Goal: Task Accomplishment & Management: Manage account settings

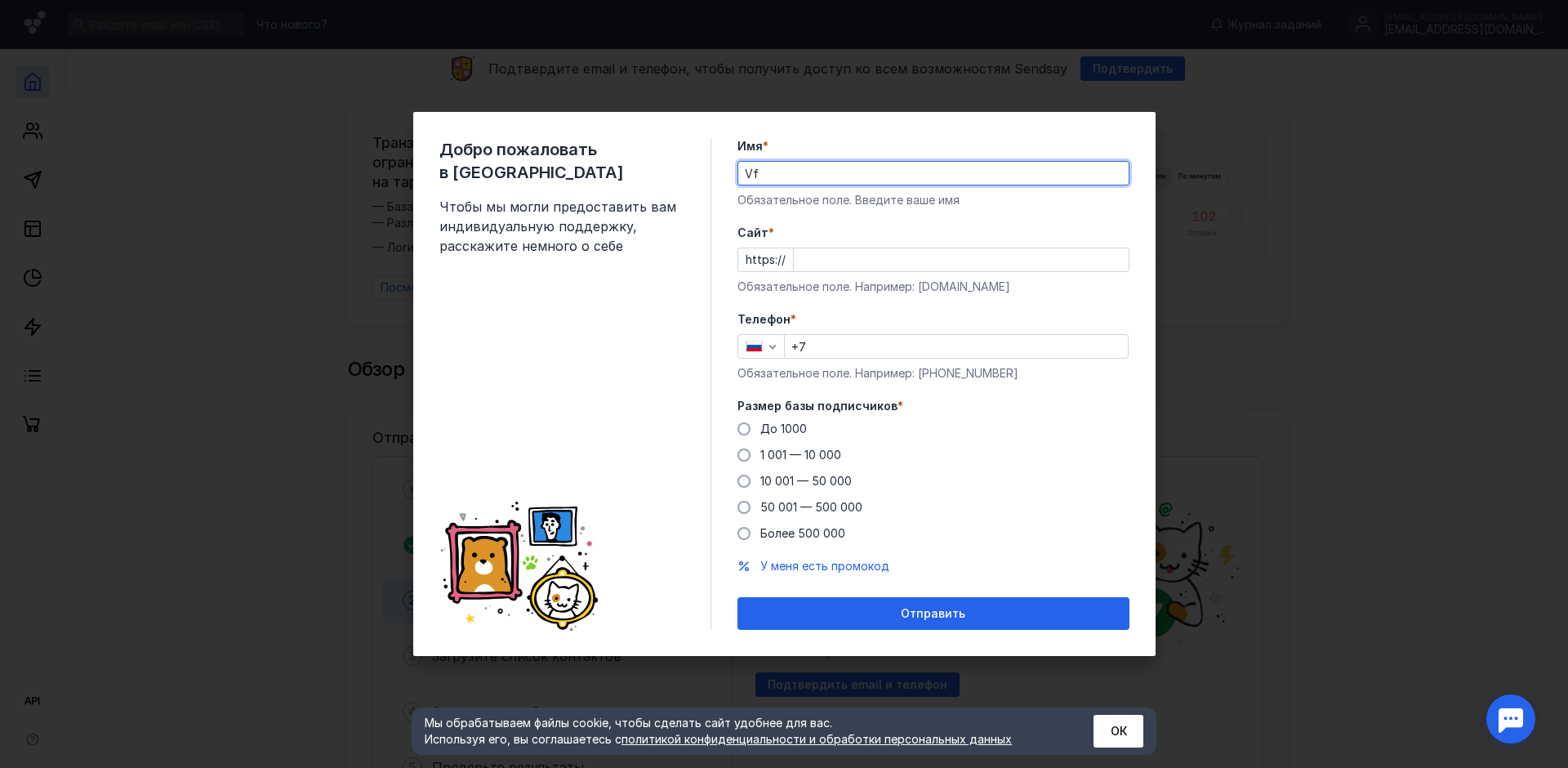
type input "V"
type input "[PERSON_NAME]"
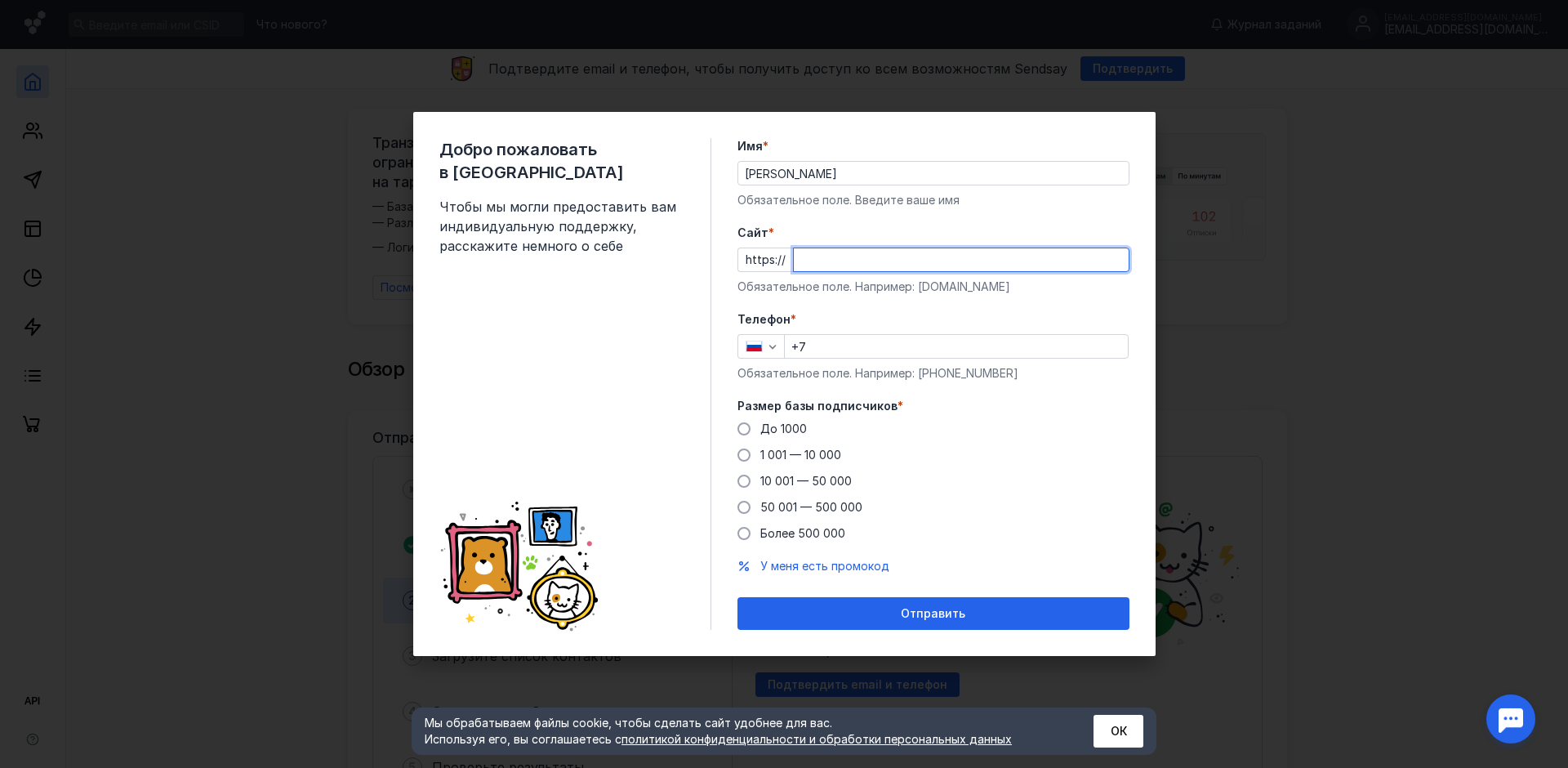
click at [855, 262] on input "Cайт *" at bounding box center [961, 259] width 335 height 23
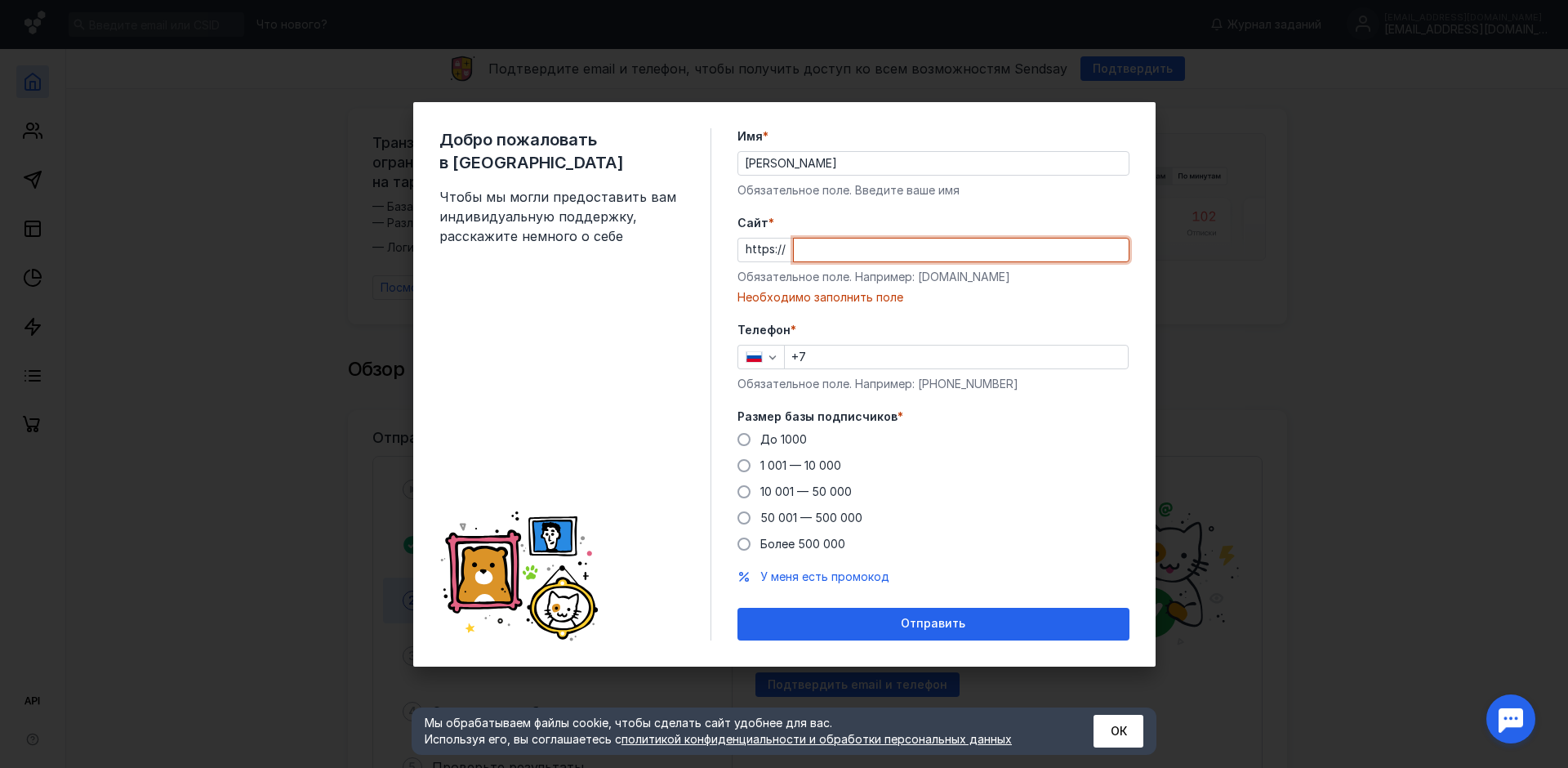
click at [813, 246] on input "Cайт *" at bounding box center [961, 249] width 335 height 23
paste input "[DOMAIN_NAME][URL]"
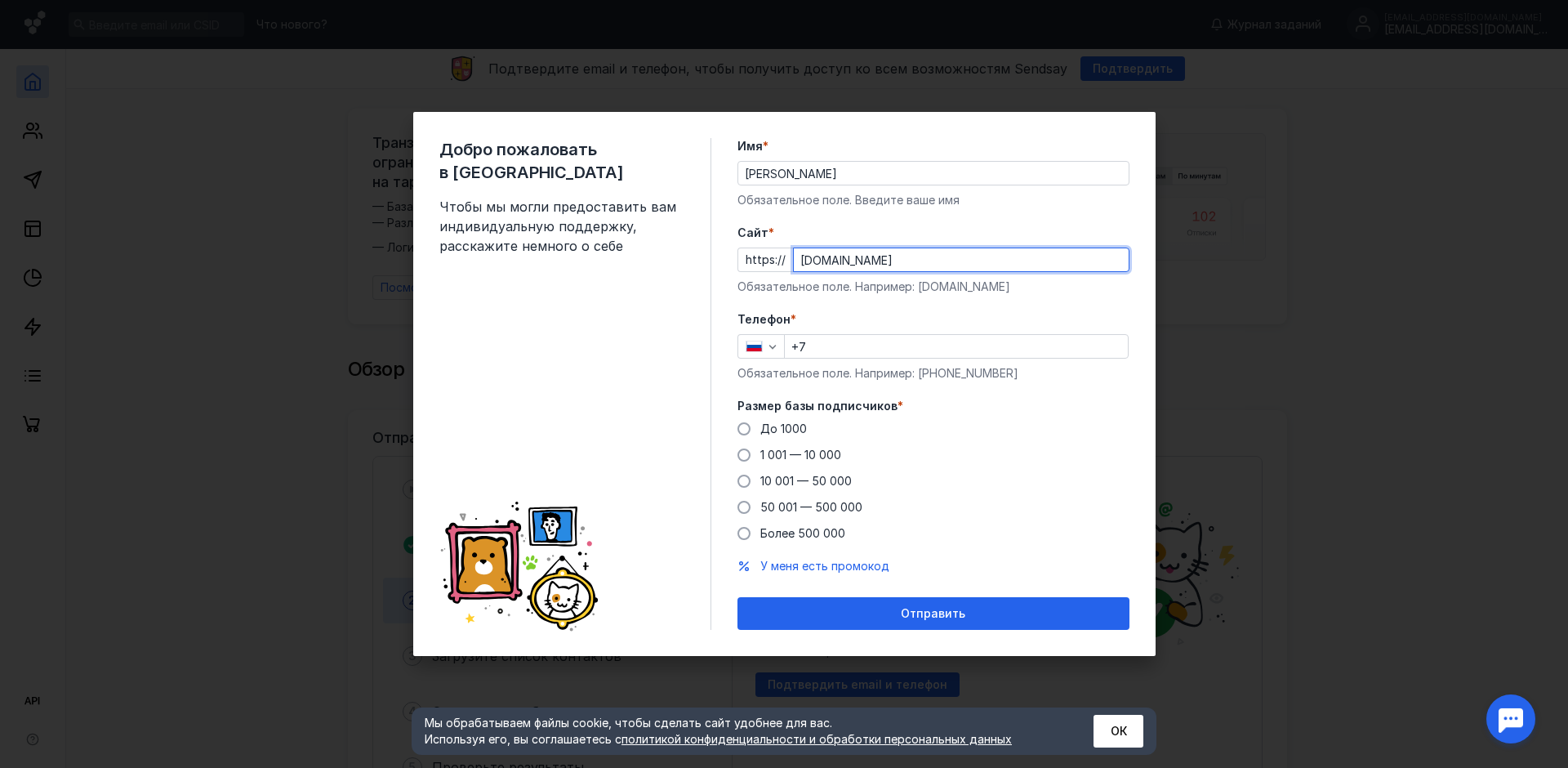
type input "[DOMAIN_NAME]"
click at [857, 342] on input "+7" at bounding box center [957, 346] width 343 height 23
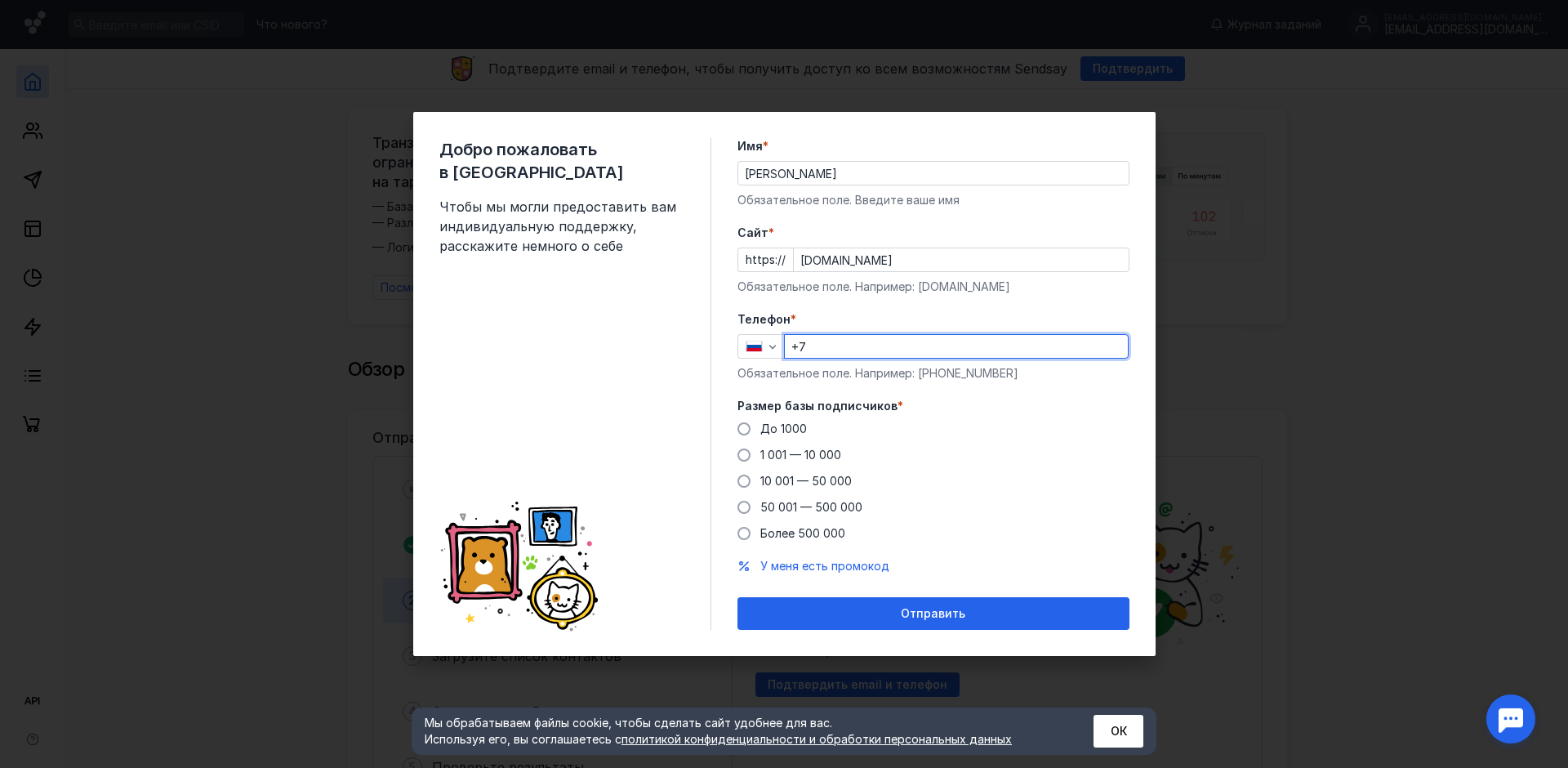
type input "[PHONE_NUMBER]"
click at [743, 455] on span at bounding box center [744, 455] width 13 height 13
click at [0, 0] on input "1 001 — 10 000" at bounding box center [0, 0] width 0 height 0
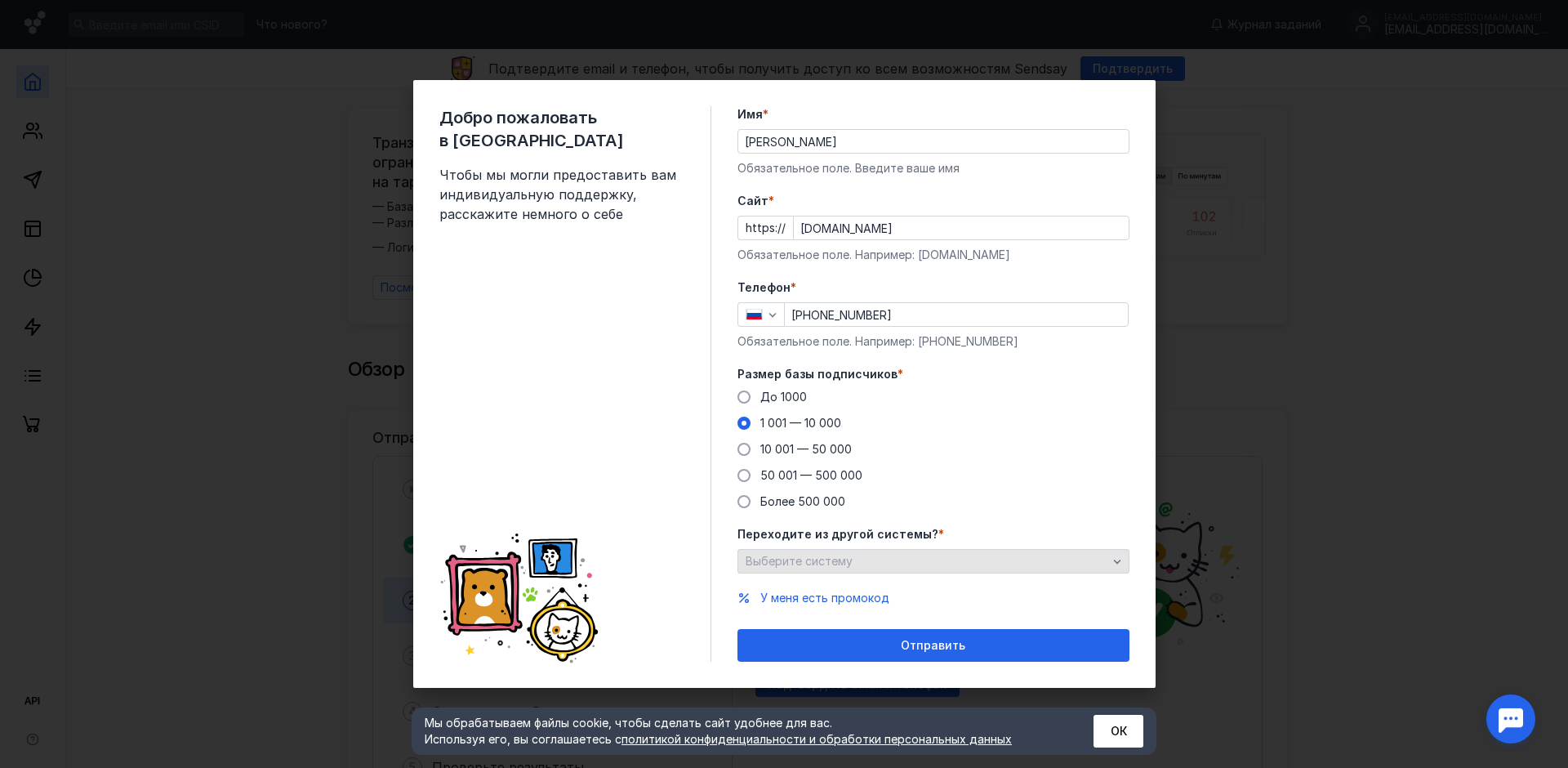
click at [926, 563] on div "Выберите систему" at bounding box center [927, 561] width 370 height 14
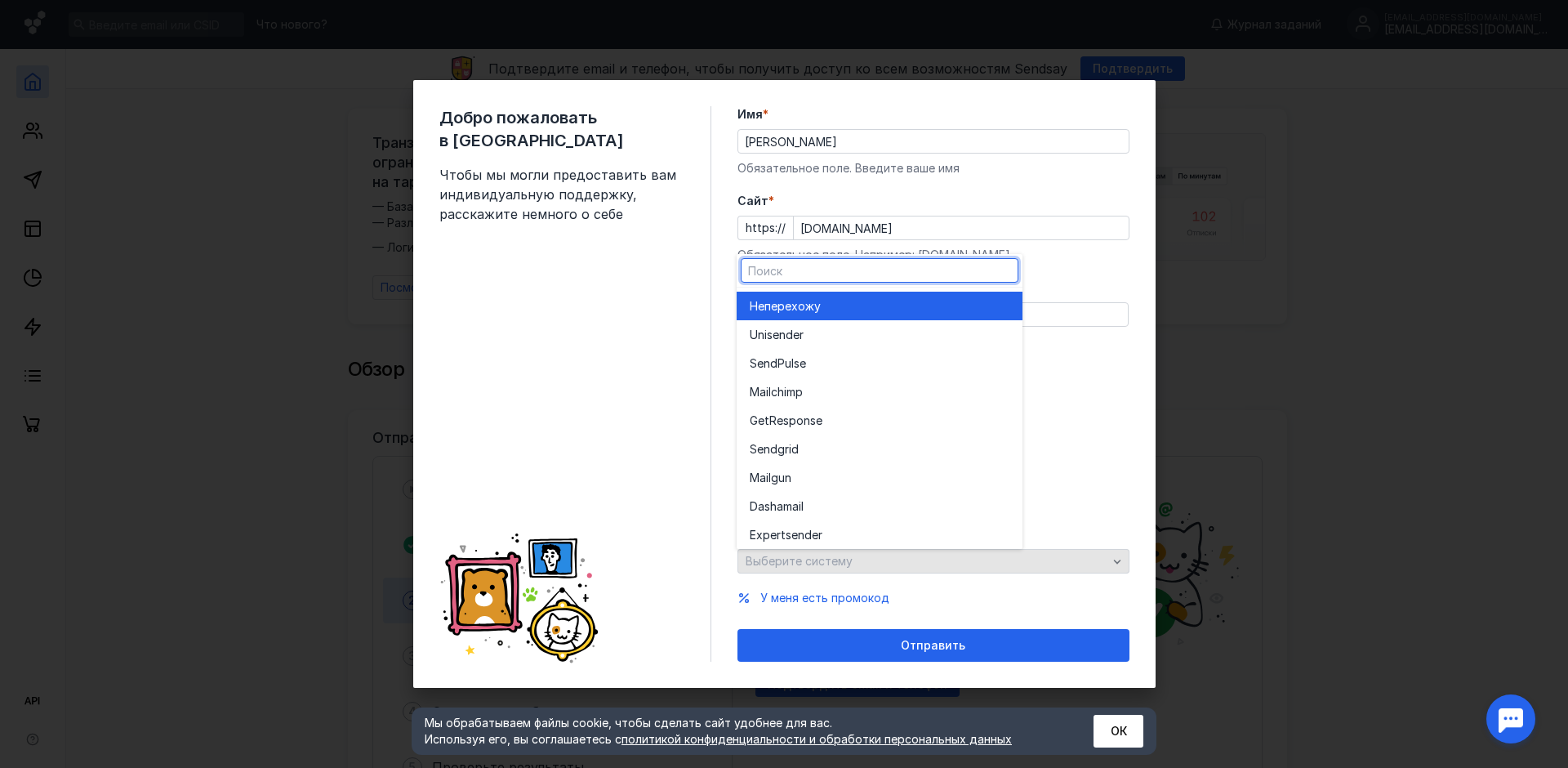
click at [926, 563] on div "Выберите систему" at bounding box center [933, 561] width 392 height 25
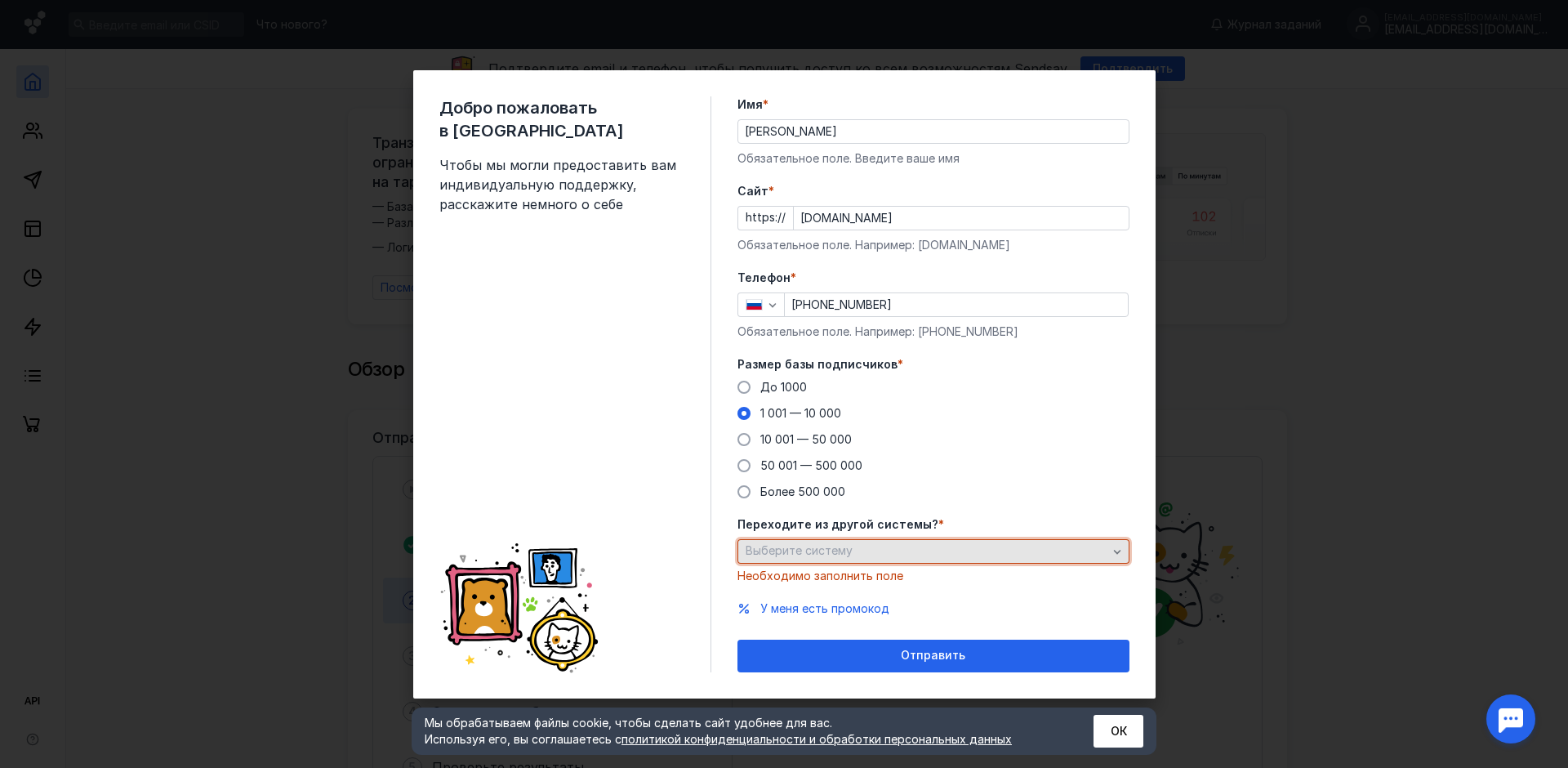
click at [1118, 542] on div "Выберите систему" at bounding box center [933, 551] width 392 height 25
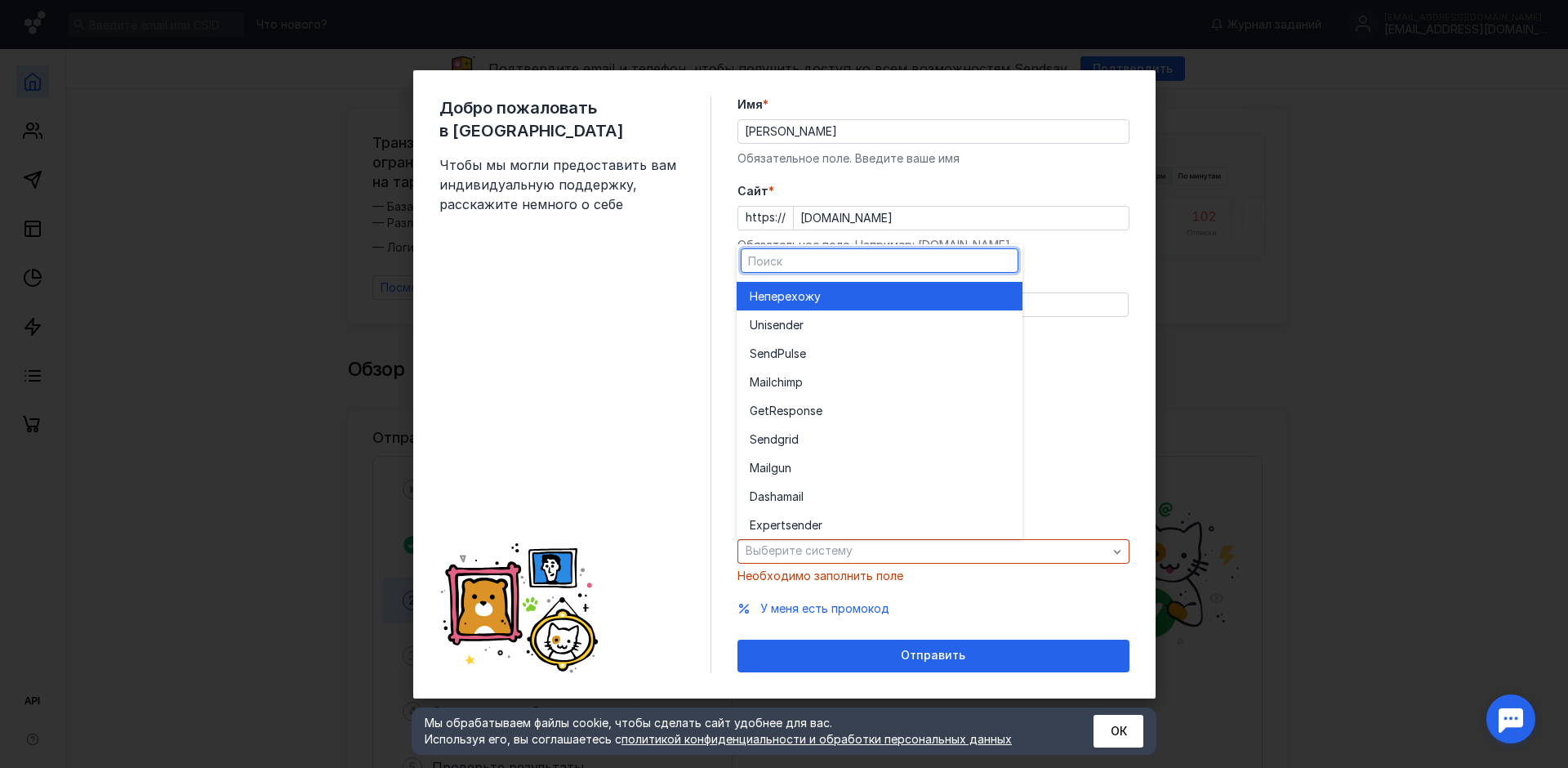
click at [813, 295] on span "перехожу" at bounding box center [793, 296] width 56 height 17
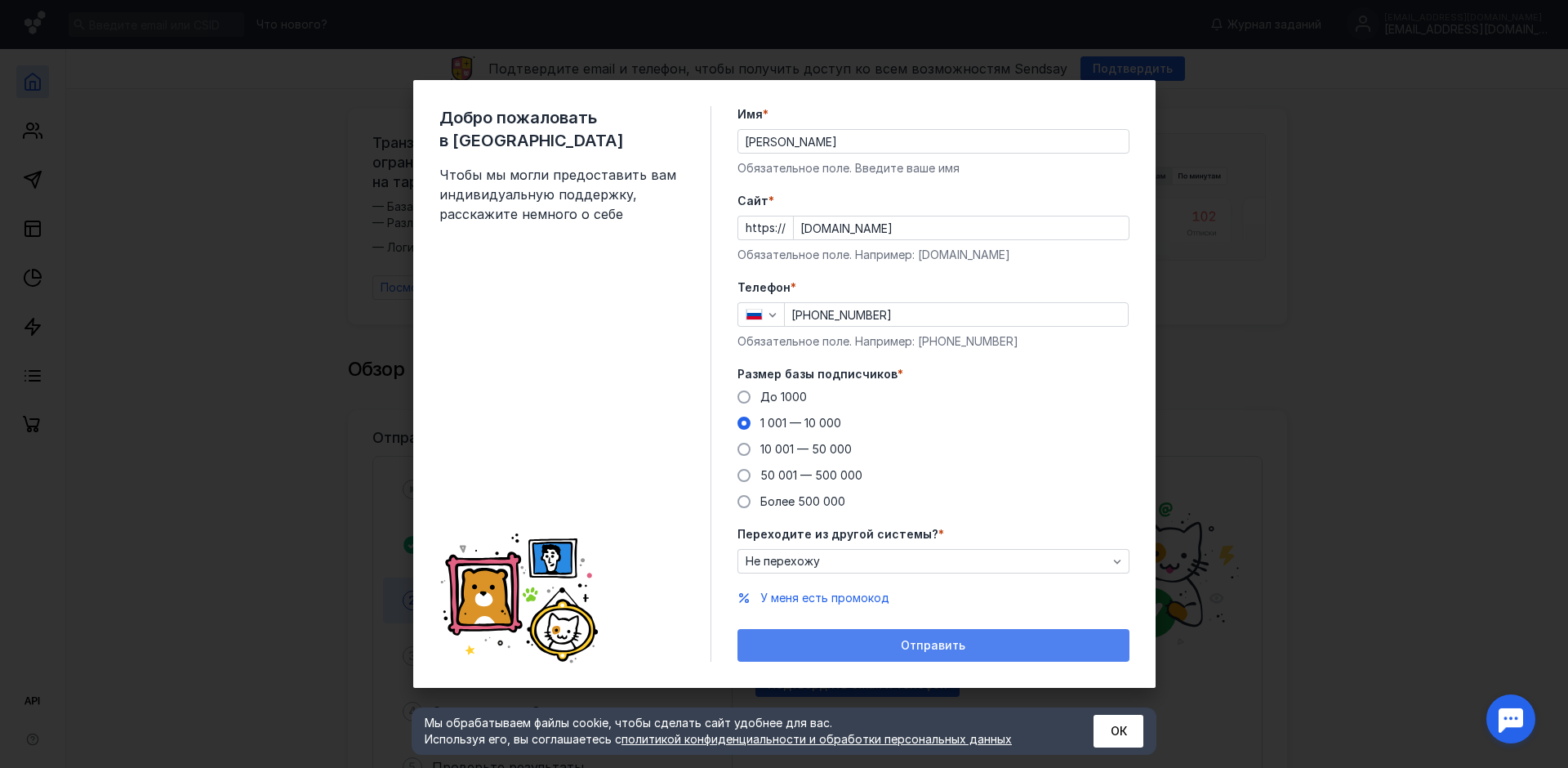
click at [928, 642] on span "Отправить" at bounding box center [933, 645] width 65 height 14
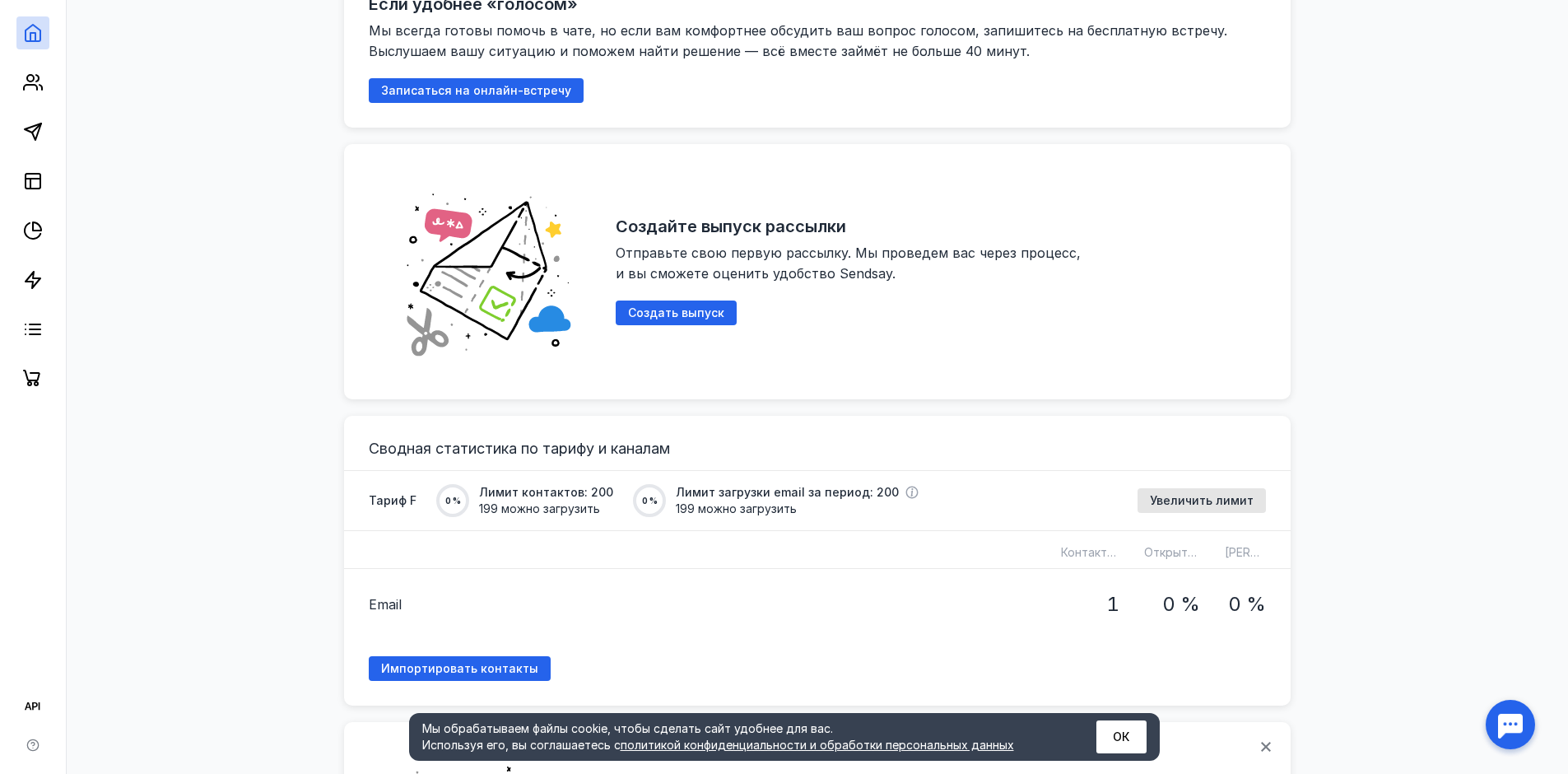
scroll to position [906, 0]
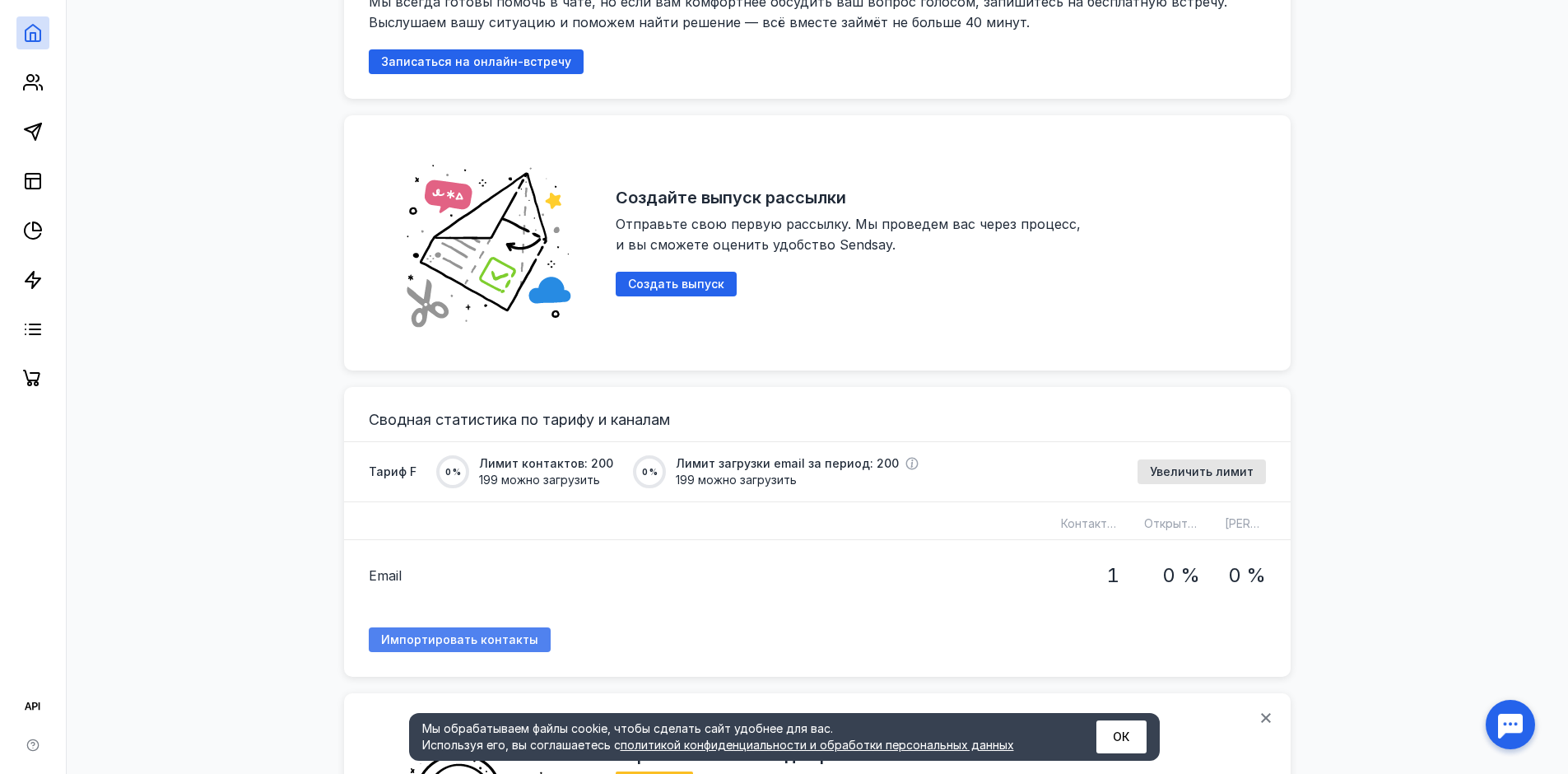
click at [473, 634] on span "Импортировать контакты" at bounding box center [459, 640] width 157 height 14
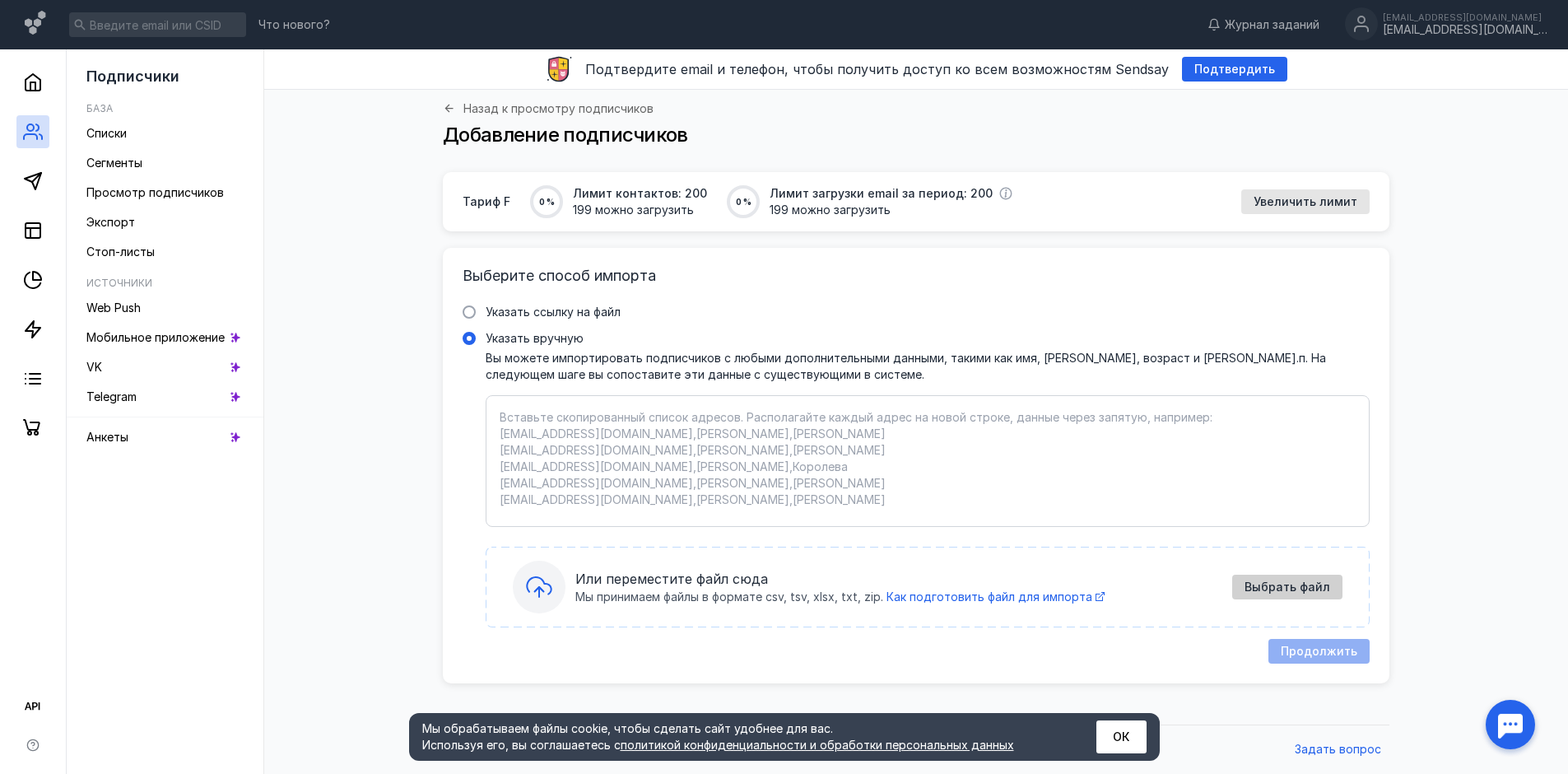
click at [1301, 580] on span "Выбрать файл" at bounding box center [1287, 587] width 86 height 14
click at [541, 404] on div "Вставьте скопированный список адресов. Располагайте каждый адрес на новой строк…" at bounding box center [927, 461] width 884 height 132
click at [0, 0] on input "Указать вручную" at bounding box center [0, 0] width 0 height 0
click at [519, 411] on textarea "Указать вручную Вы можете импортировать подписчиков с любыми дополнительными да…" at bounding box center [927, 461] width 857 height 104
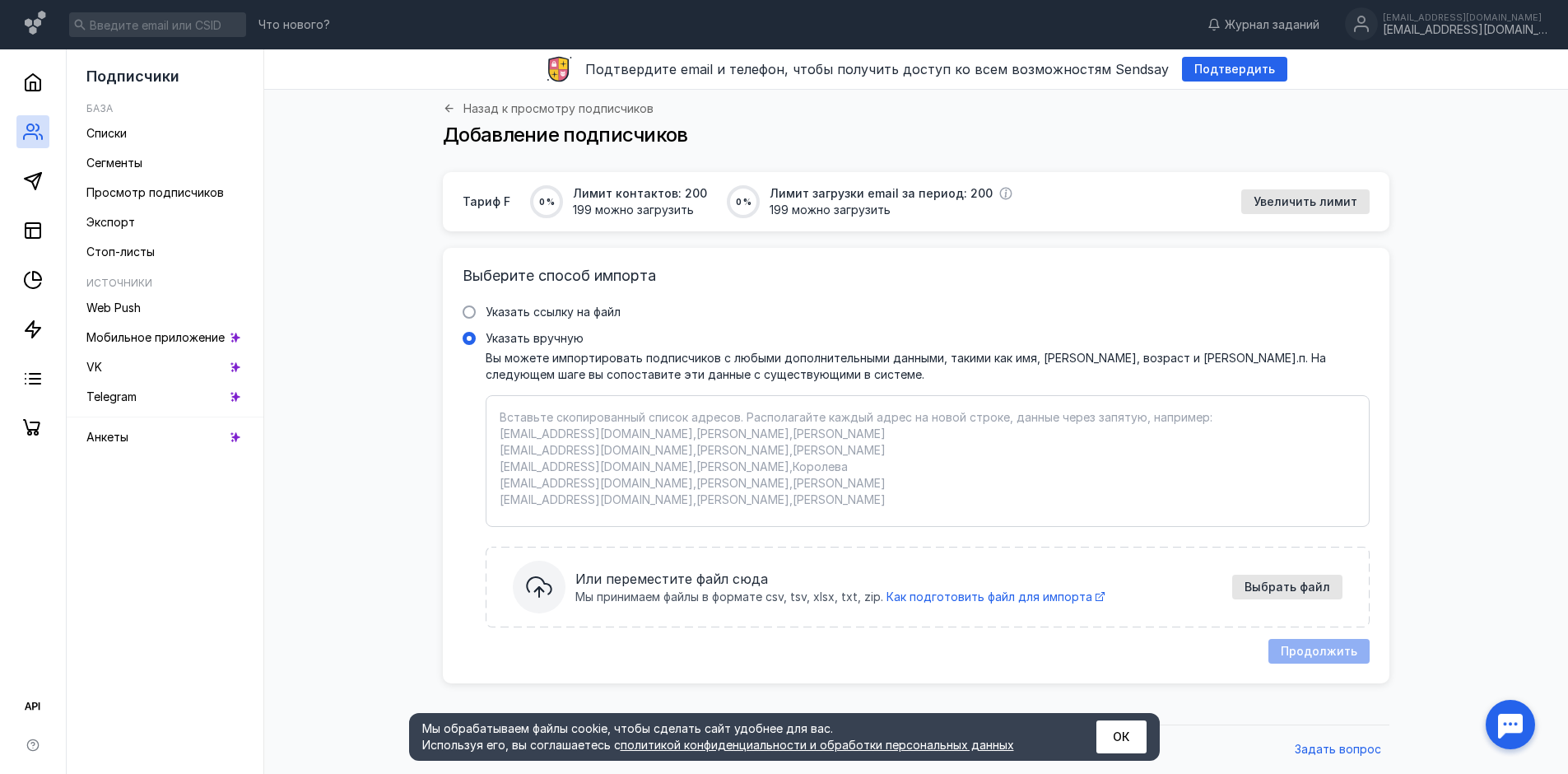
paste textarea "[EMAIL_ADDRESS][DOMAIN_NAME] "[EMAIL_ADDRESS][DOMAIN_NAME] [EMAIL_ADDRESS][DOMA…"
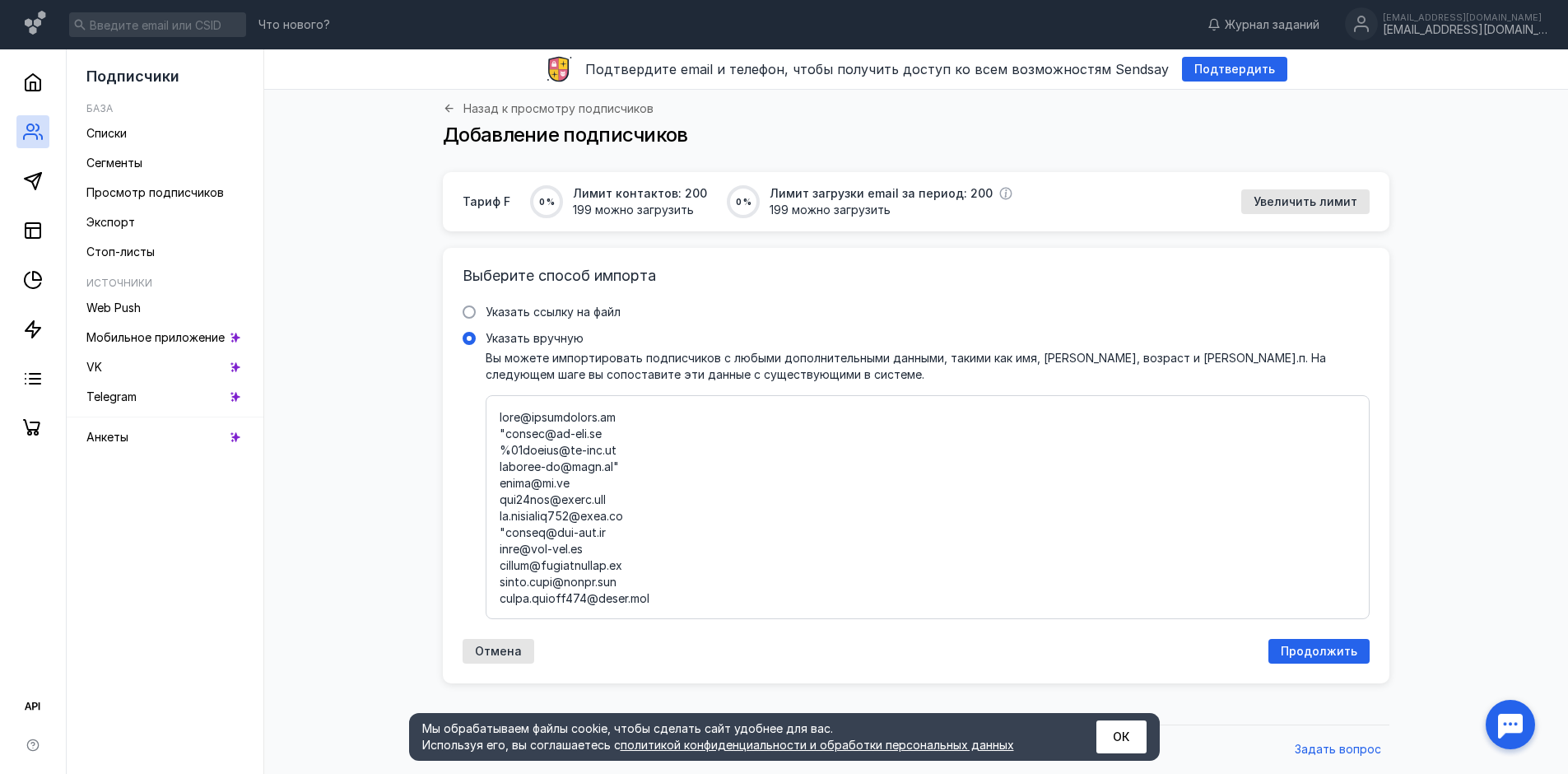
scroll to position [709, 0]
click at [504, 564] on textarea "Указать вручную Вы можете импортировать подписчиков с любыми дополнительными да…" at bounding box center [927, 507] width 857 height 196
click at [633, 484] on textarea "Указать вручную Вы можете импортировать подписчиков с любыми дополнительными да…" at bounding box center [927, 507] width 857 height 196
drag, startPoint x: 501, startPoint y: 495, endPoint x: 513, endPoint y: 497, distance: 12.2
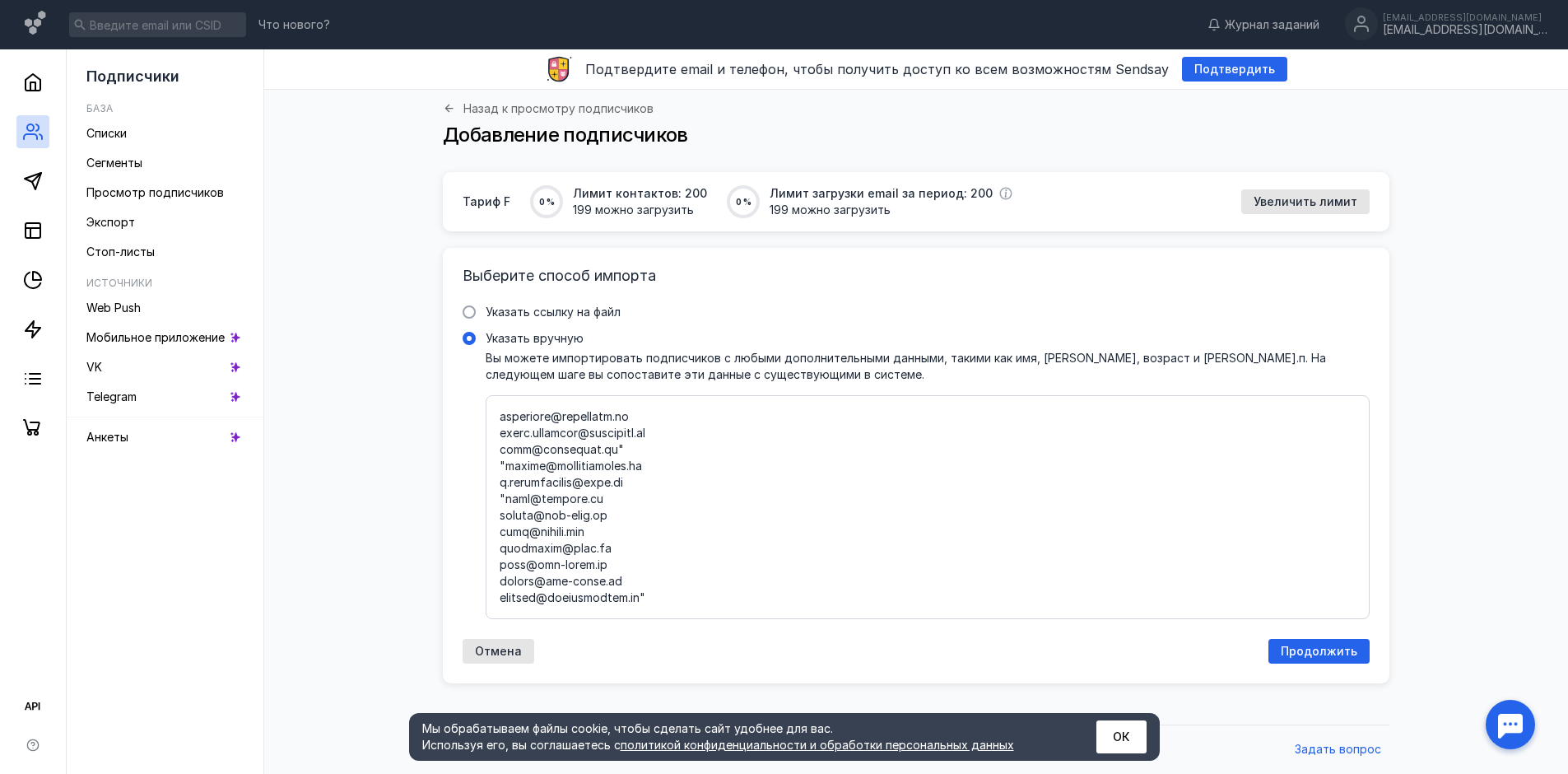
click at [502, 495] on textarea "Указать вручную Вы можете импортировать подписчиков с любыми дополнительными да…" at bounding box center [927, 507] width 857 height 196
click at [646, 596] on textarea "Указать вручную Вы можете импортировать подписчиков с любыми дополнительными да…" at bounding box center [927, 507] width 857 height 196
click at [579, 583] on textarea "Указать вручную Вы можете импортировать подписчиков с любыми дополнительными да…" at bounding box center [927, 507] width 857 height 196
click at [505, 565] on textarea "Указать вручную Вы можете импортировать подписчиков с любыми дополнительными да…" at bounding box center [927, 507] width 857 height 196
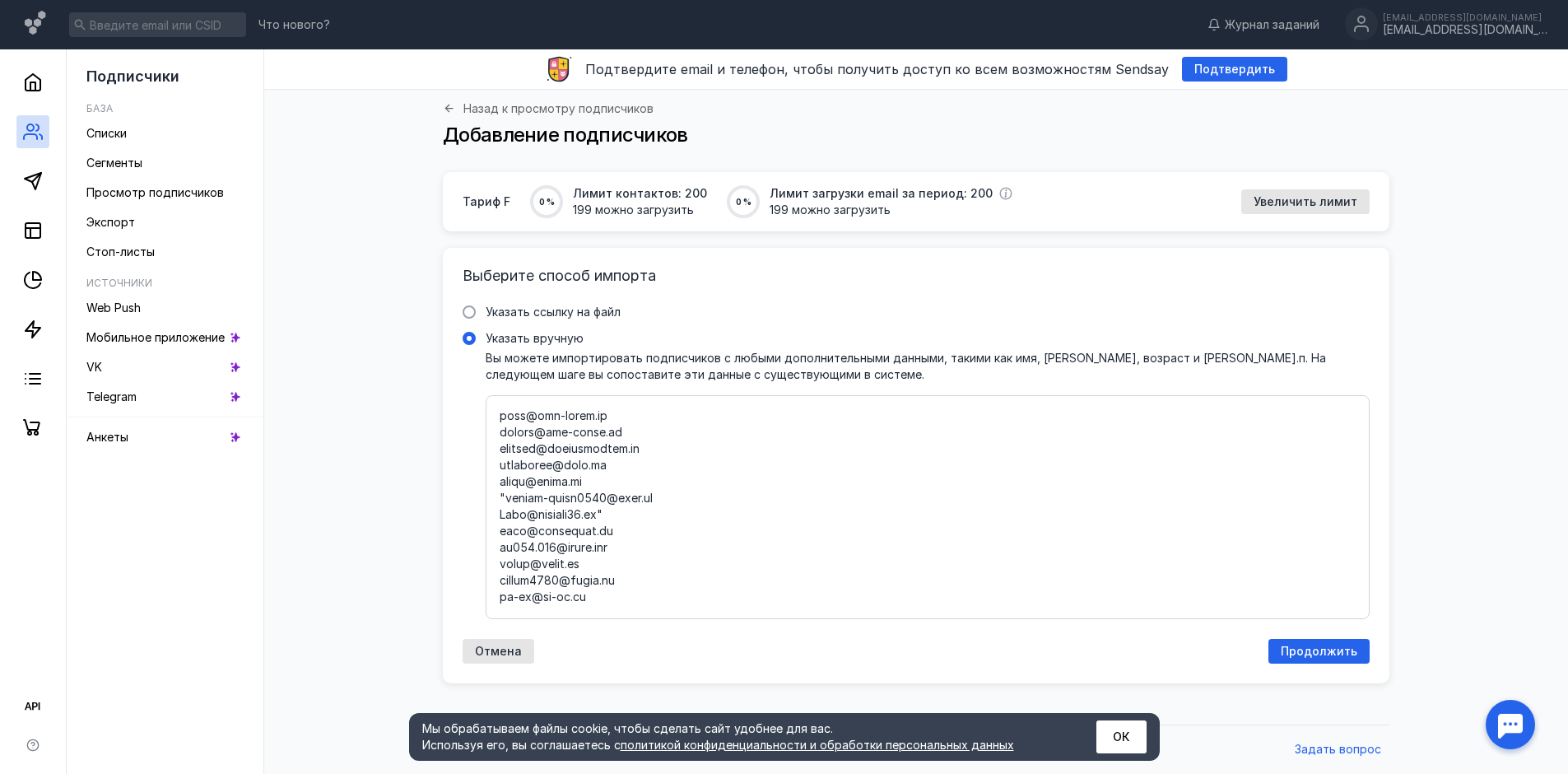
drag, startPoint x: 605, startPoint y: 495, endPoint x: 626, endPoint y: 499, distance: 21.4
click at [605, 494] on textarea "Указать вручную Вы можете импортировать подписчиков с любыми дополнительными да…" at bounding box center [927, 507] width 857 height 196
click at [505, 478] on textarea "Указать вручную Вы можете импортировать подписчиков с любыми дополнительными да…" at bounding box center [927, 507] width 857 height 196
click at [507, 466] on textarea "Указать вручную Вы можете импортировать подписчиков с любыми дополнительными да…" at bounding box center [927, 507] width 857 height 196
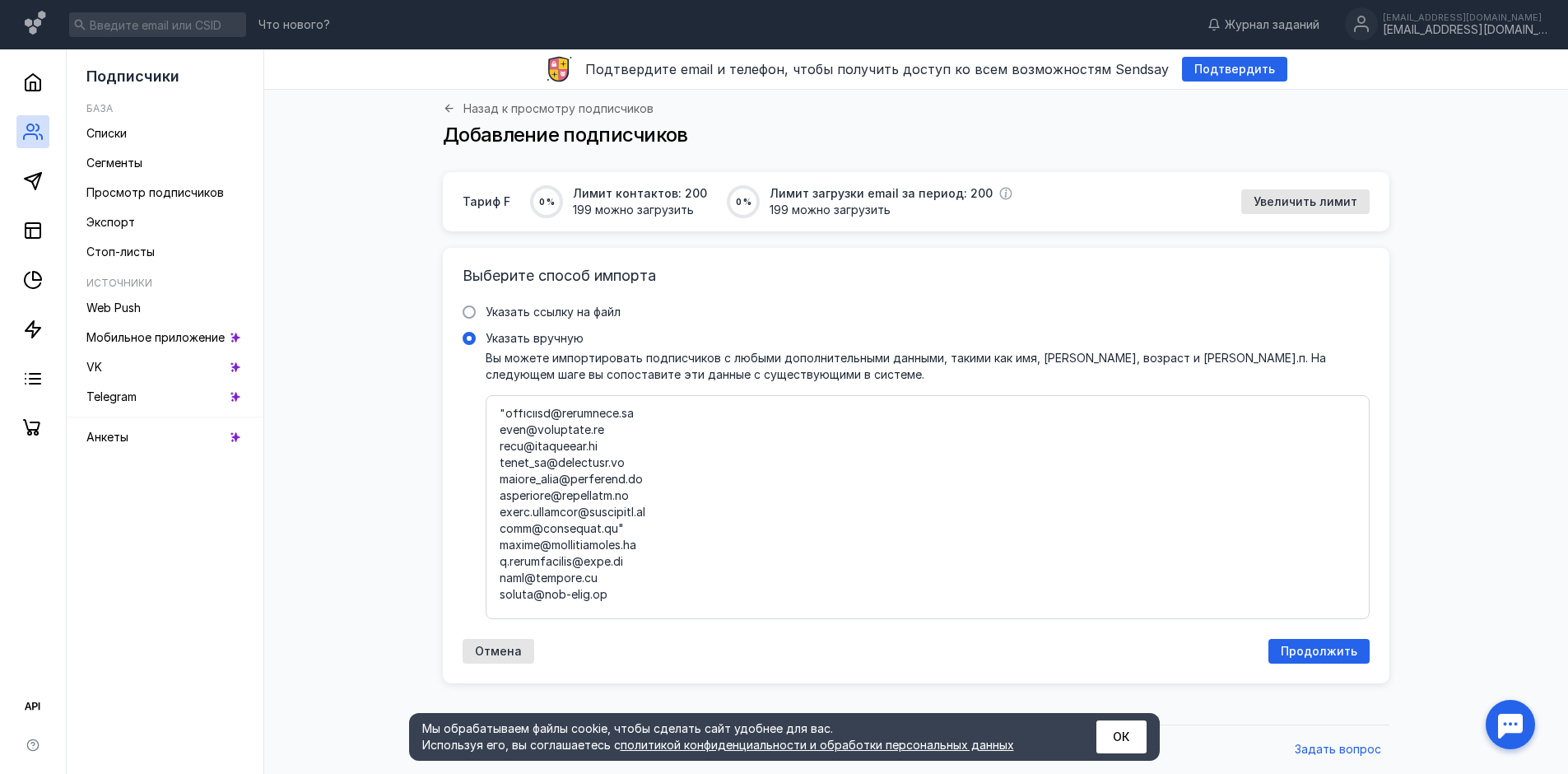
scroll to position [462, 0]
click at [613, 527] on textarea "Указать вручную Вы можете импортировать подписчиков с любыми дополнительными да…" at bounding box center [927, 507] width 857 height 196
click at [594, 549] on textarea "Указать вручную Вы можете импортировать подписчиков с любыми дополнительными да…" at bounding box center [927, 507] width 857 height 196
click at [656, 484] on textarea "Указать вручную Вы можете импортировать подписчиков с любыми дополнительными да…" at bounding box center [927, 507] width 857 height 196
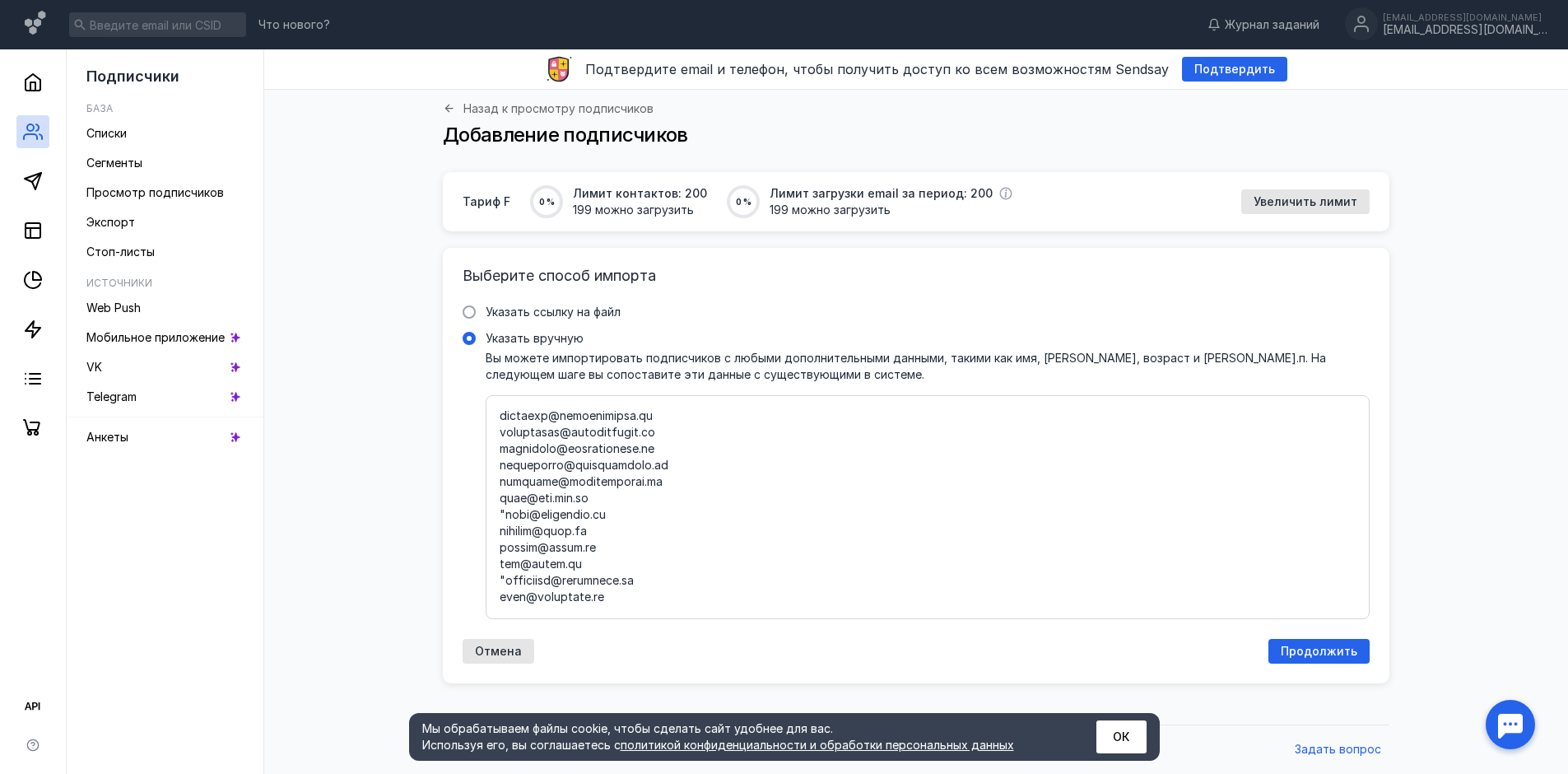
drag, startPoint x: 503, startPoint y: 519, endPoint x: 526, endPoint y: 514, distance: 23.5
click at [503, 518] on textarea "Указать вручную Вы можете импортировать подписчиков с любыми дополнительными да…" at bounding box center [927, 507] width 857 height 196
click at [505, 482] on textarea "Указать вручную Вы можете импортировать подписчиков с любыми дополнительными да…" at bounding box center [927, 507] width 857 height 196
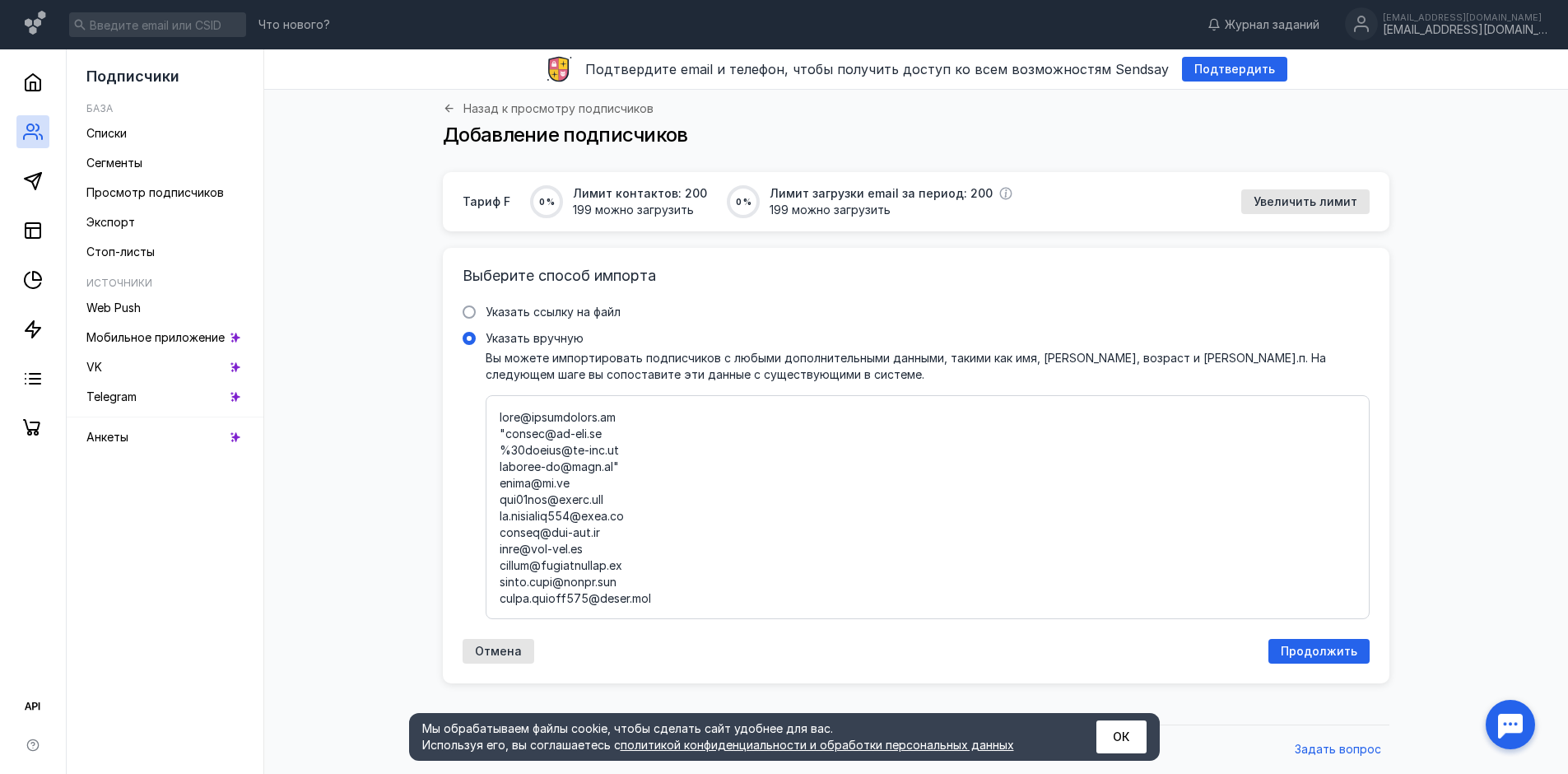
click at [506, 432] on textarea "Указать вручную Вы можете импортировать подписчиков с любыми дополнительными да…" at bounding box center [927, 507] width 857 height 196
click at [505, 499] on textarea "Указать вручную Вы можете импортировать подписчиков с любыми дополнительными да…" at bounding box center [927, 507] width 857 height 196
drag, startPoint x: 649, startPoint y: 478, endPoint x: 658, endPoint y: 480, distance: 9.2
click at [653, 478] on textarea "Указать вручную Вы можете импортировать подписчиков с любыми дополнительными да…" at bounding box center [927, 507] width 857 height 196
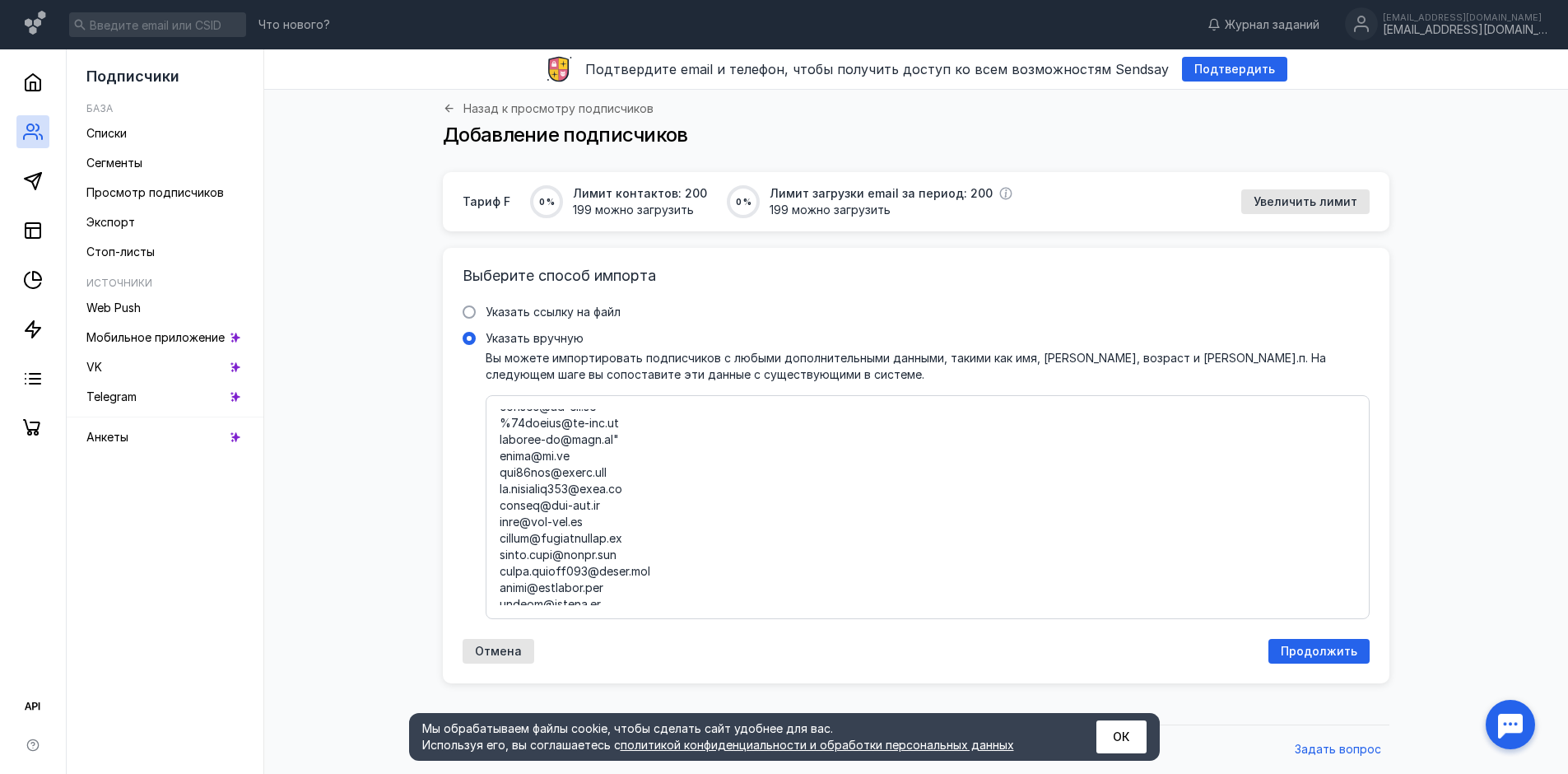
scroll to position [0, 0]
click at [623, 465] on textarea "Указать вручную Вы можете импортировать подписчиков с любыми дополнительными да…" at bounding box center [927, 507] width 857 height 196
click at [505, 462] on textarea "Указать вручную Вы можете импортировать подписчиков с любыми дополнительными да…" at bounding box center [927, 507] width 857 height 196
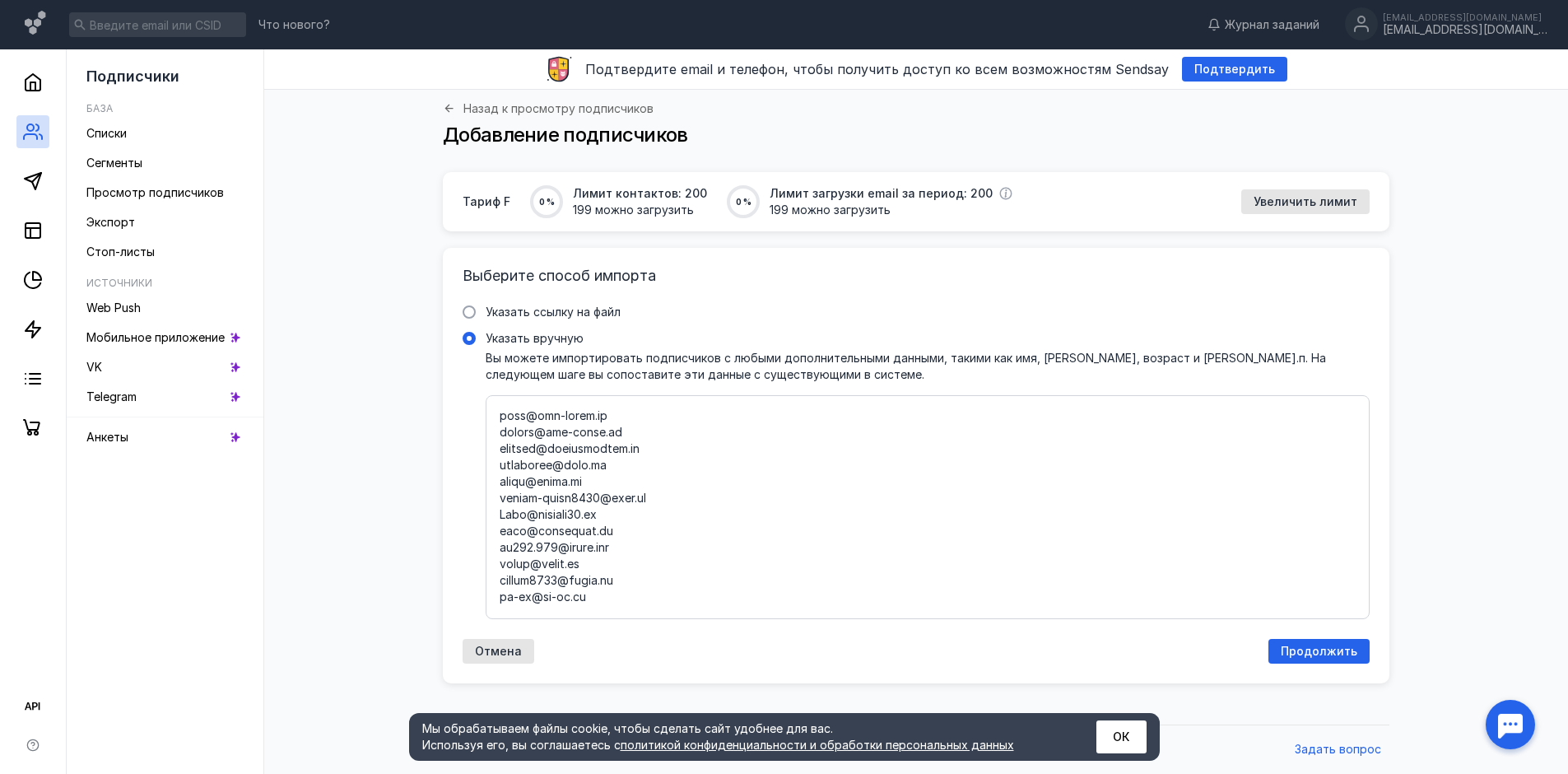
type textarea "[EMAIL_ADDRESS][DOMAIN_NAME] [EMAIL_ADDRESS][DOMAIN_NAME] [EMAIL_ADDRESS][DOMAI…"
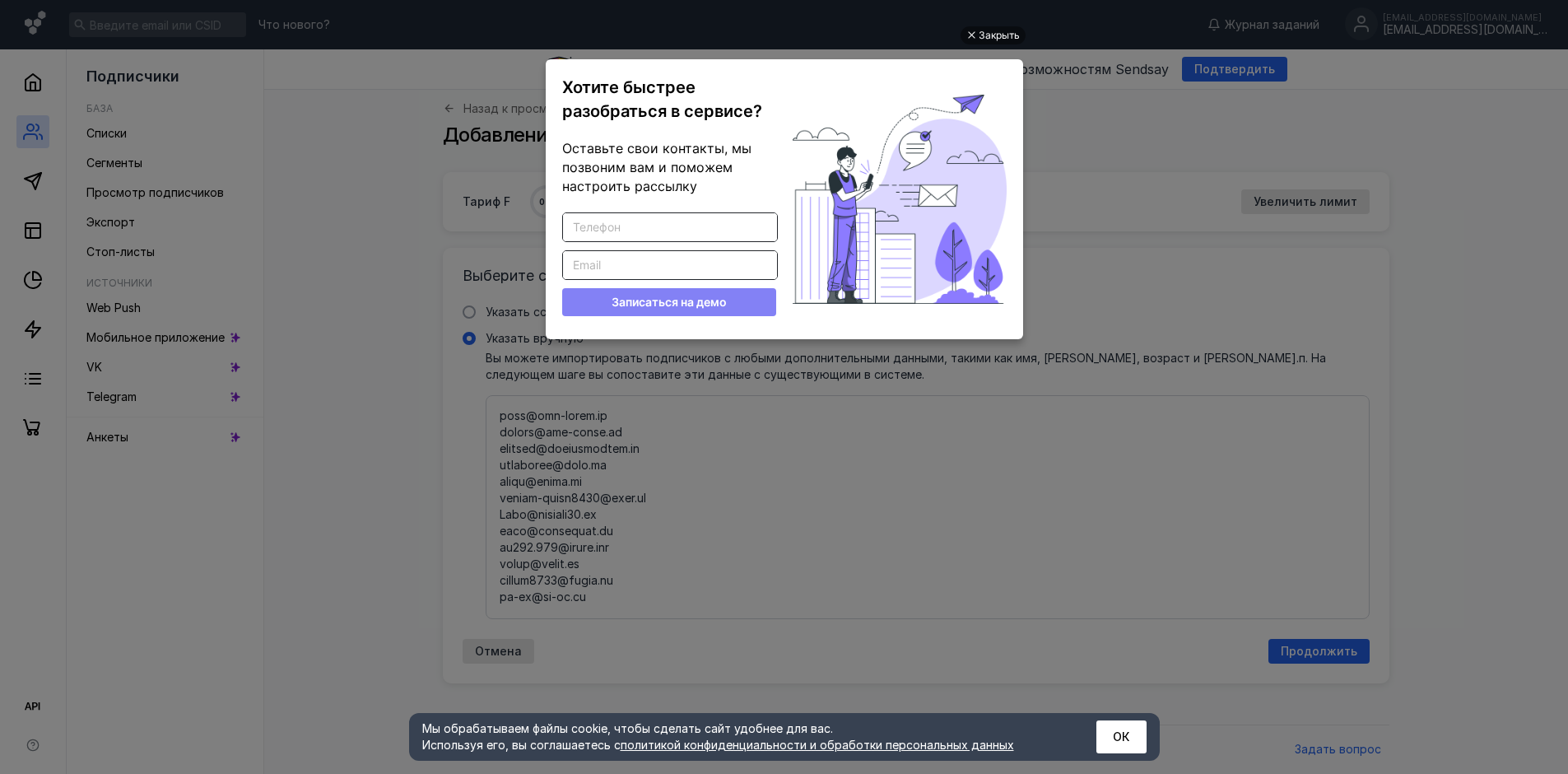
scroll to position [0, 0]
click at [1000, 31] on div "Закрыть" at bounding box center [999, 34] width 41 height 18
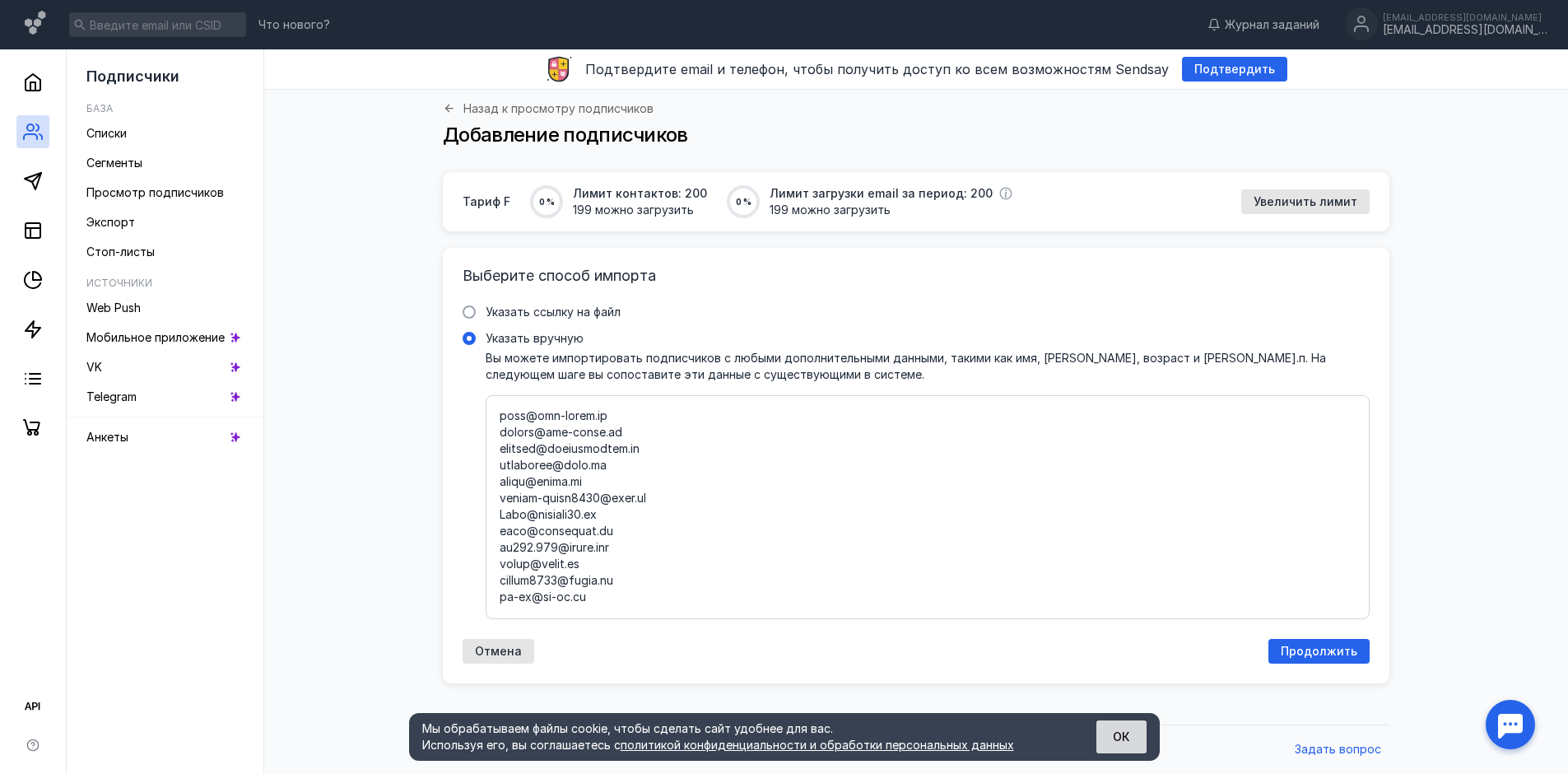
click at [1115, 742] on button "ОК" at bounding box center [1122, 737] width 50 height 33
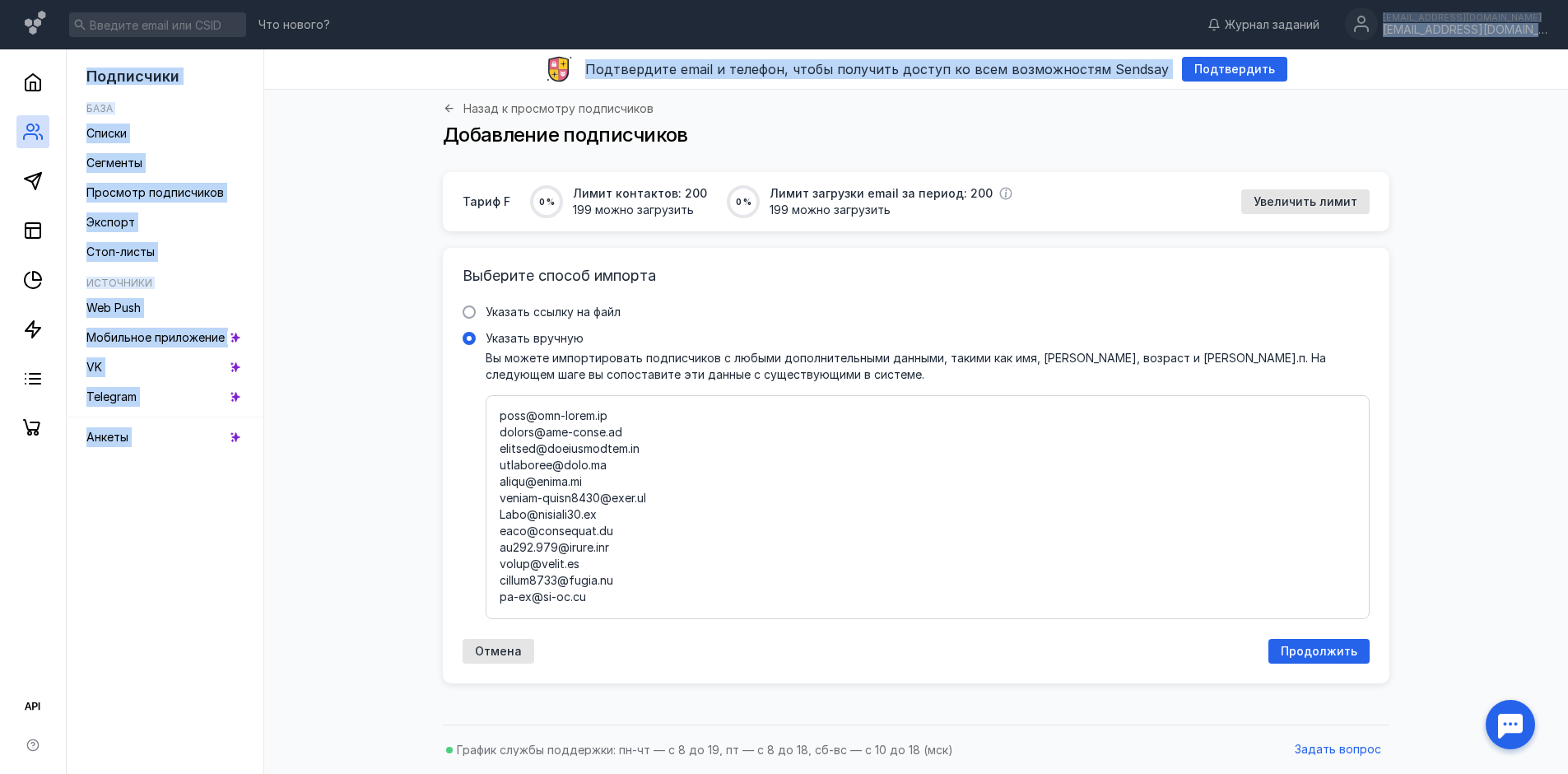
drag, startPoint x: 1466, startPoint y: 12, endPoint x: 1550, endPoint y: 96, distance: 118.8
click at [1550, 77] on main "Что нового? Журнал заданий [EMAIL_ADDRESS][DOMAIN_NAME] [EMAIL_ADDRESS][DOMAIN_…" at bounding box center [784, 387] width 1568 height 774
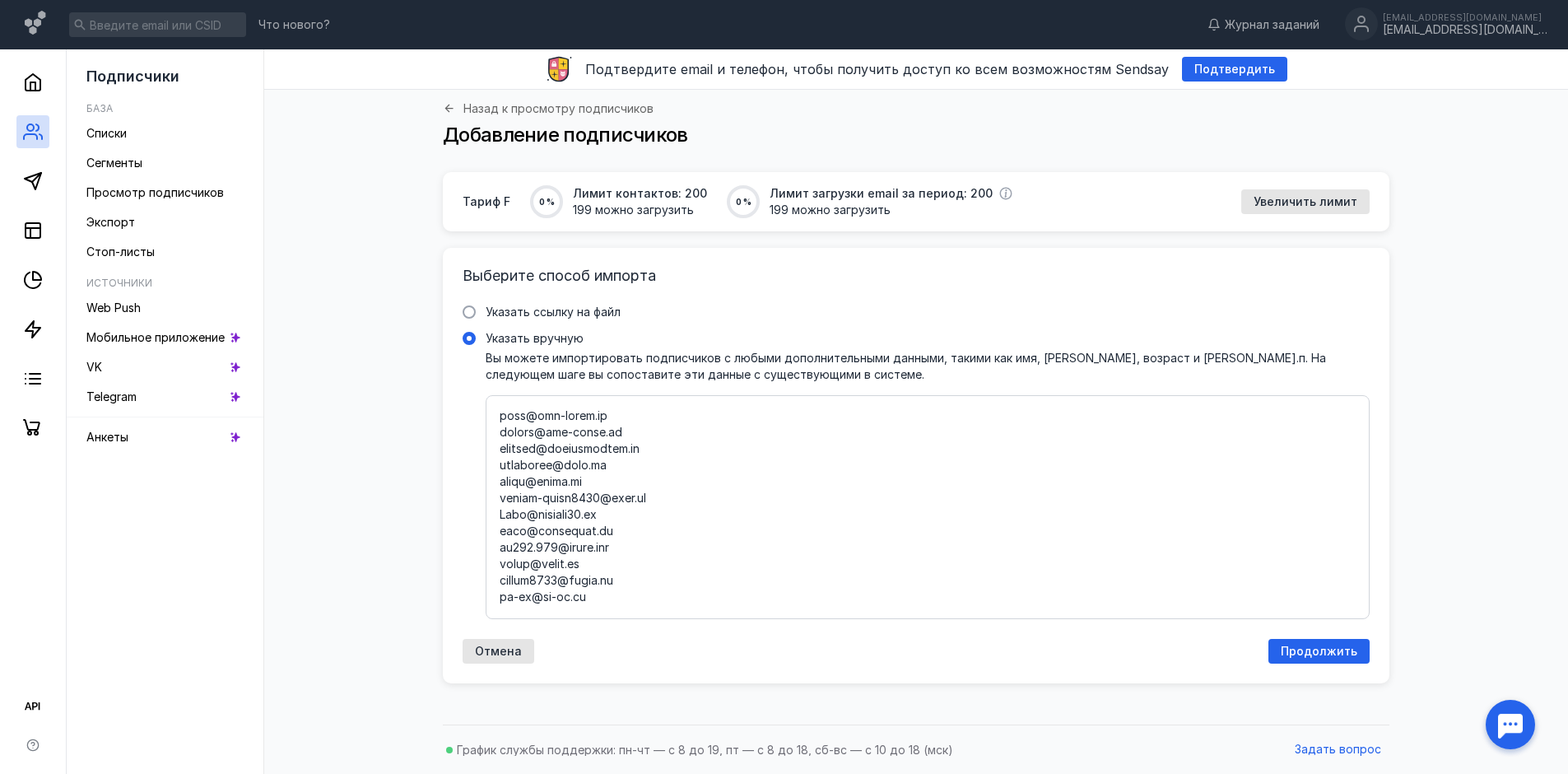
click at [1519, 142] on div "Назад к просмотру подписчиков Добавление подписчиков" at bounding box center [916, 130] width 1271 height 83
click at [1388, 100] on div "Назад к просмотру подписчиков Добавление подписчиков" at bounding box center [916, 130] width 1271 height 83
click at [1394, 127] on div "Назад к просмотру подписчиков Добавление подписчиков" at bounding box center [916, 130] width 1271 height 83
click at [1310, 649] on span "Продолжить" at bounding box center [1319, 651] width 76 height 14
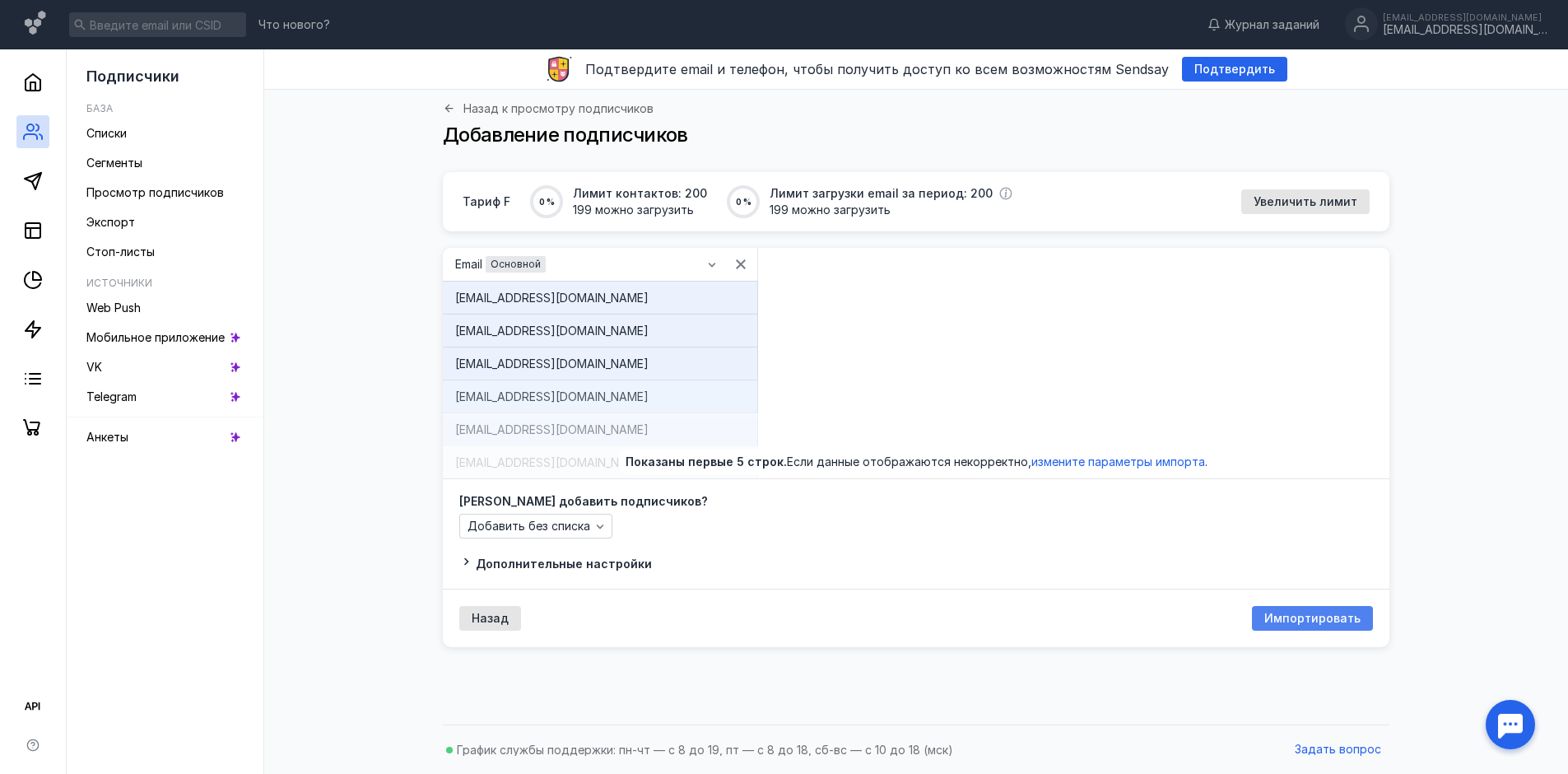
click at [1296, 622] on span "Импортировать" at bounding box center [1313, 619] width 97 height 14
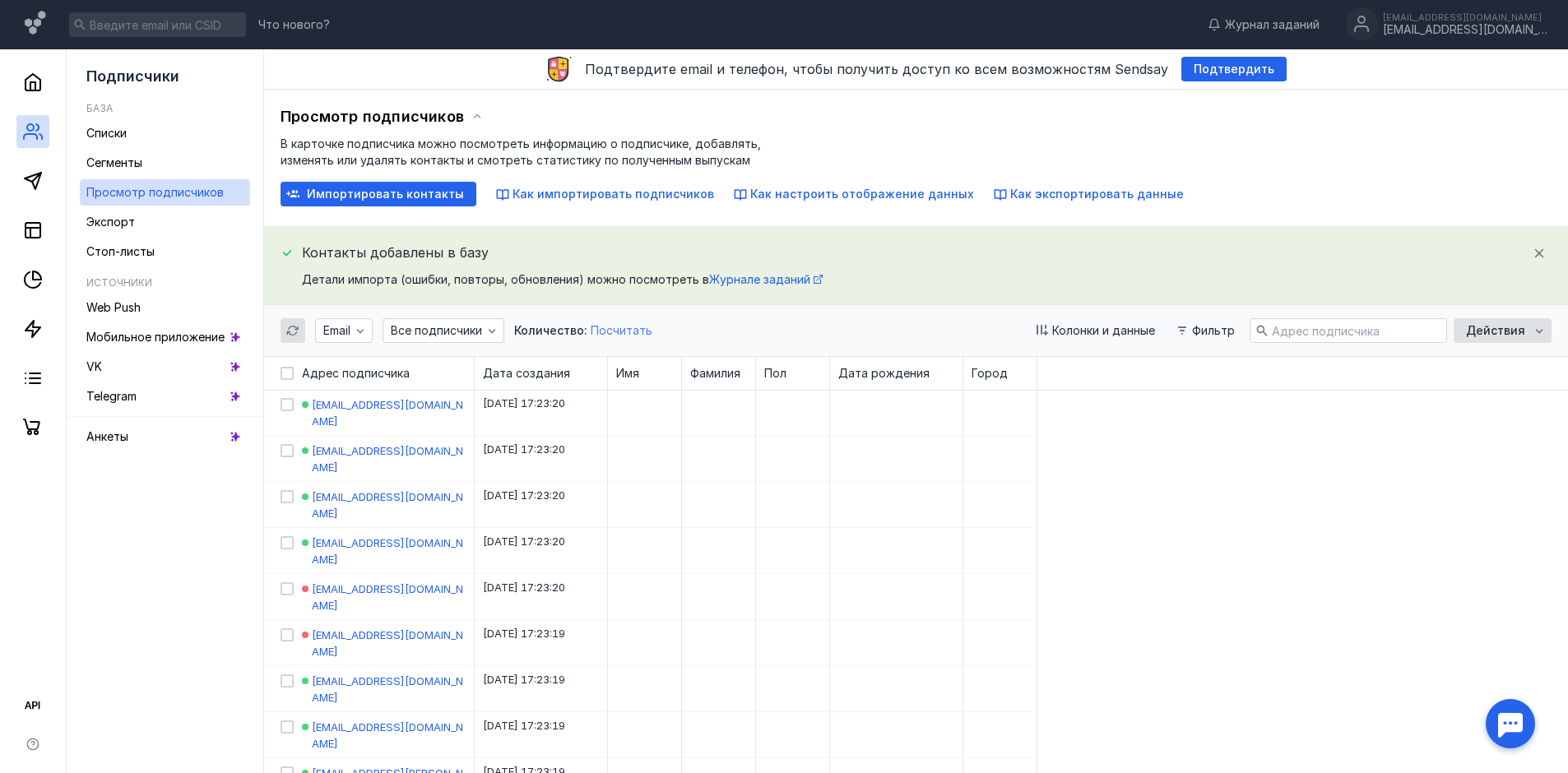
click at [616, 329] on span "Посчитать" at bounding box center [622, 330] width 61 height 14
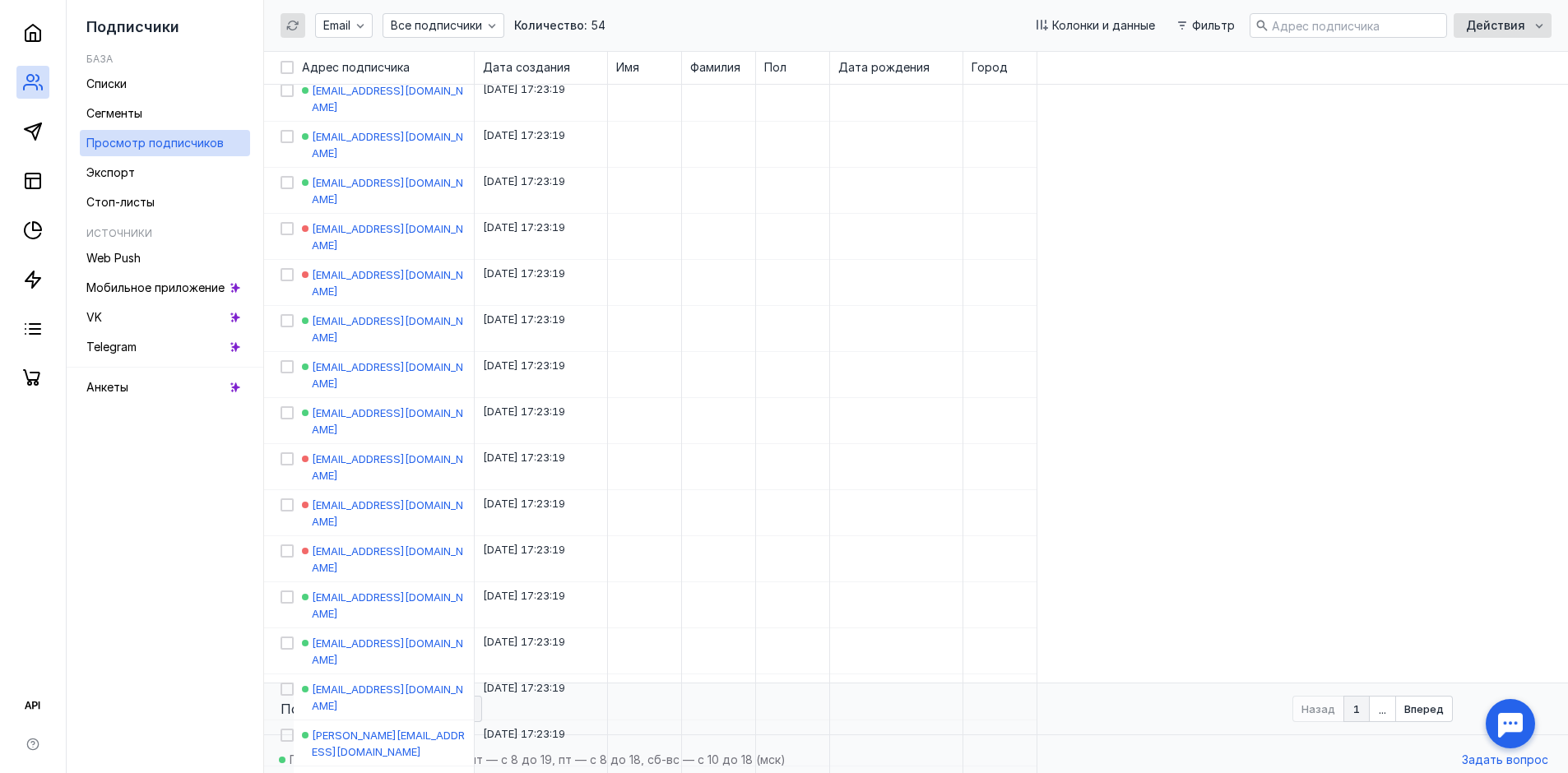
scroll to position [1246, 0]
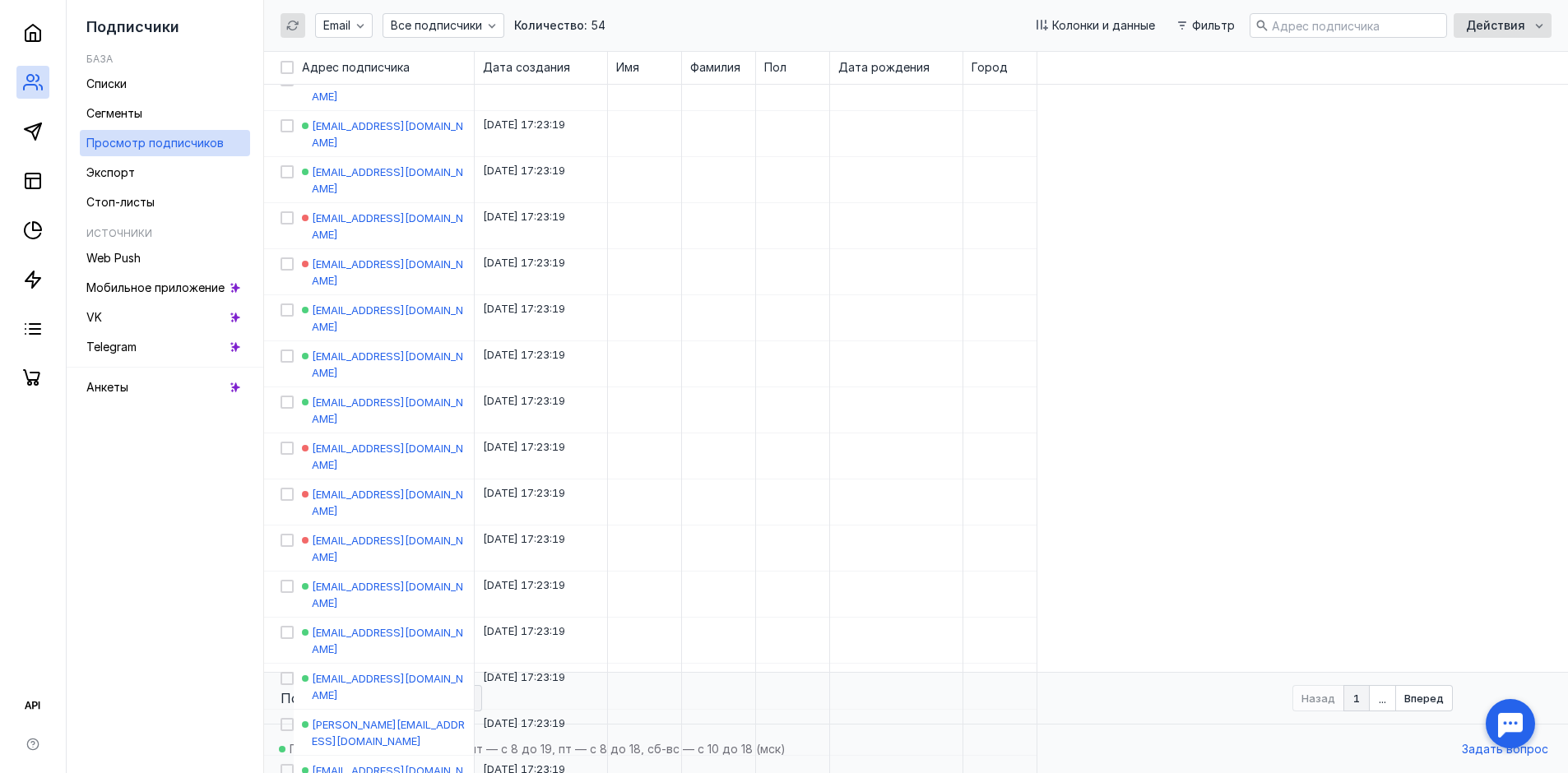
checkbox input "true"
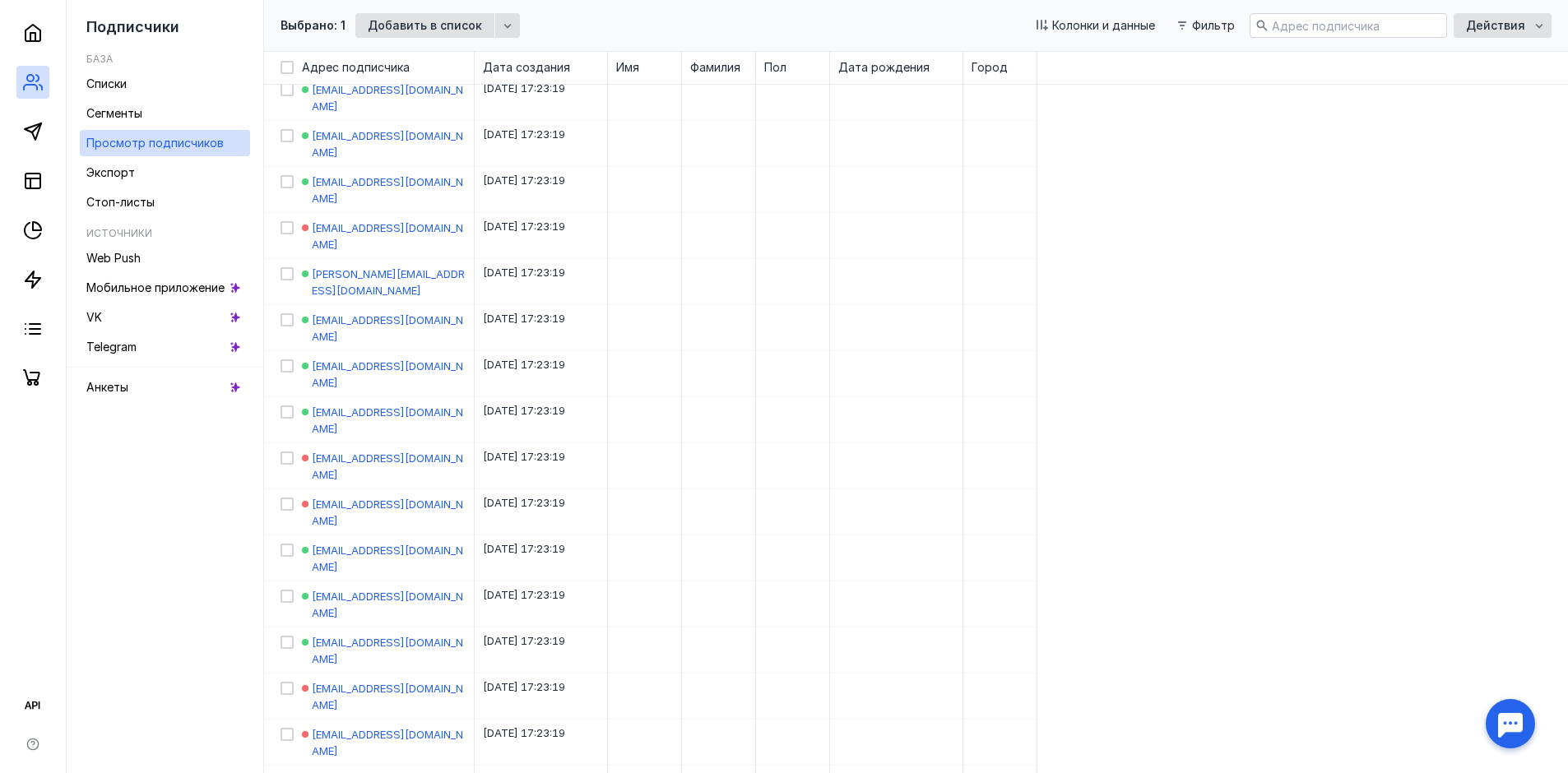
scroll to position [999, 0]
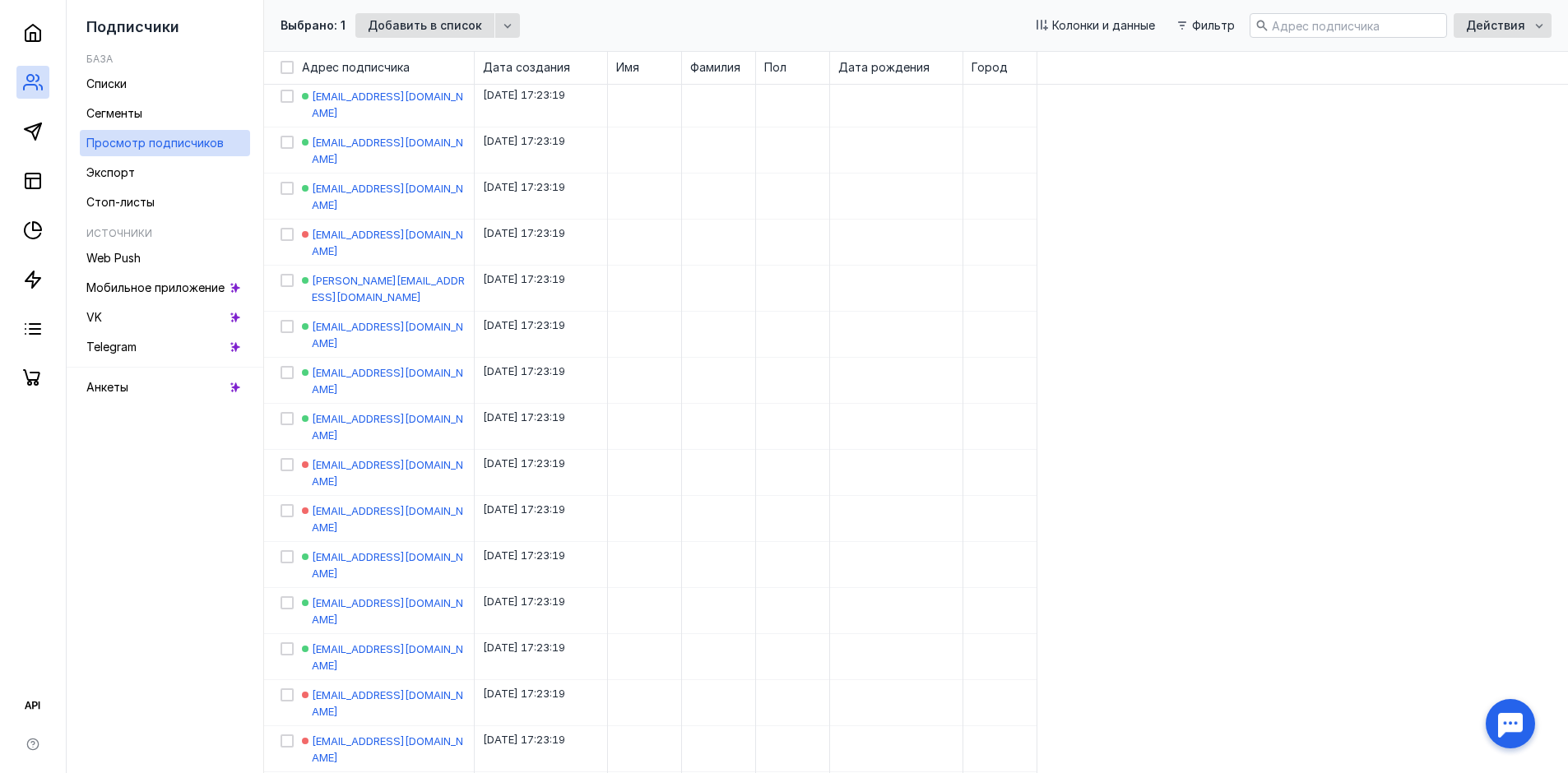
checkbox input "true"
click at [288, 772] on icon at bounding box center [287, 787] width 11 height 11
click at [288, 772] on input "checkbox" at bounding box center [286, 784] width 11 height 11
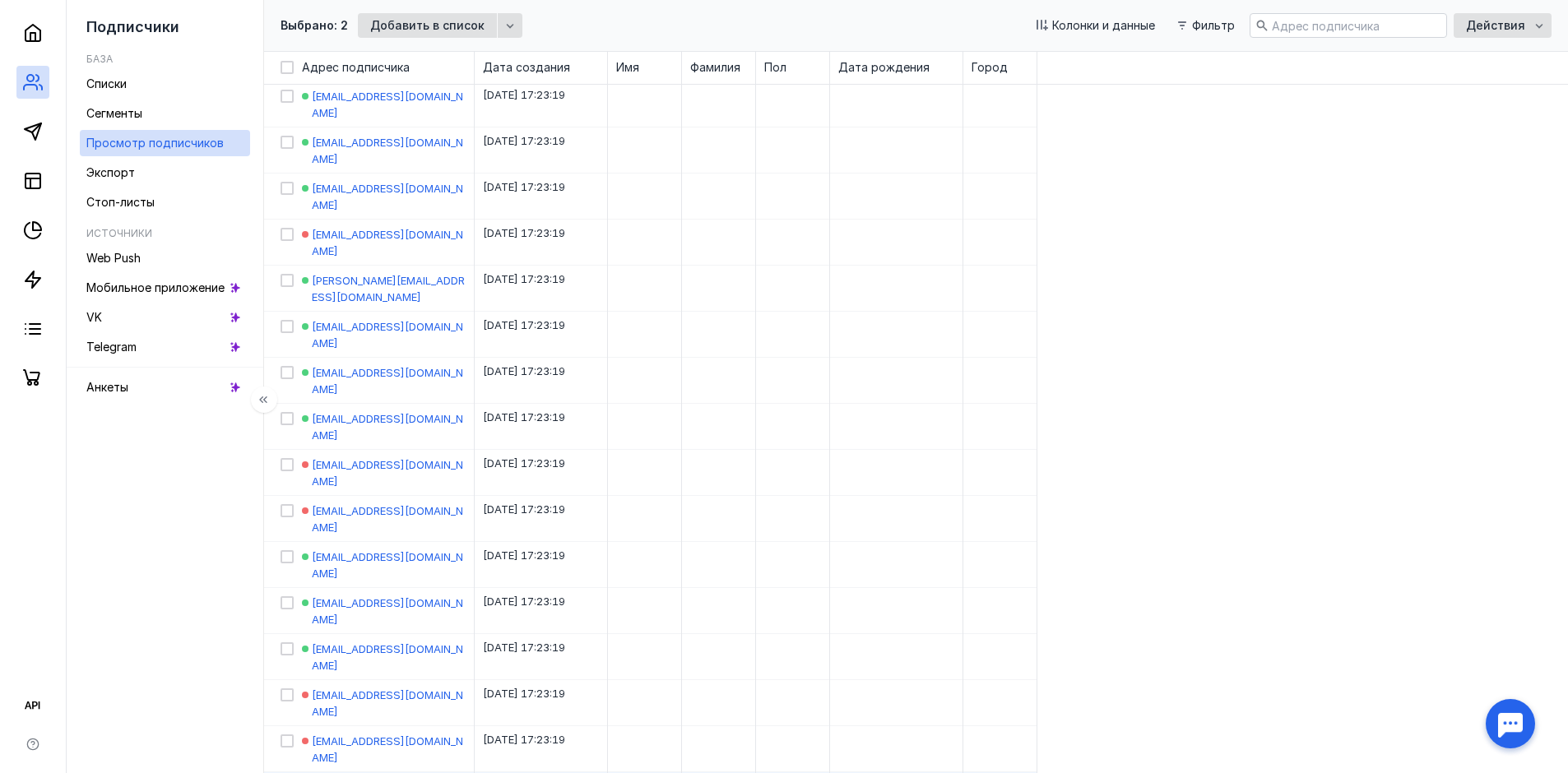
checkbox input "true"
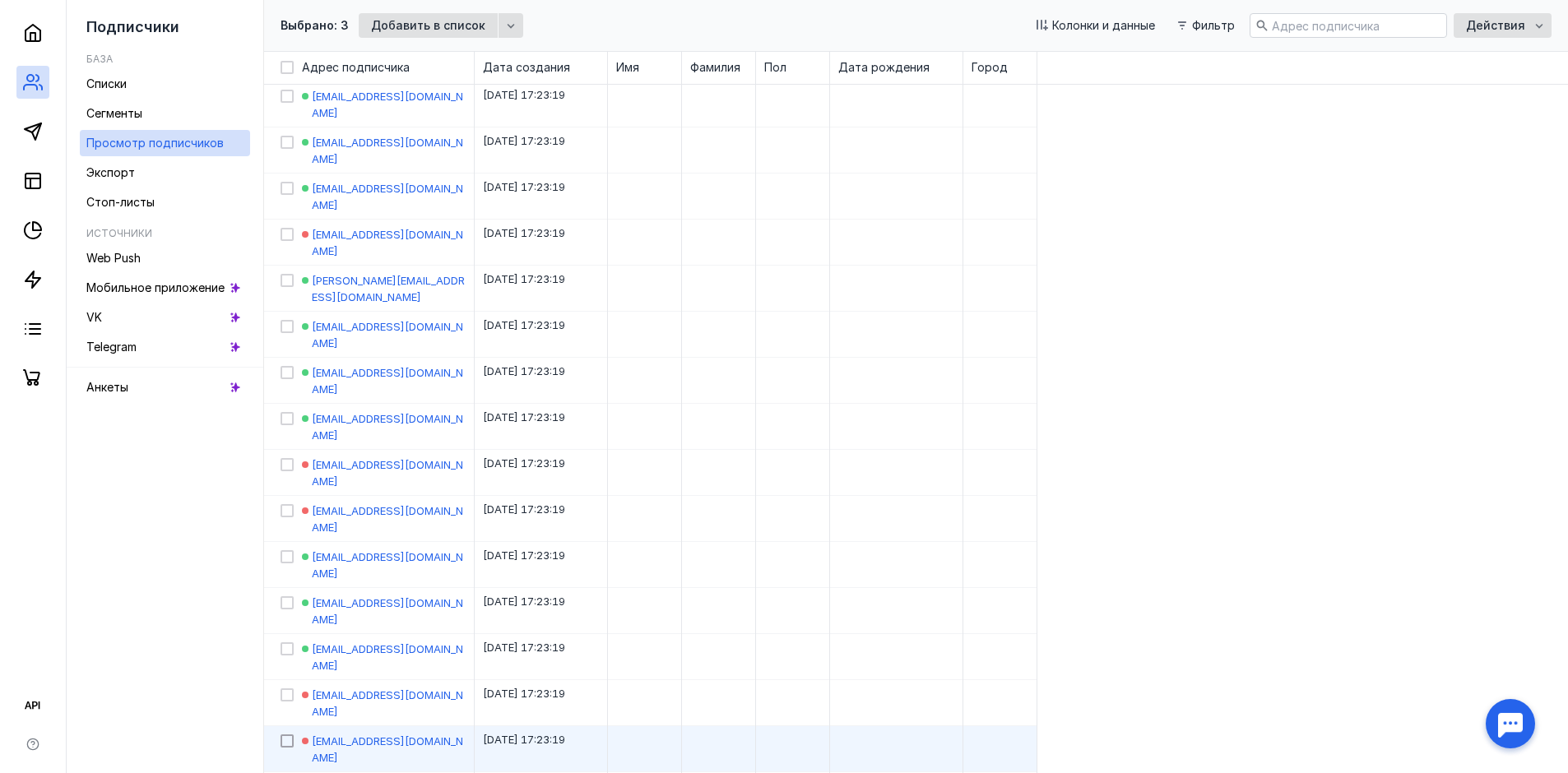
click at [285, 735] on icon at bounding box center [287, 740] width 11 height 11
click at [285, 733] on input "checkbox" at bounding box center [286, 739] width 11 height 11
checkbox input "true"
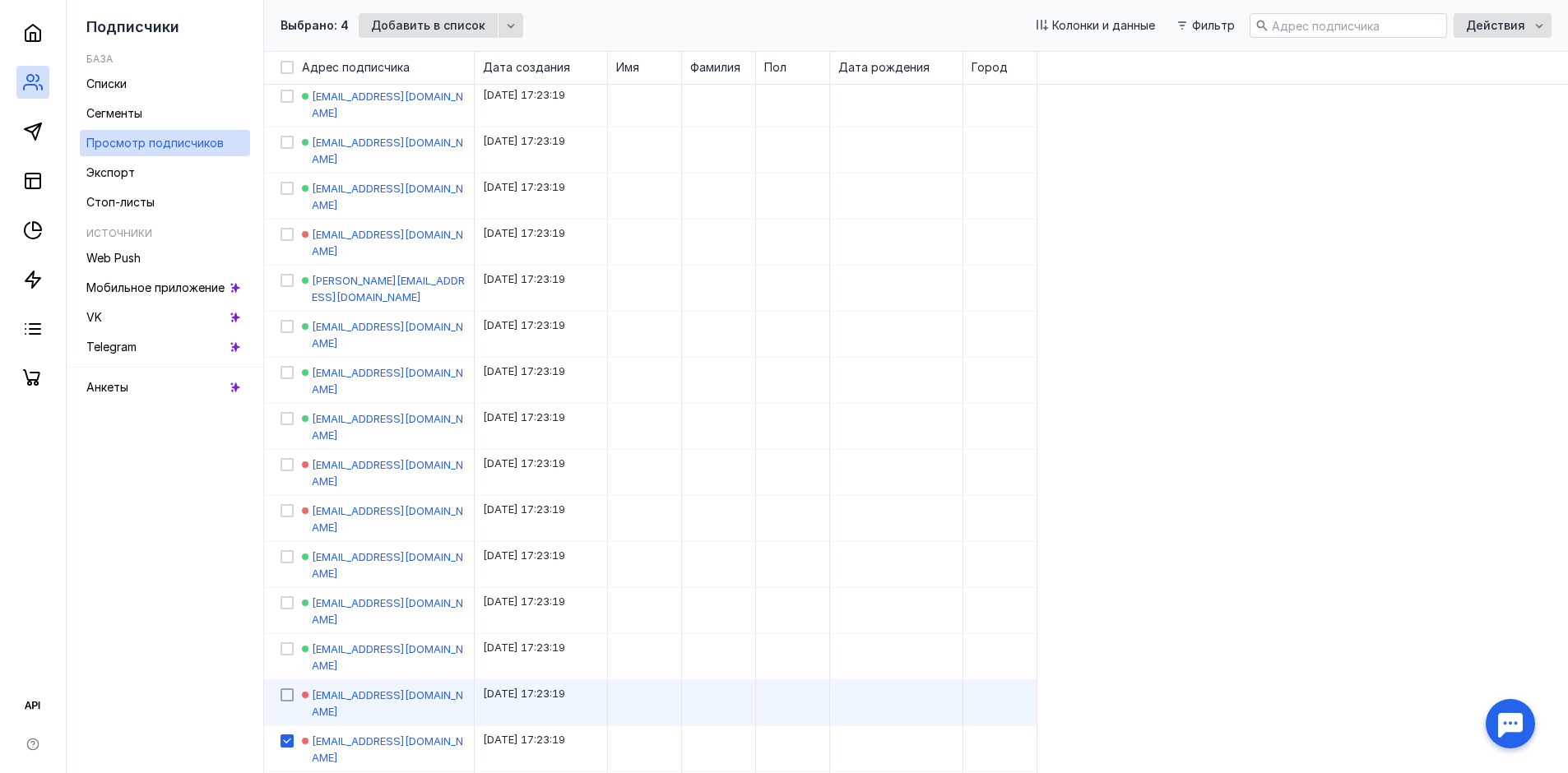
click at [285, 689] on icon at bounding box center [287, 695] width 11 height 11
click at [285, 687] on input "checkbox" at bounding box center [286, 692] width 11 height 11
checkbox input "true"
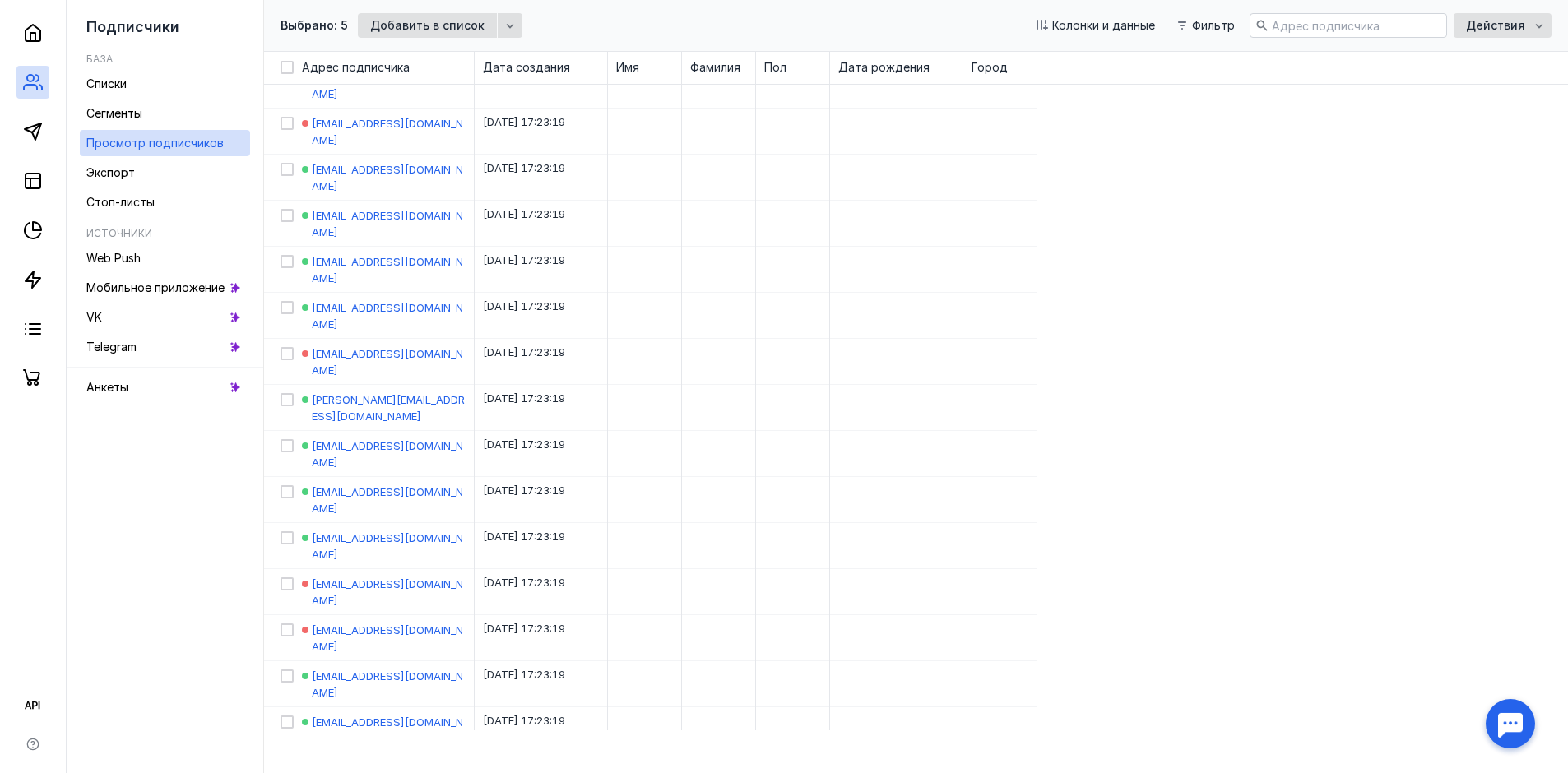
scroll to position [834, 0]
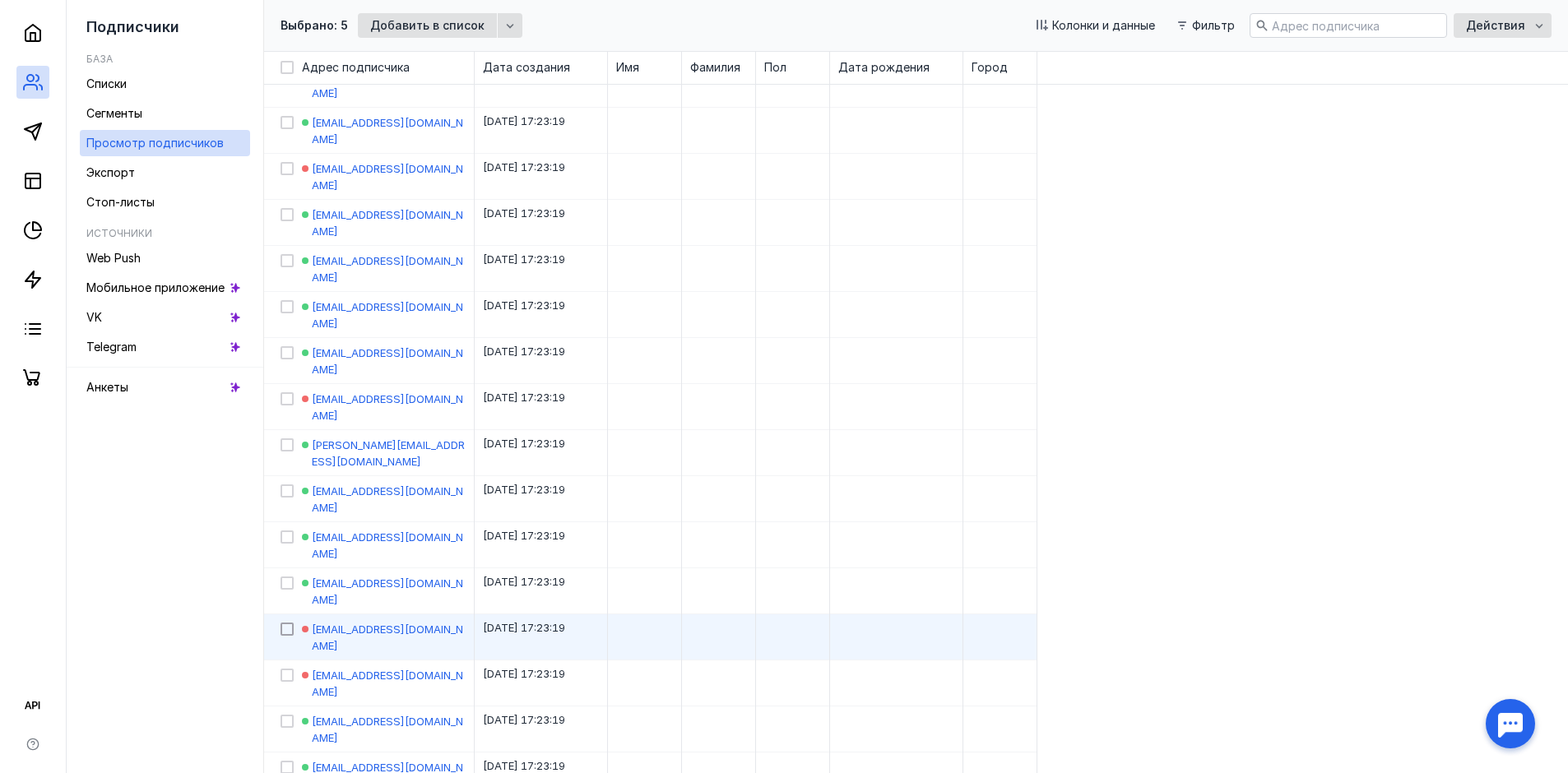
drag, startPoint x: 285, startPoint y: 279, endPoint x: 290, endPoint y: 245, distance: 34.4
click at [285, 670] on icon at bounding box center [287, 675] width 11 height 11
click at [285, 667] on input "checkbox" at bounding box center [286, 673] width 11 height 11
checkbox input "true"
click at [290, 622] on div at bounding box center [287, 629] width 13 height 13
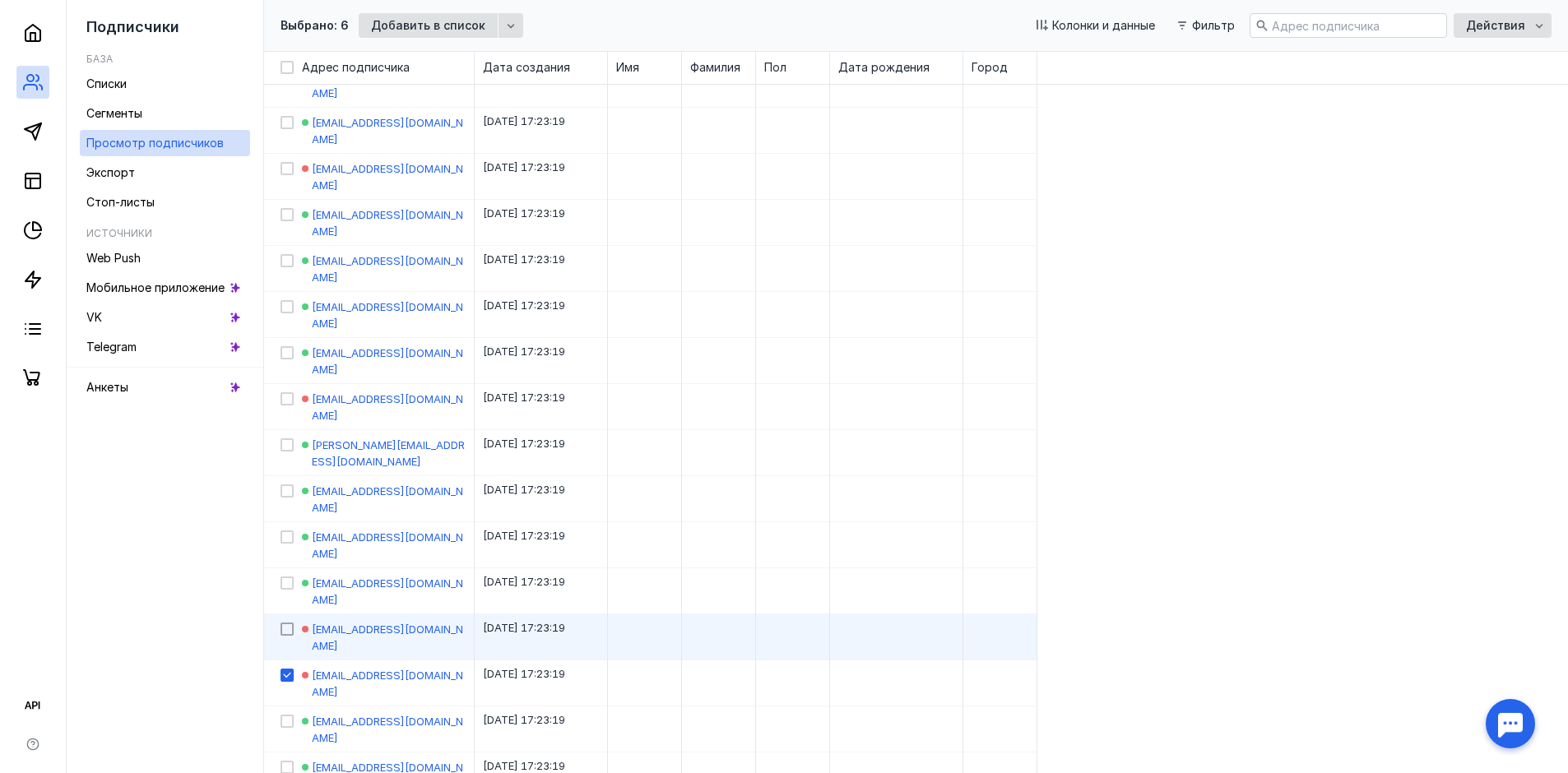
click at [290, 621] on input "checkbox" at bounding box center [286, 626] width 11 height 11
checkbox input "true"
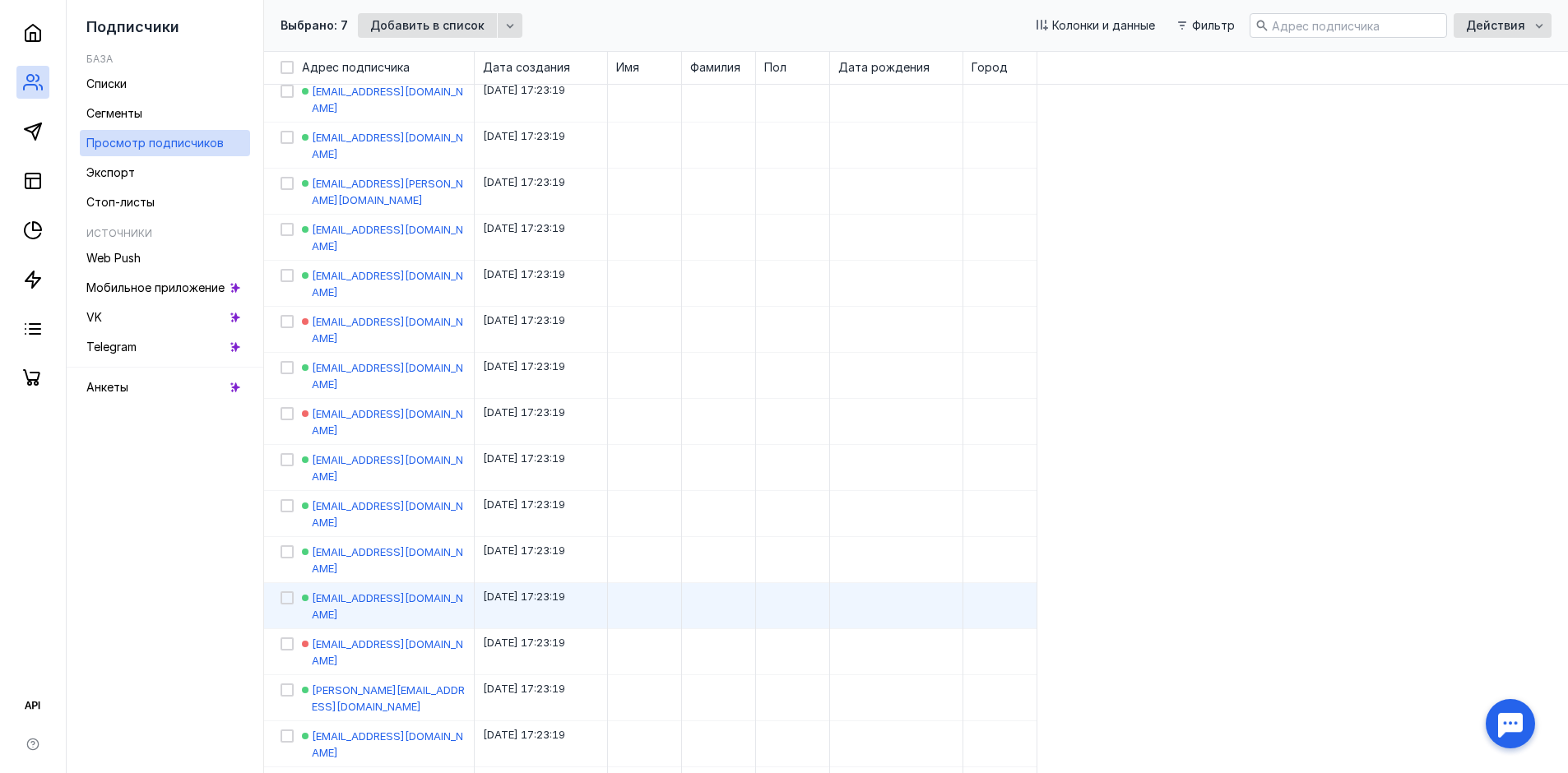
scroll to position [588, 0]
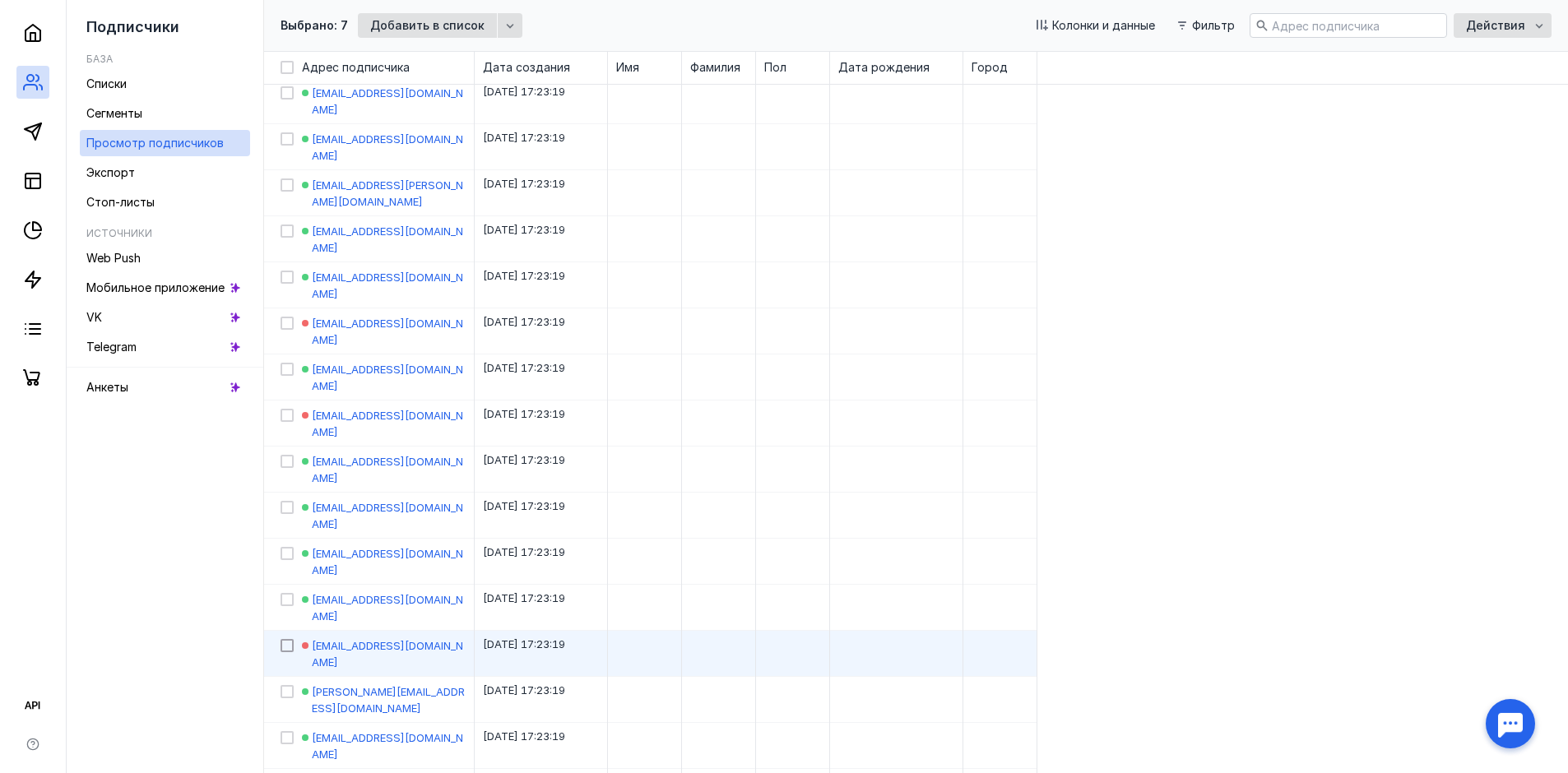
click at [284, 640] on icon at bounding box center [287, 646] width 11 height 11
click at [284, 637] on input "checkbox" at bounding box center [286, 643] width 11 height 11
checkbox input "true"
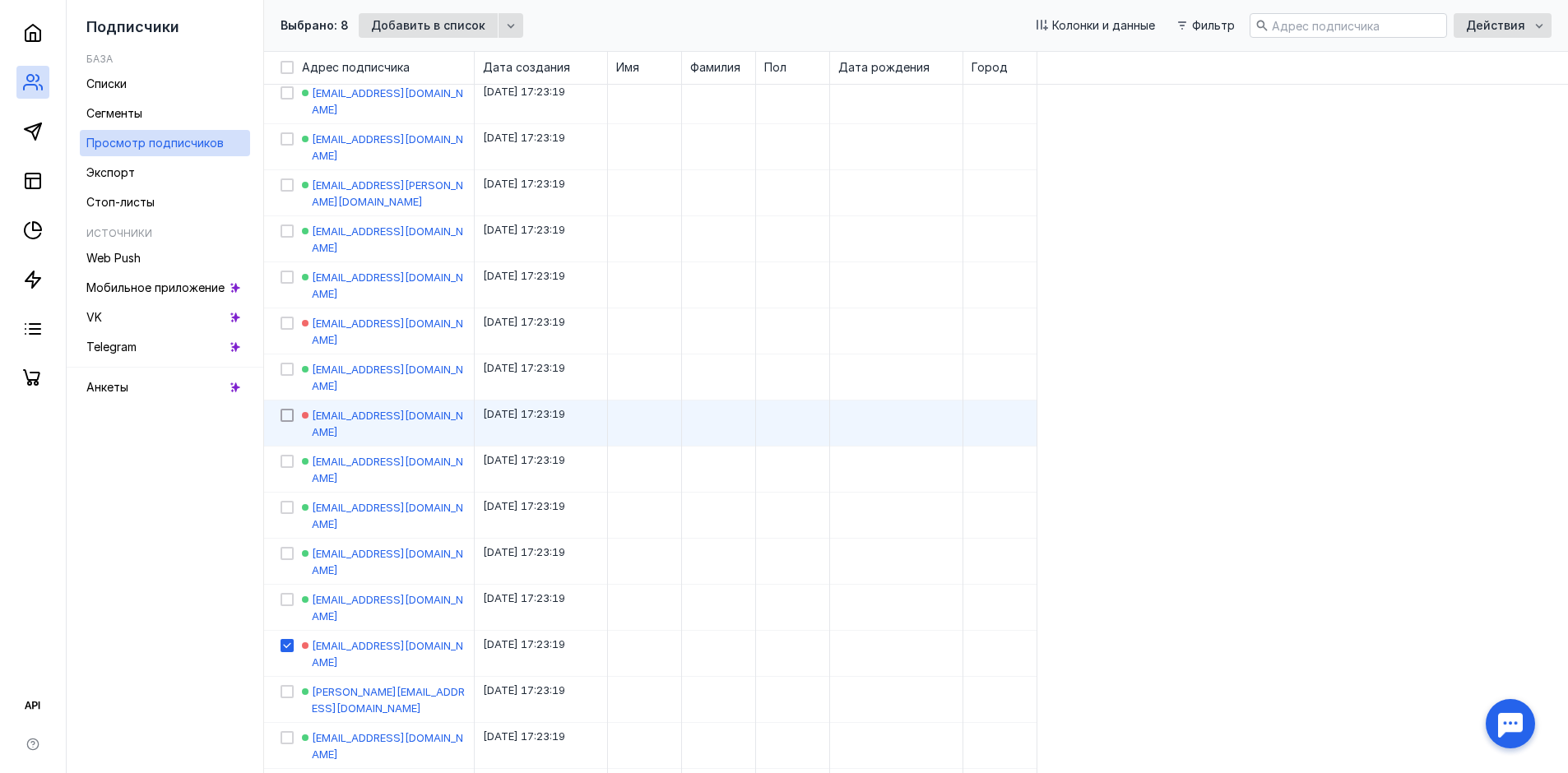
click at [283, 413] on icon at bounding box center [286, 415] width 7 height 6
click at [283, 407] on input "checkbox" at bounding box center [286, 413] width 11 height 11
checkbox input "true"
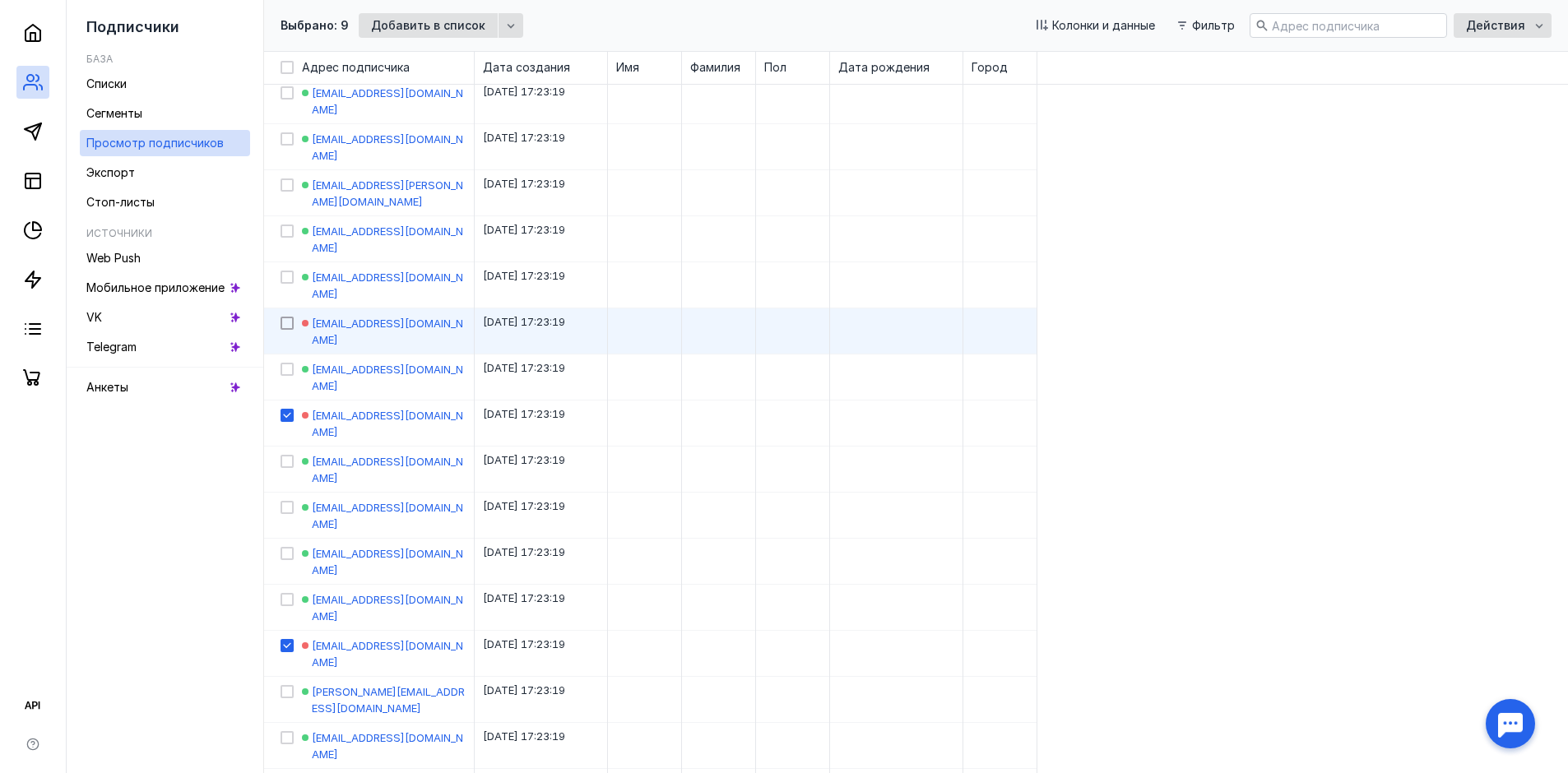
click at [285, 318] on icon at bounding box center [287, 323] width 11 height 11
click at [285, 315] on input "checkbox" at bounding box center [286, 321] width 11 height 11
checkbox input "true"
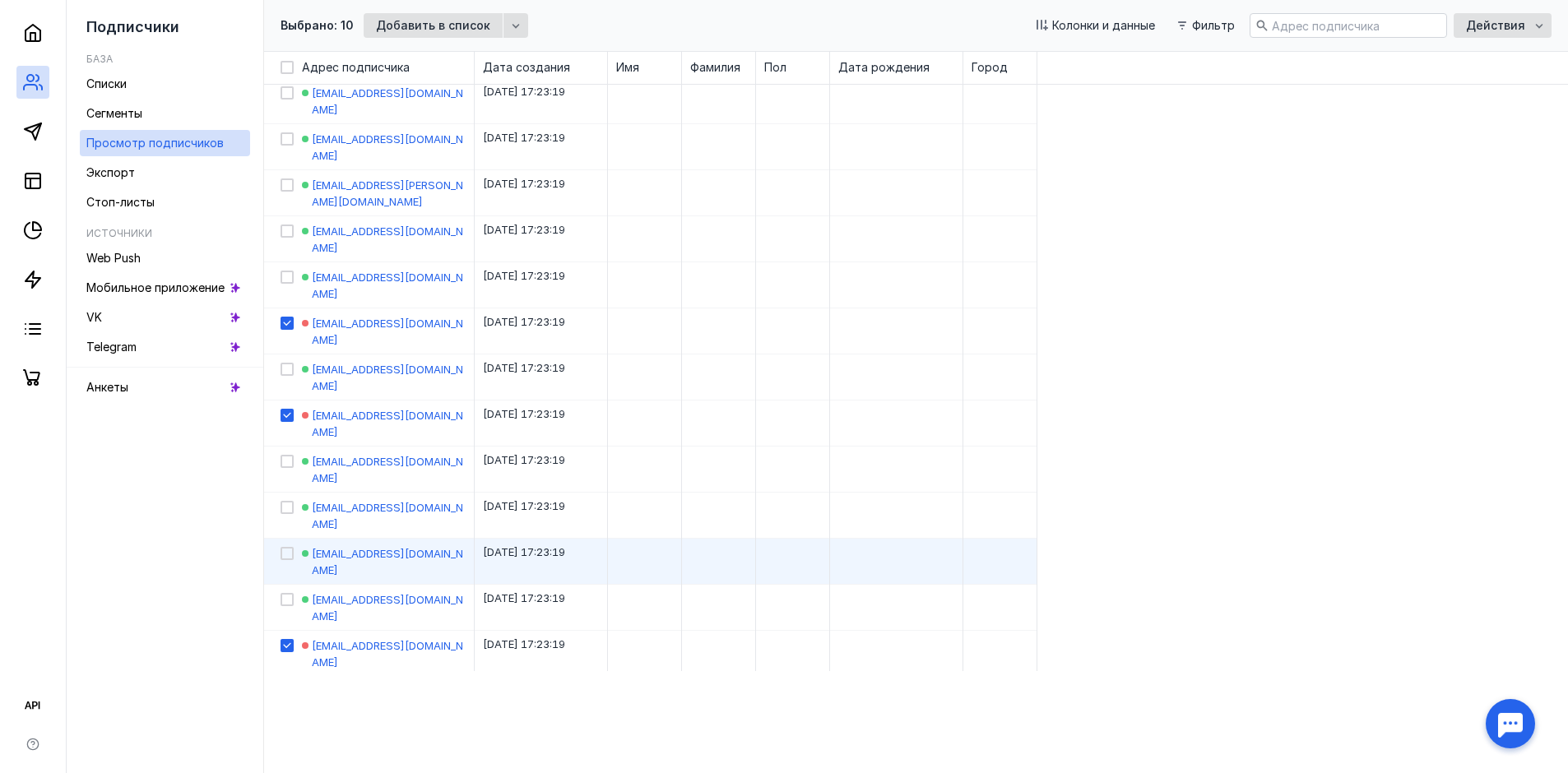
scroll to position [341, 0]
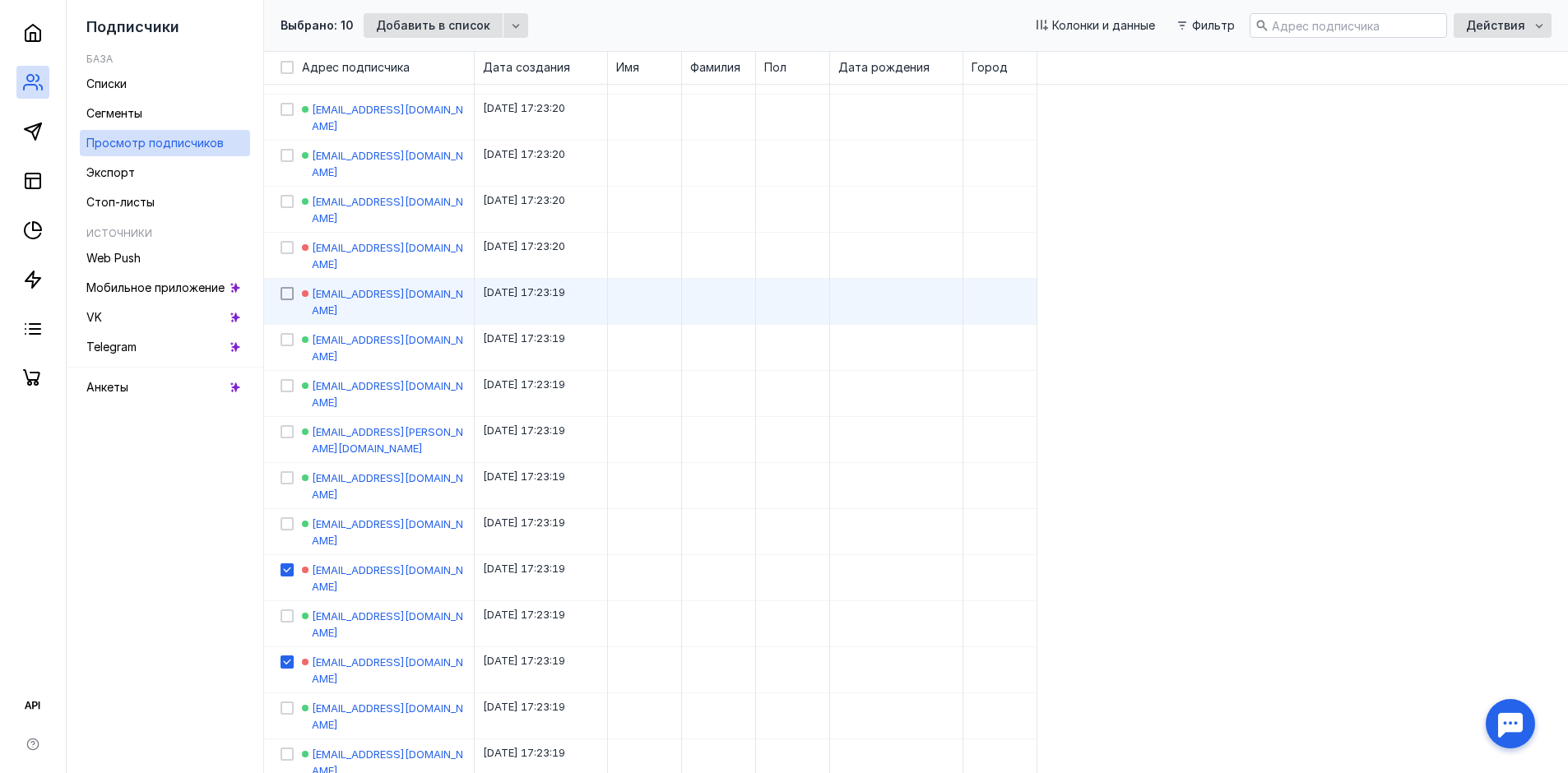
click at [287, 291] on icon at bounding box center [286, 294] width 7 height 6
click at [287, 285] on input "checkbox" at bounding box center [286, 291] width 11 height 11
checkbox input "true"
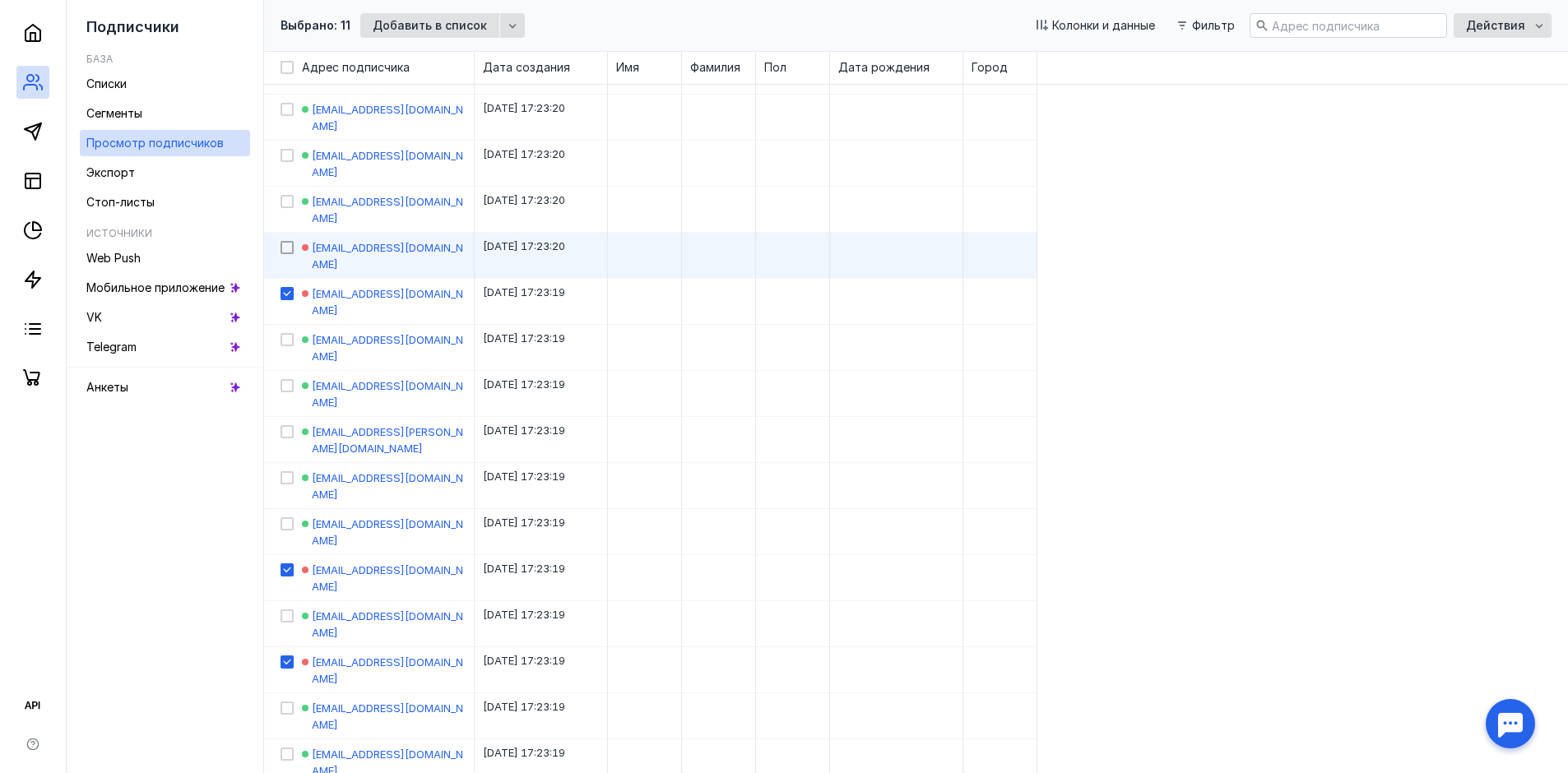
click at [285, 242] on icon at bounding box center [287, 247] width 11 height 11
click at [285, 240] on input "checkbox" at bounding box center [286, 245] width 11 height 11
checkbox input "true"
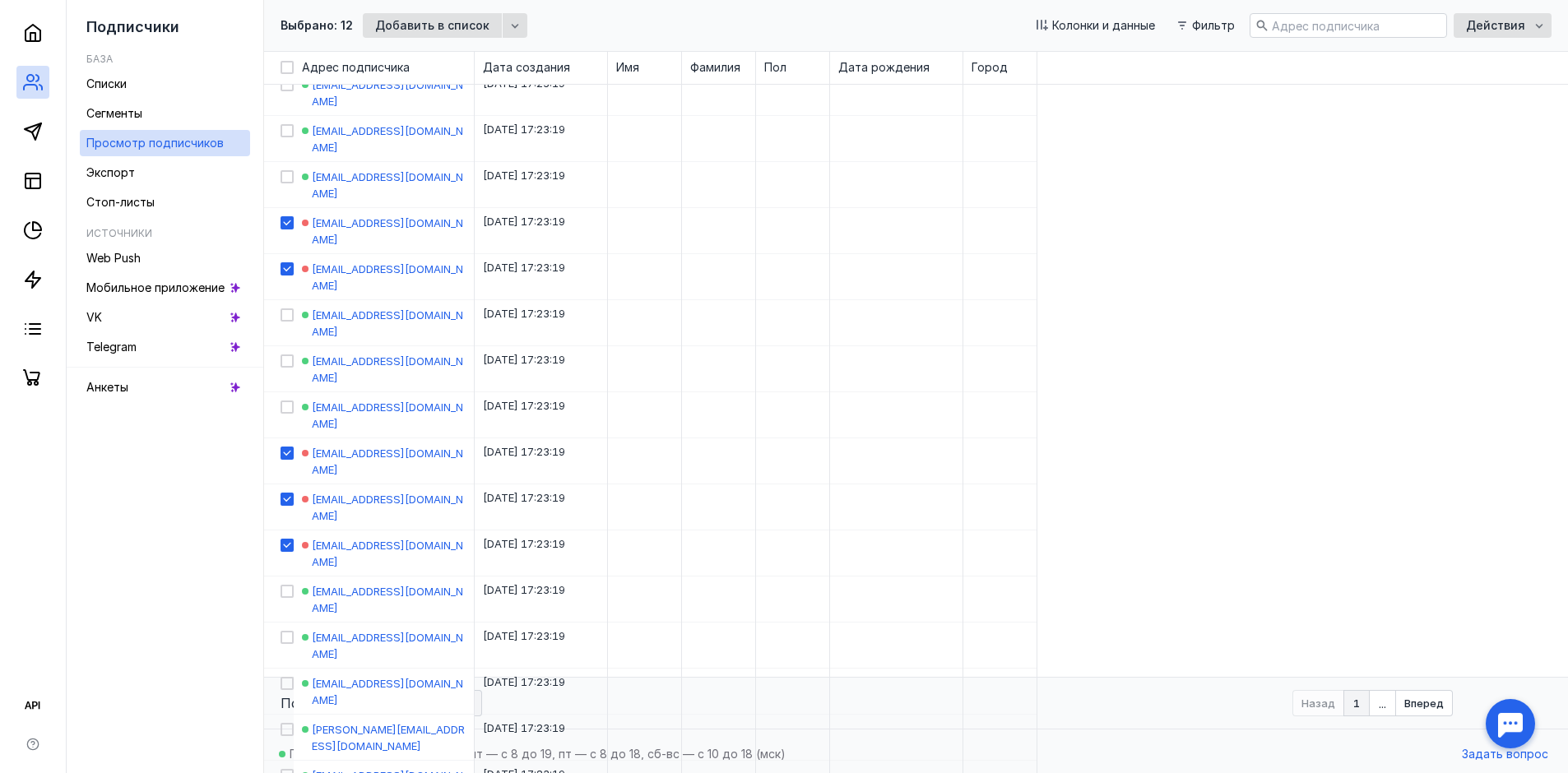
scroll to position [1246, 0]
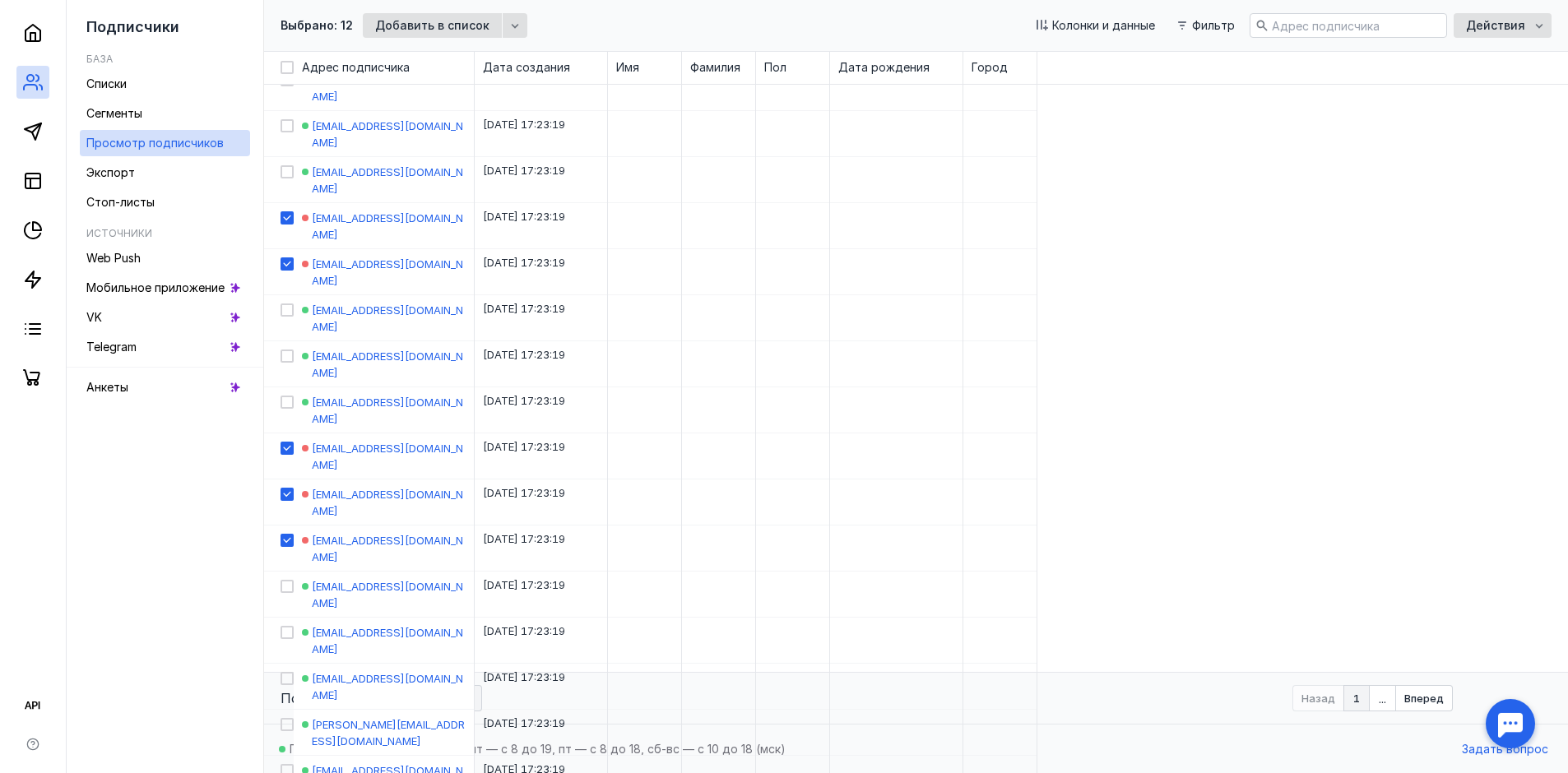
drag, startPoint x: 416, startPoint y: 493, endPoint x: 312, endPoint y: 500, distance: 104.2
copy span "[EMAIL_ADDRESS][DOMAIN_NAME]"
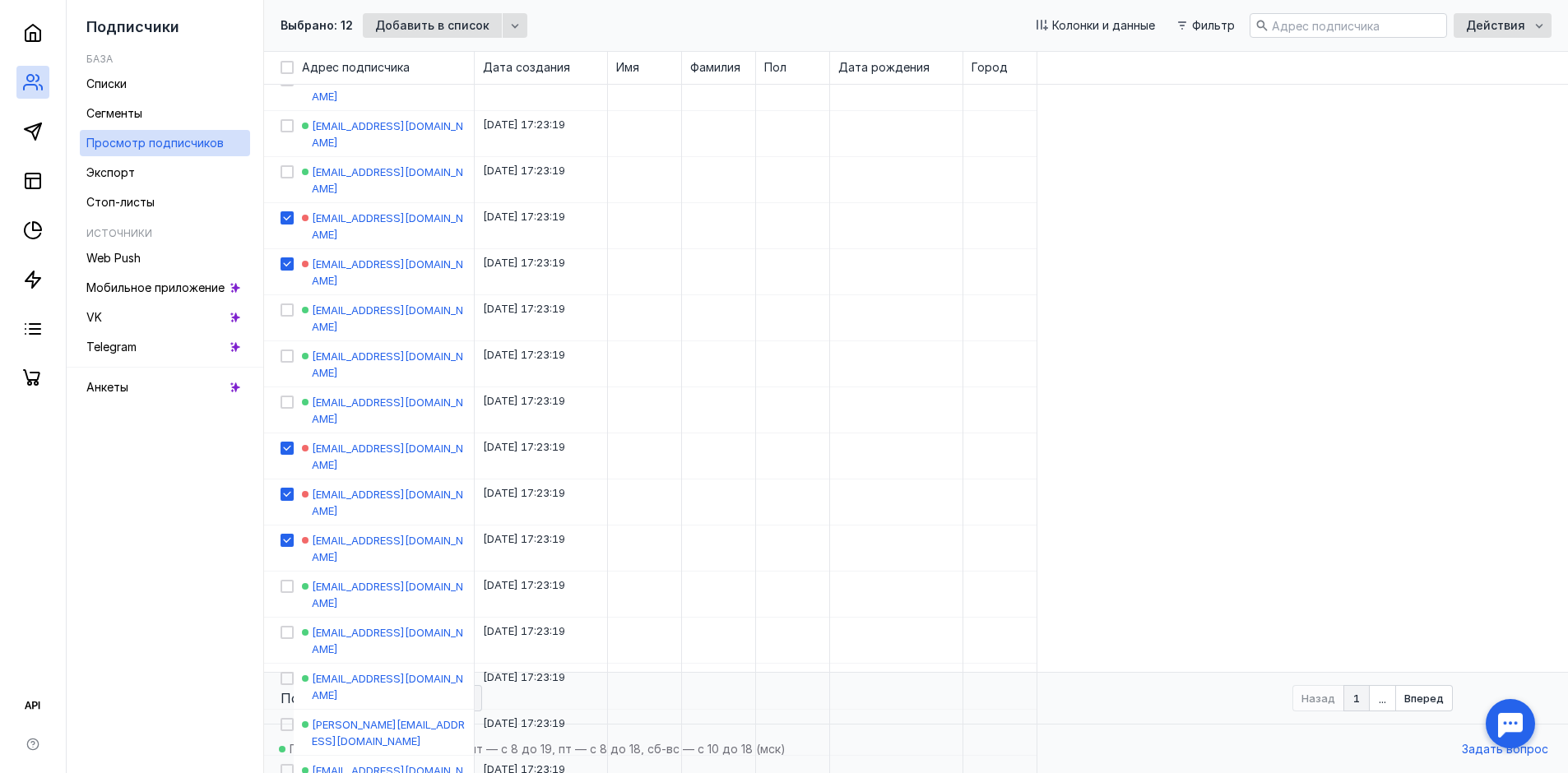
checkbox input "false"
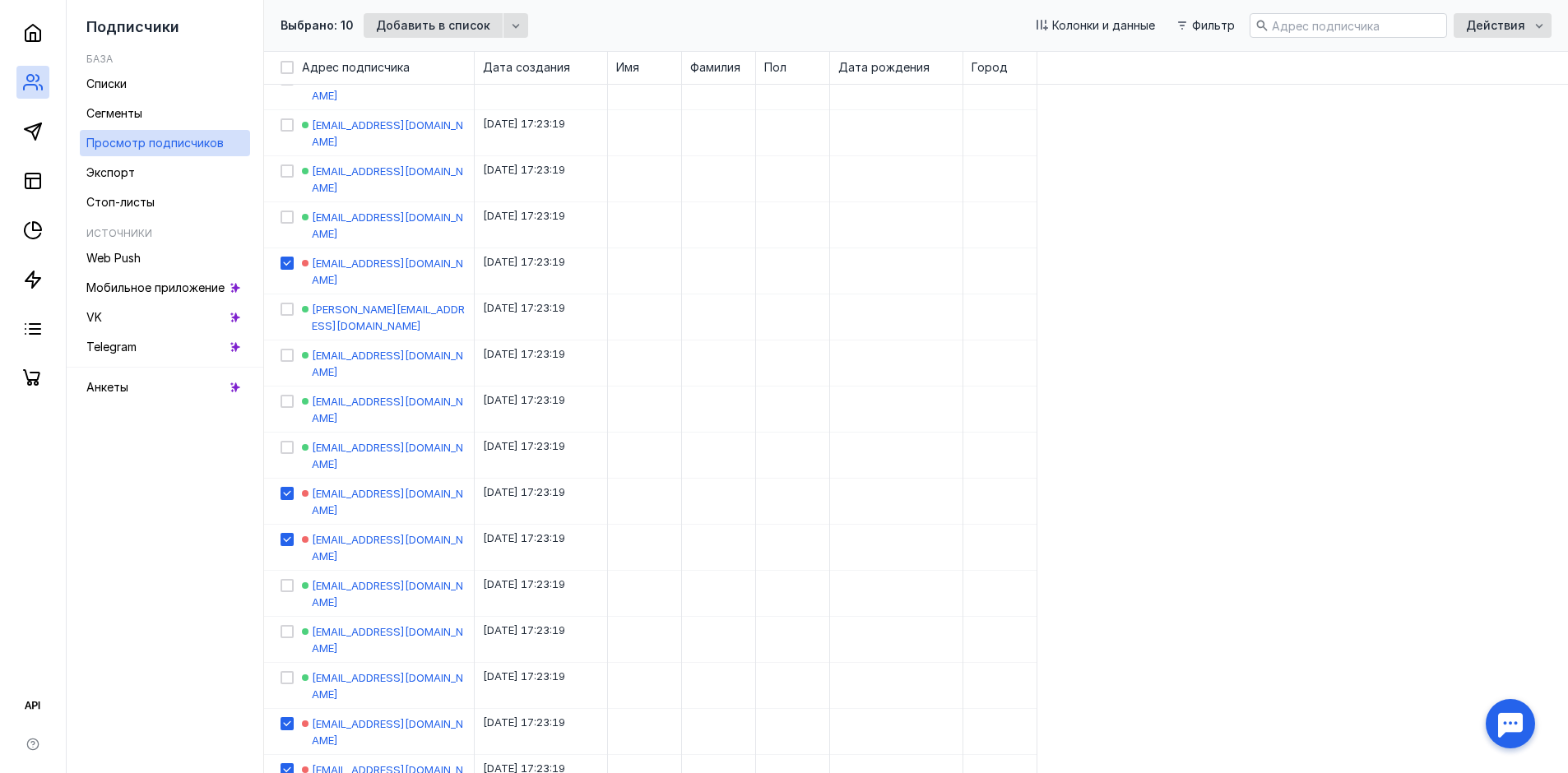
scroll to position [917, 0]
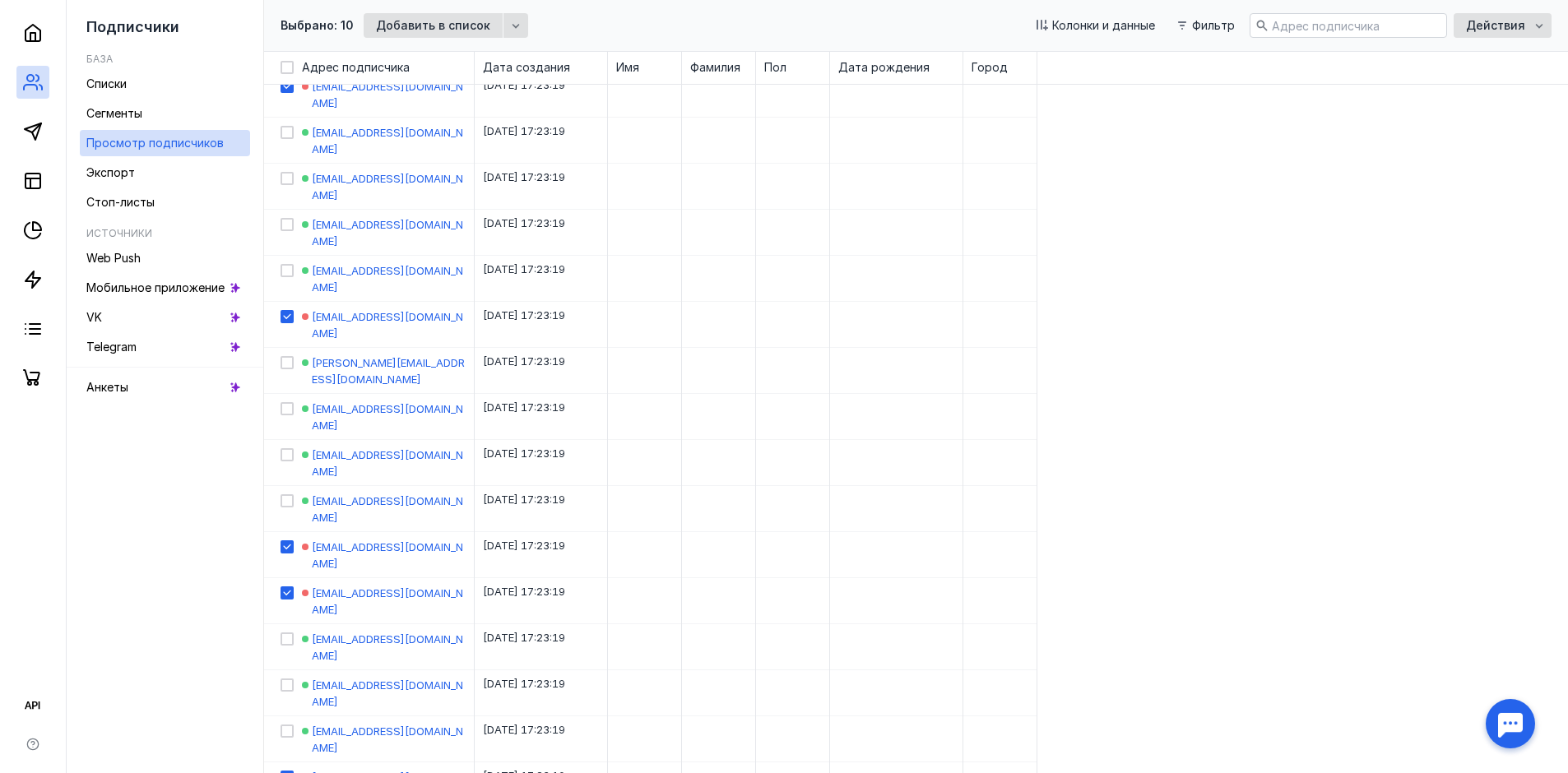
drag, startPoint x: 287, startPoint y: 317, endPoint x: 295, endPoint y: 342, distance: 26.2
click at [286, 771] on icon at bounding box center [287, 777] width 11 height 11
click at [286, 769] on input "checkbox" at bounding box center [286, 775] width 11 height 11
checkbox input "false"
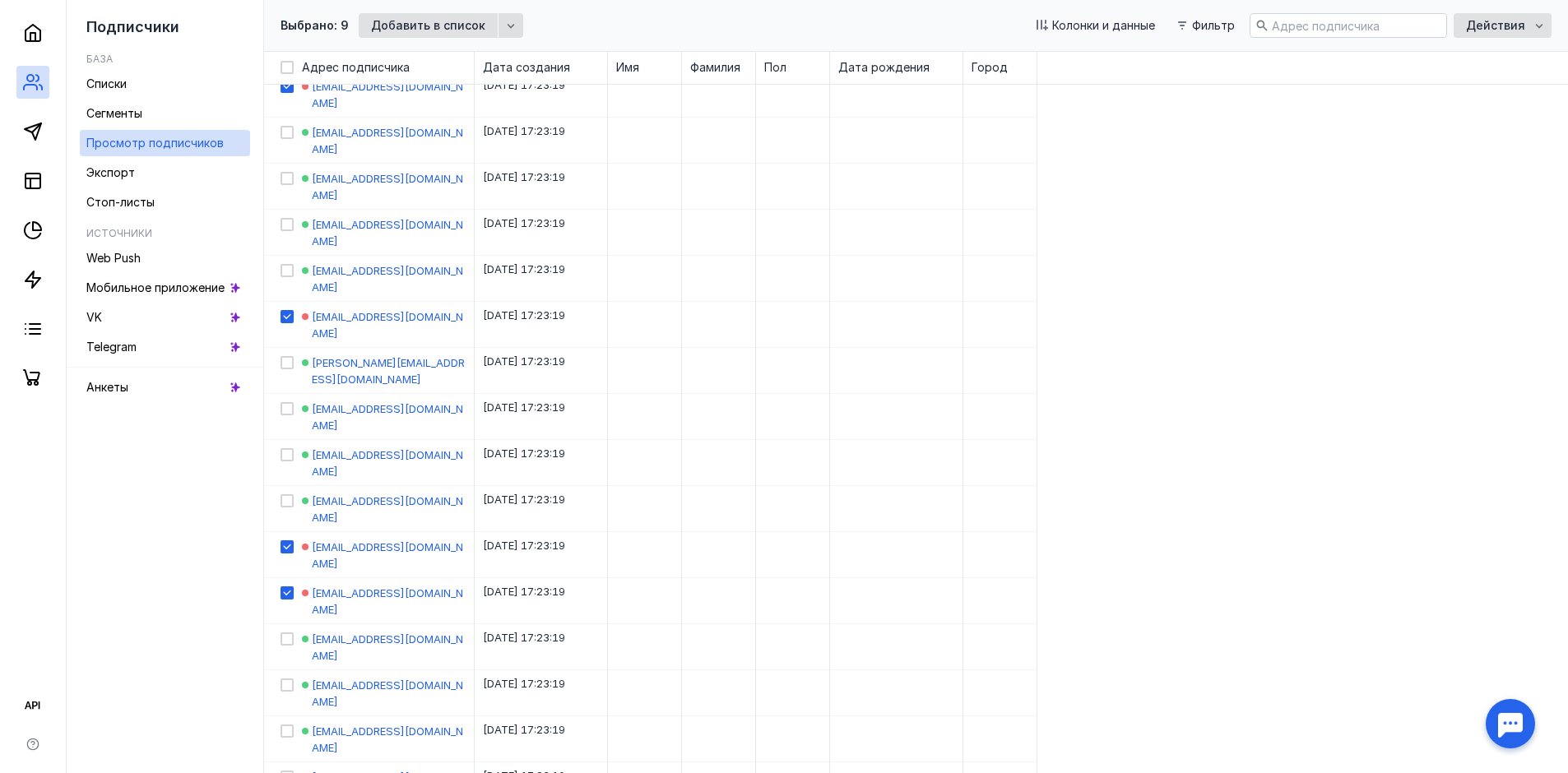
checkbox input "false"
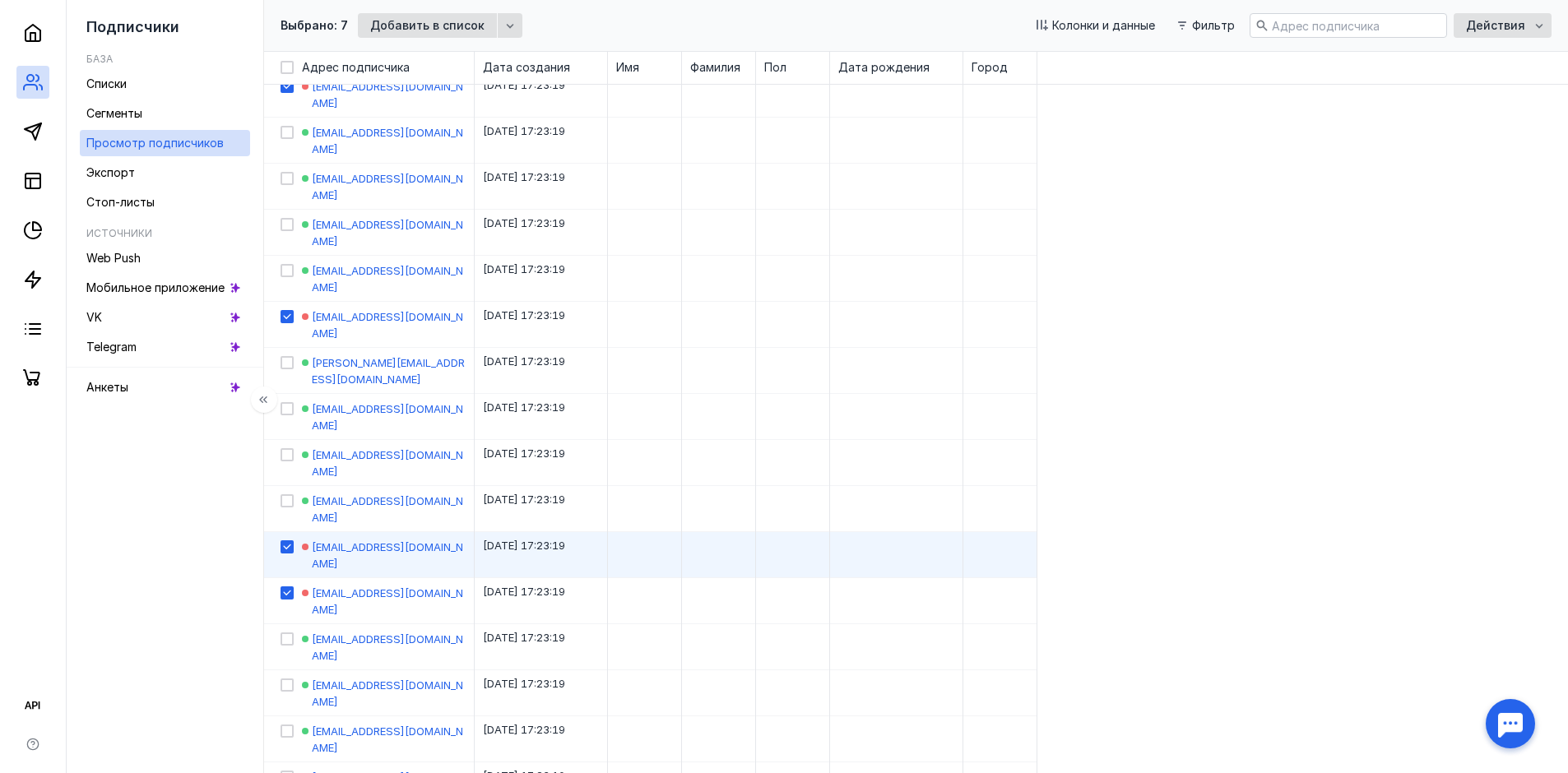
click at [283, 541] on icon at bounding box center [287, 546] width 11 height 11
click at [283, 539] on input "checkbox" at bounding box center [286, 544] width 11 height 11
checkbox input "false"
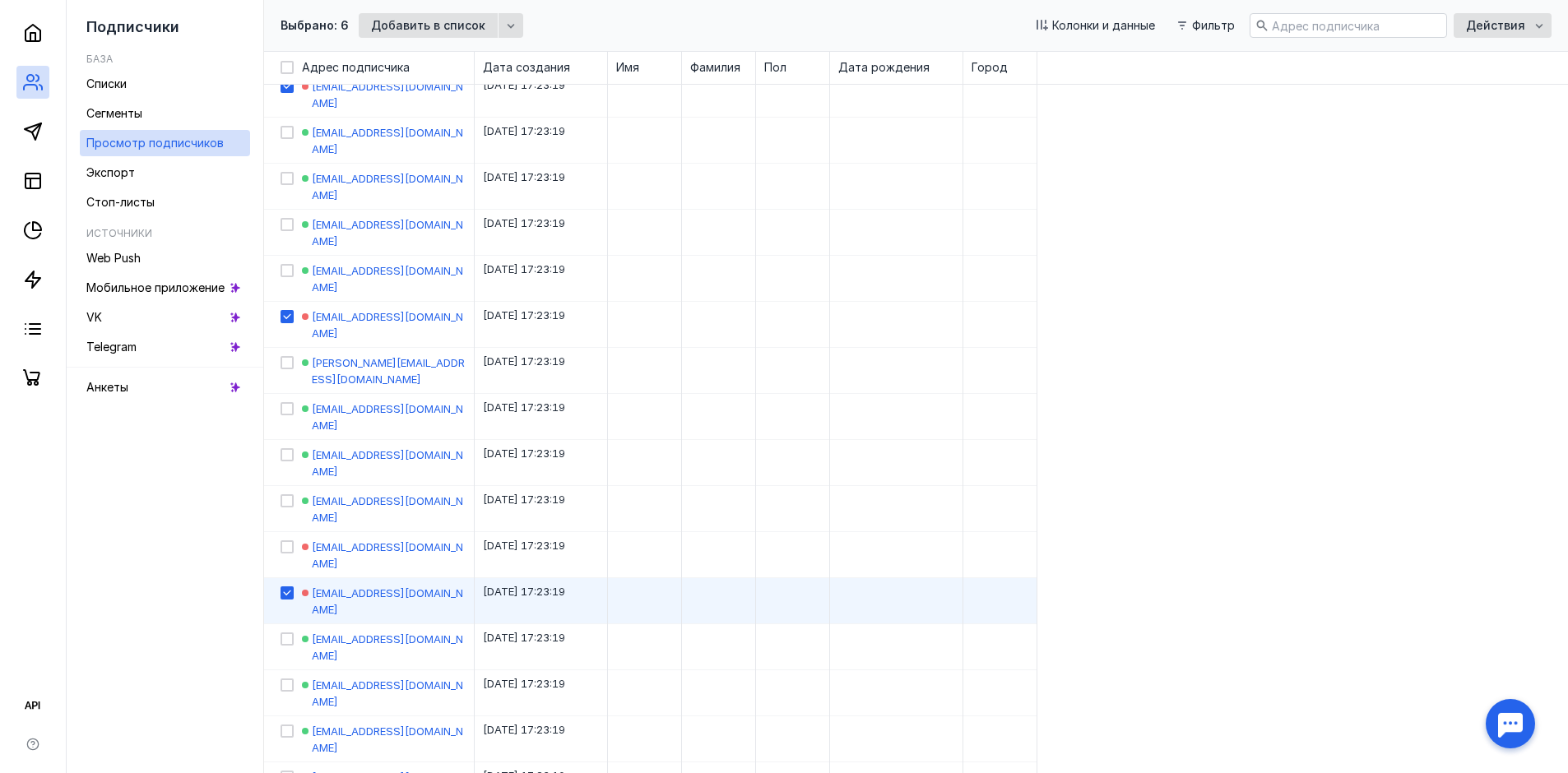
click at [287, 587] on icon at bounding box center [287, 593] width 11 height 11
click at [287, 584] on input "checkbox" at bounding box center [286, 590] width 11 height 11
checkbox input "false"
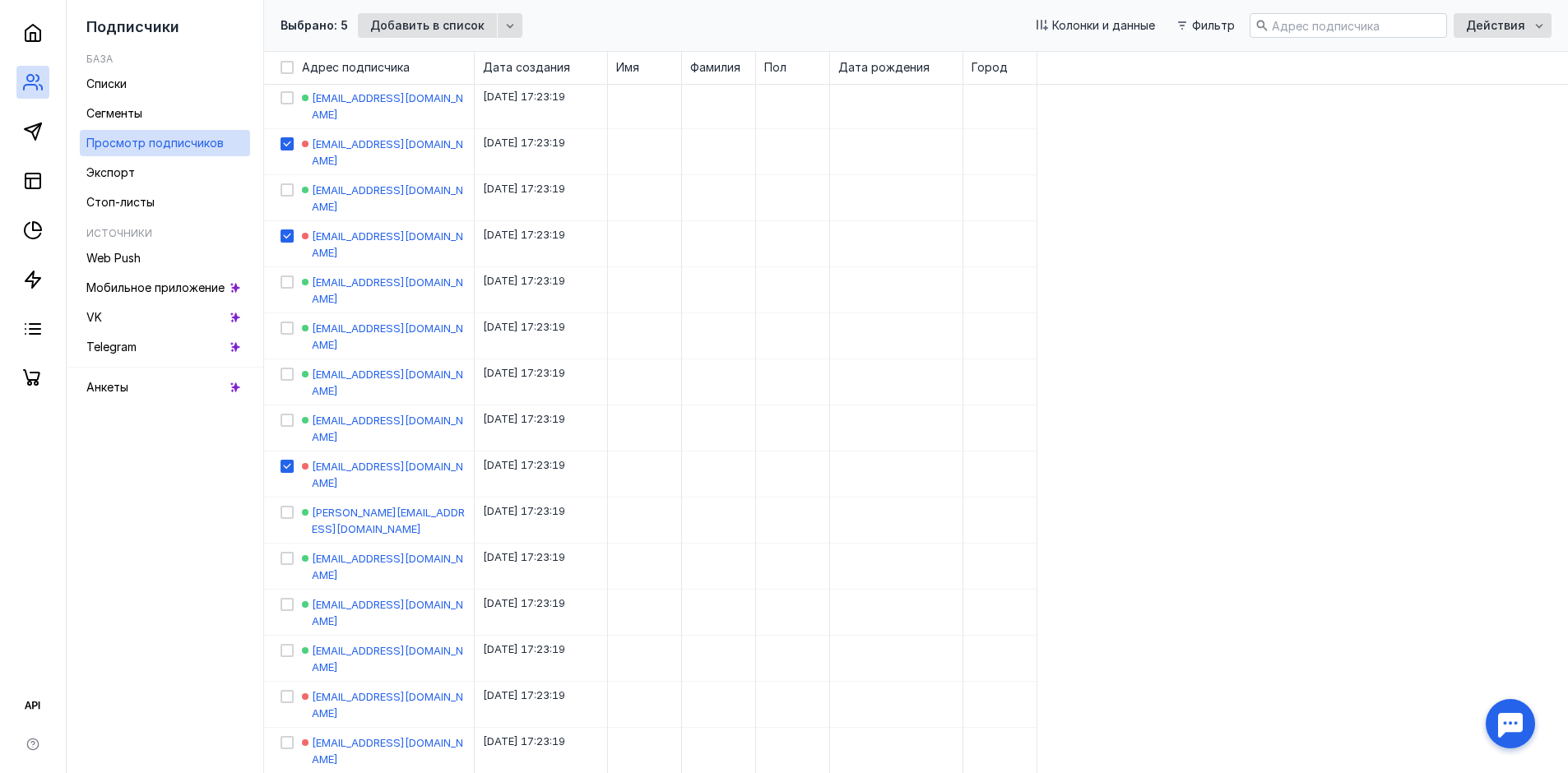
scroll to position [753, 0]
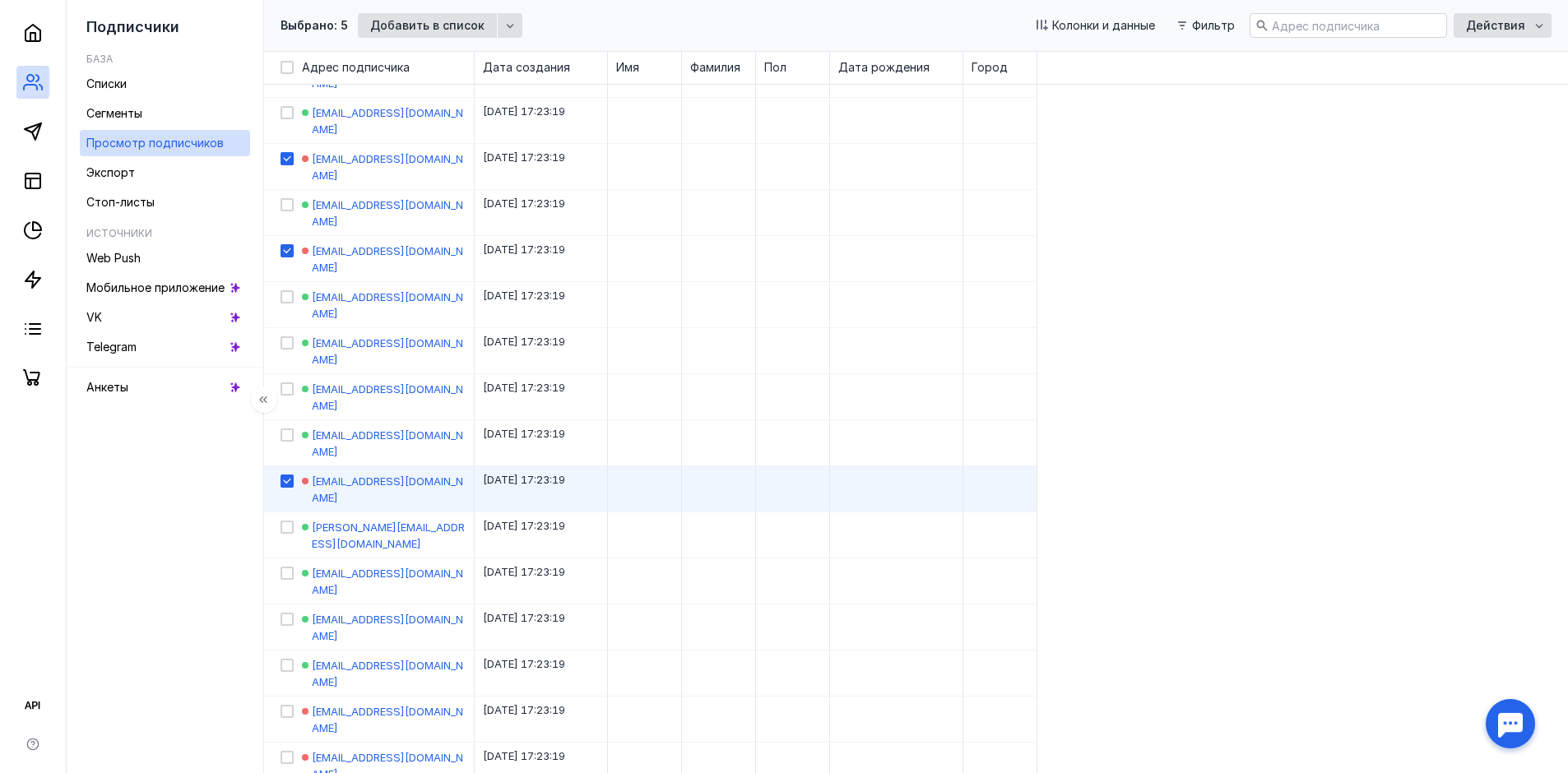
click at [293, 475] on div at bounding box center [287, 481] width 13 height 13
click at [291, 473] on input "checkbox" at bounding box center [286, 478] width 11 height 11
checkbox input "false"
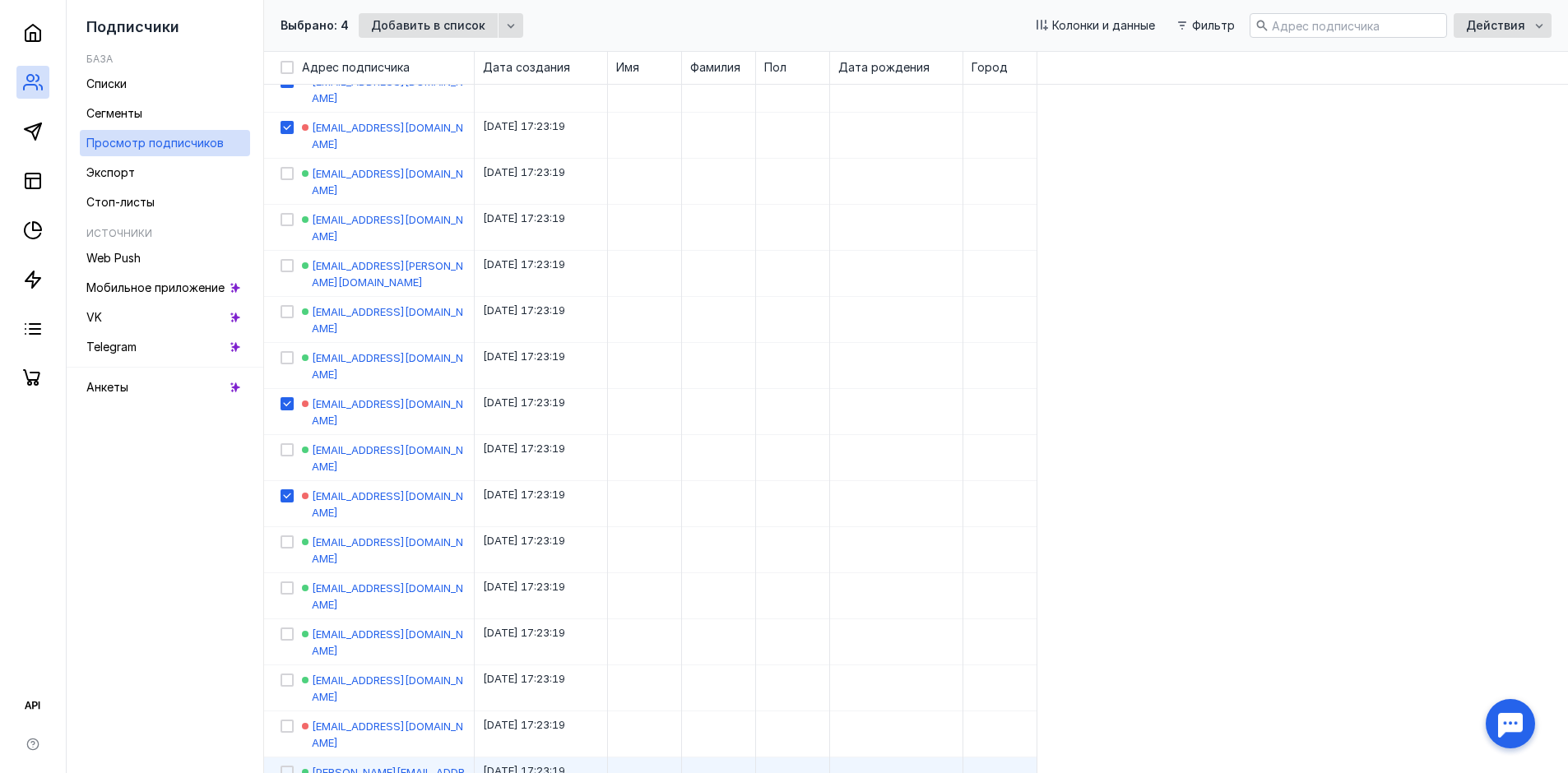
scroll to position [505, 0]
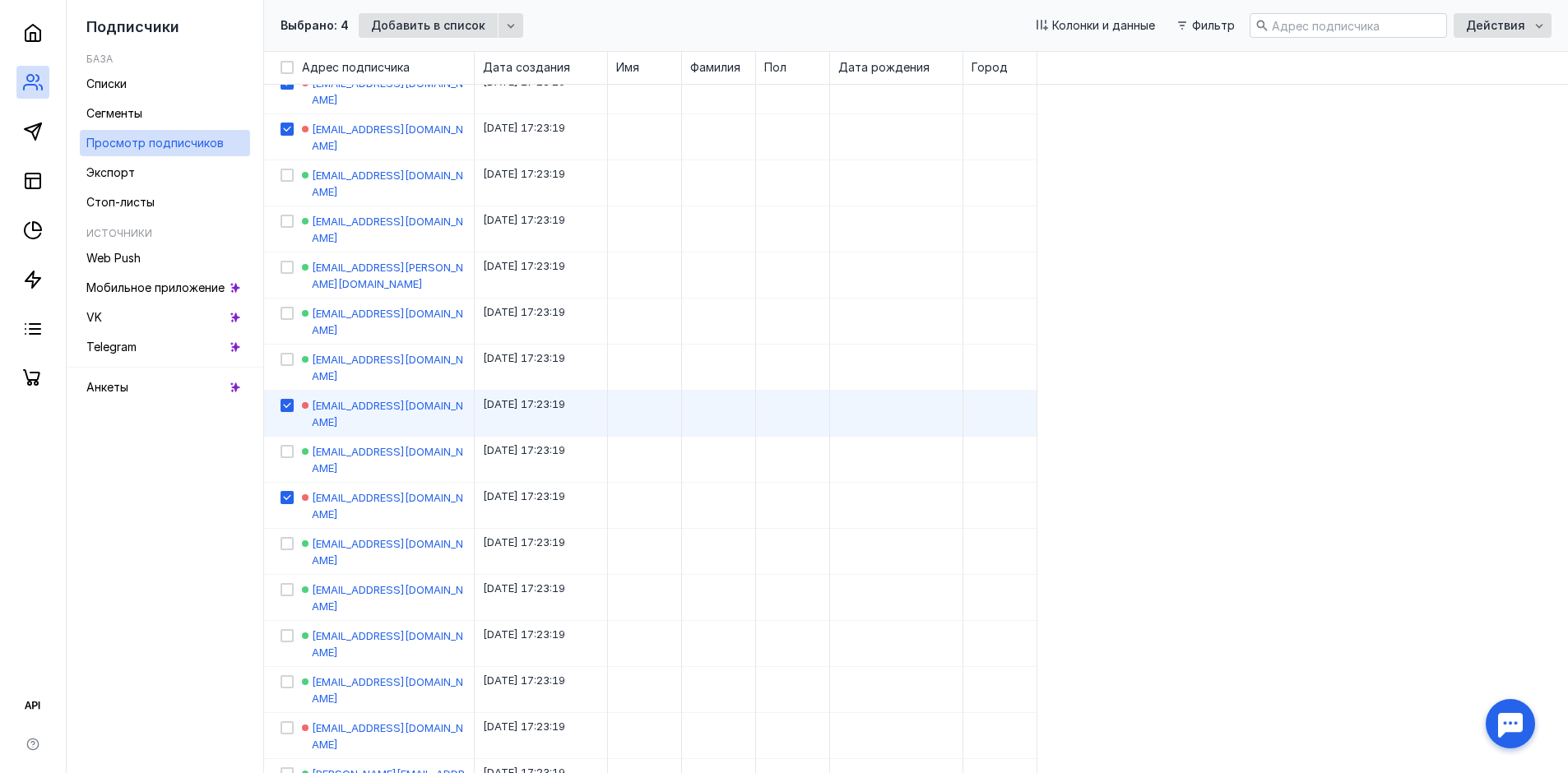
click at [285, 400] on icon at bounding box center [287, 405] width 11 height 11
click at [285, 398] on input "checkbox" at bounding box center [286, 403] width 11 height 11
checkbox input "false"
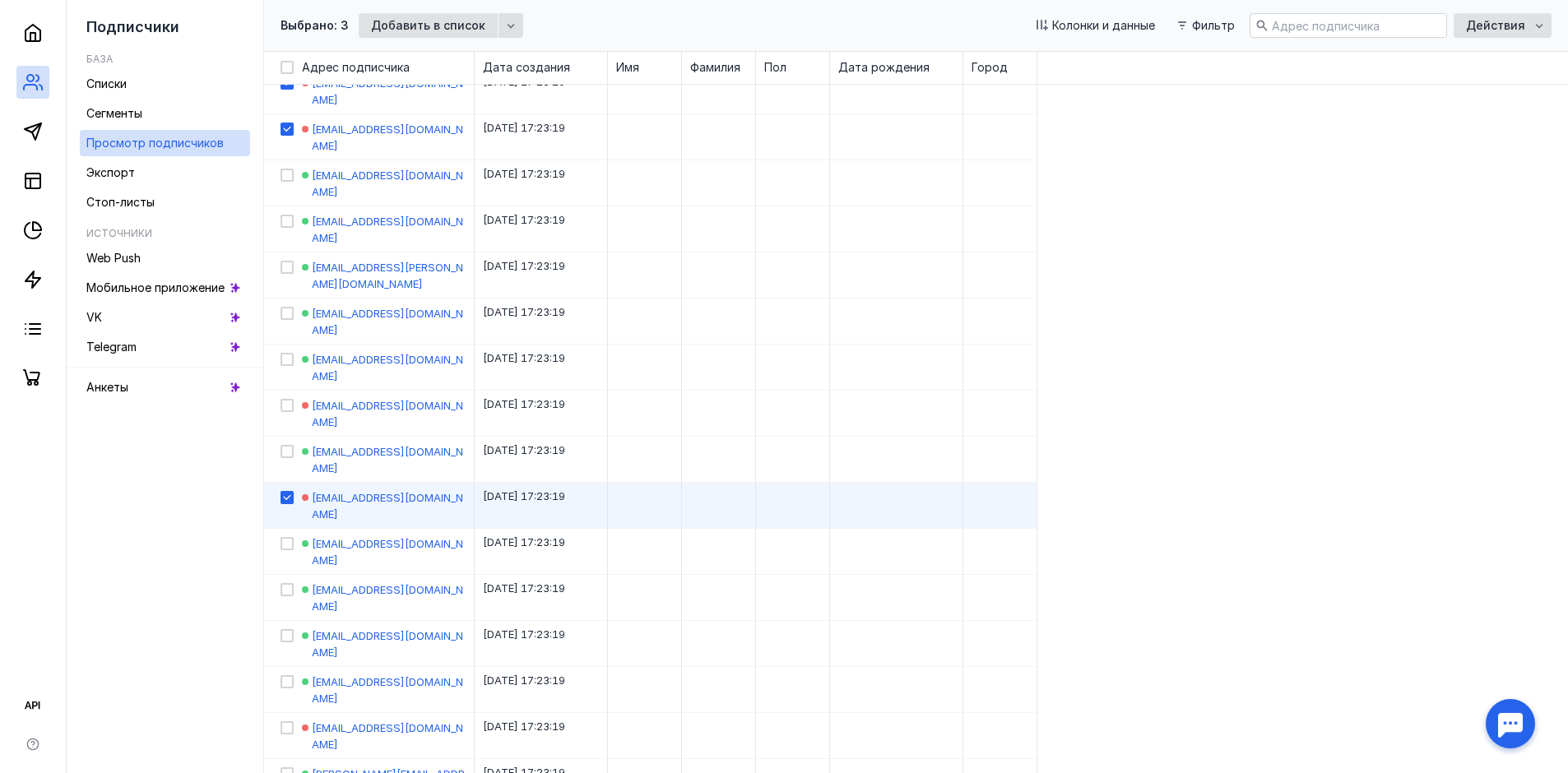
click at [286, 495] on icon at bounding box center [286, 498] width 7 height 6
click at [286, 490] on input "checkbox" at bounding box center [286, 495] width 11 height 11
checkbox input "false"
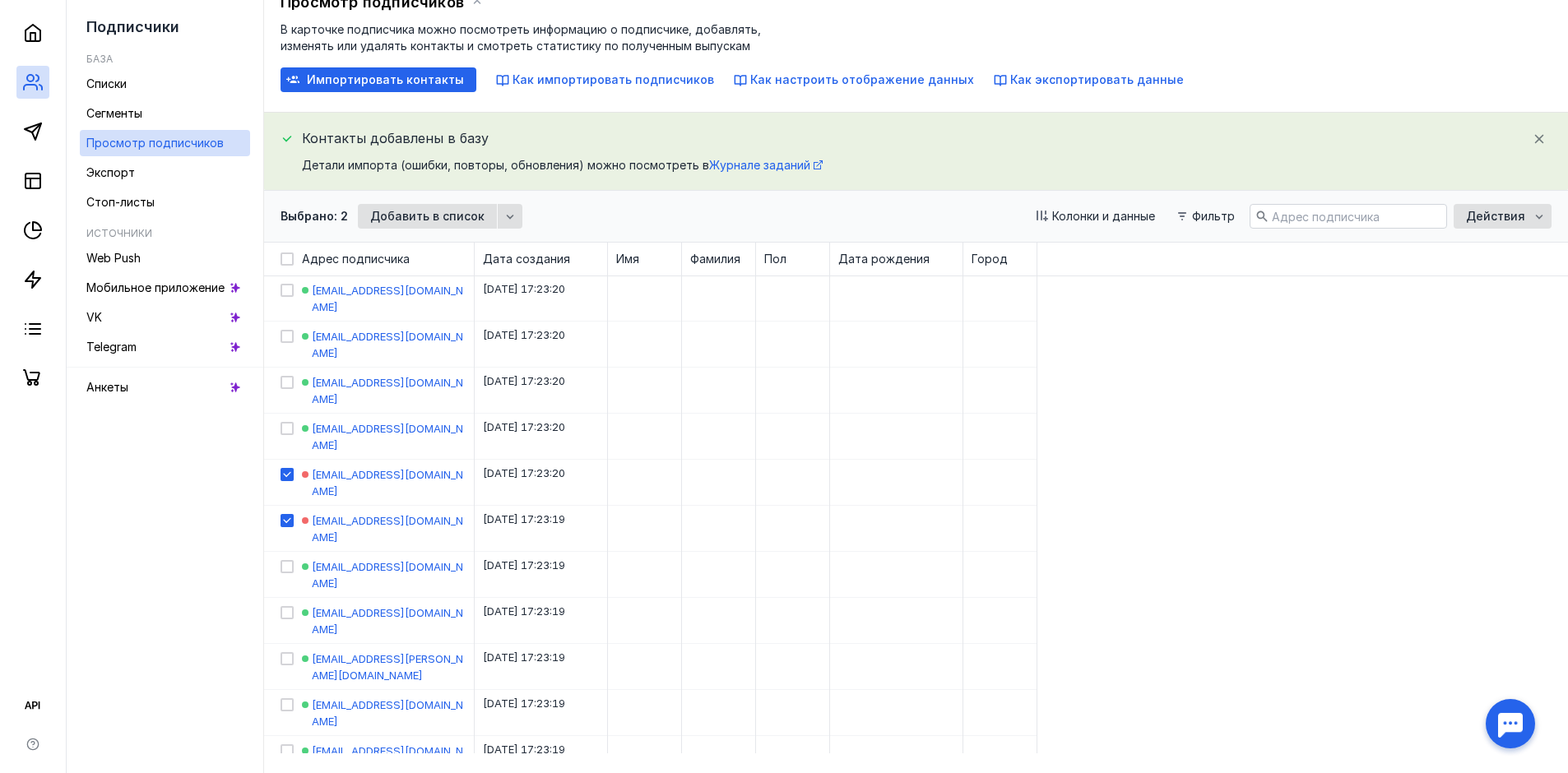
scroll to position [95, 0]
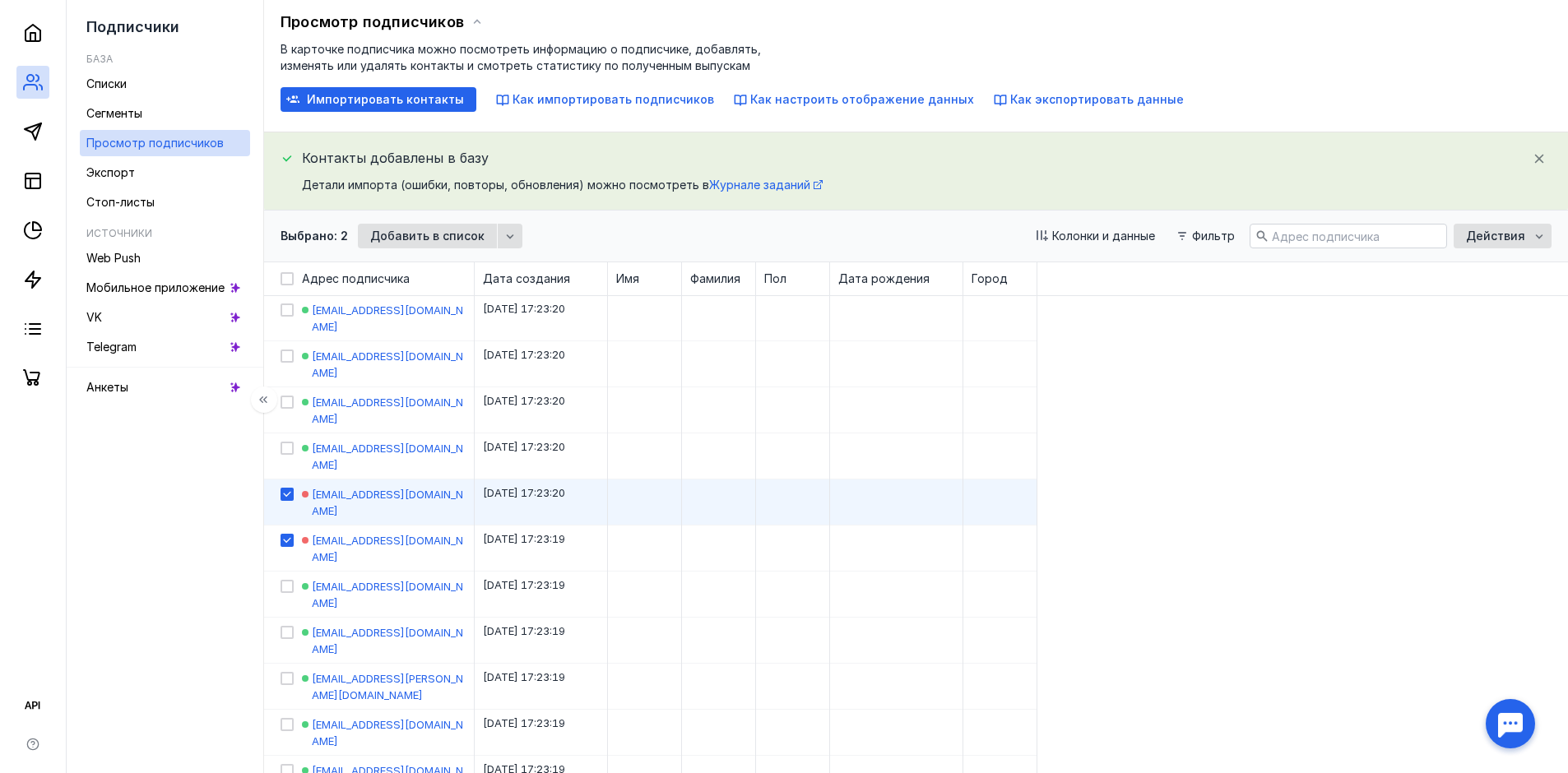
click at [283, 489] on icon at bounding box center [287, 494] width 11 height 11
click at [283, 486] on input "checkbox" at bounding box center [286, 491] width 11 height 11
checkbox input "false"
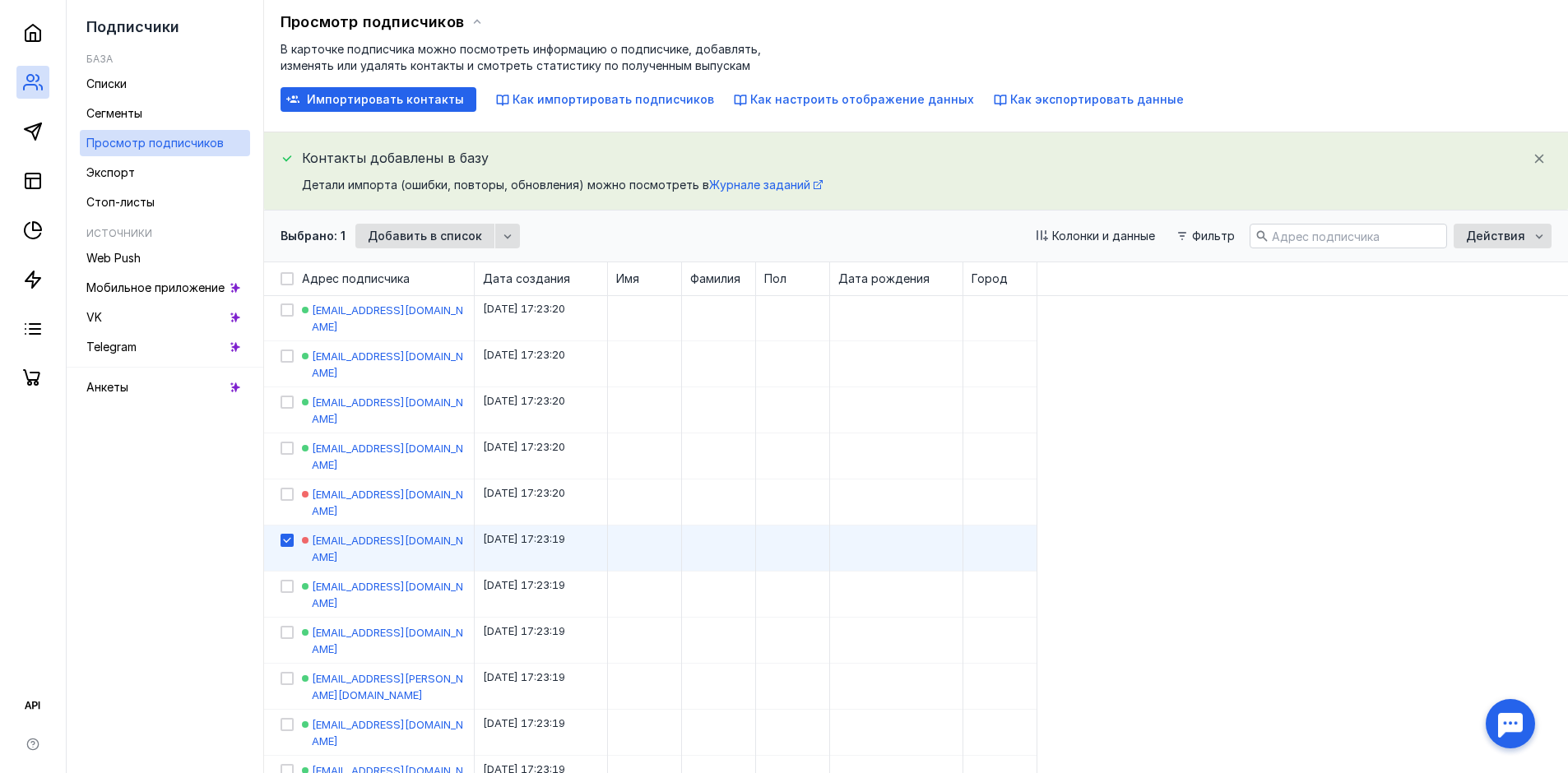
click at [293, 533] on div at bounding box center [287, 540] width 13 height 13
click at [291, 532] on input "checkbox" at bounding box center [286, 538] width 11 height 11
checkbox input "false"
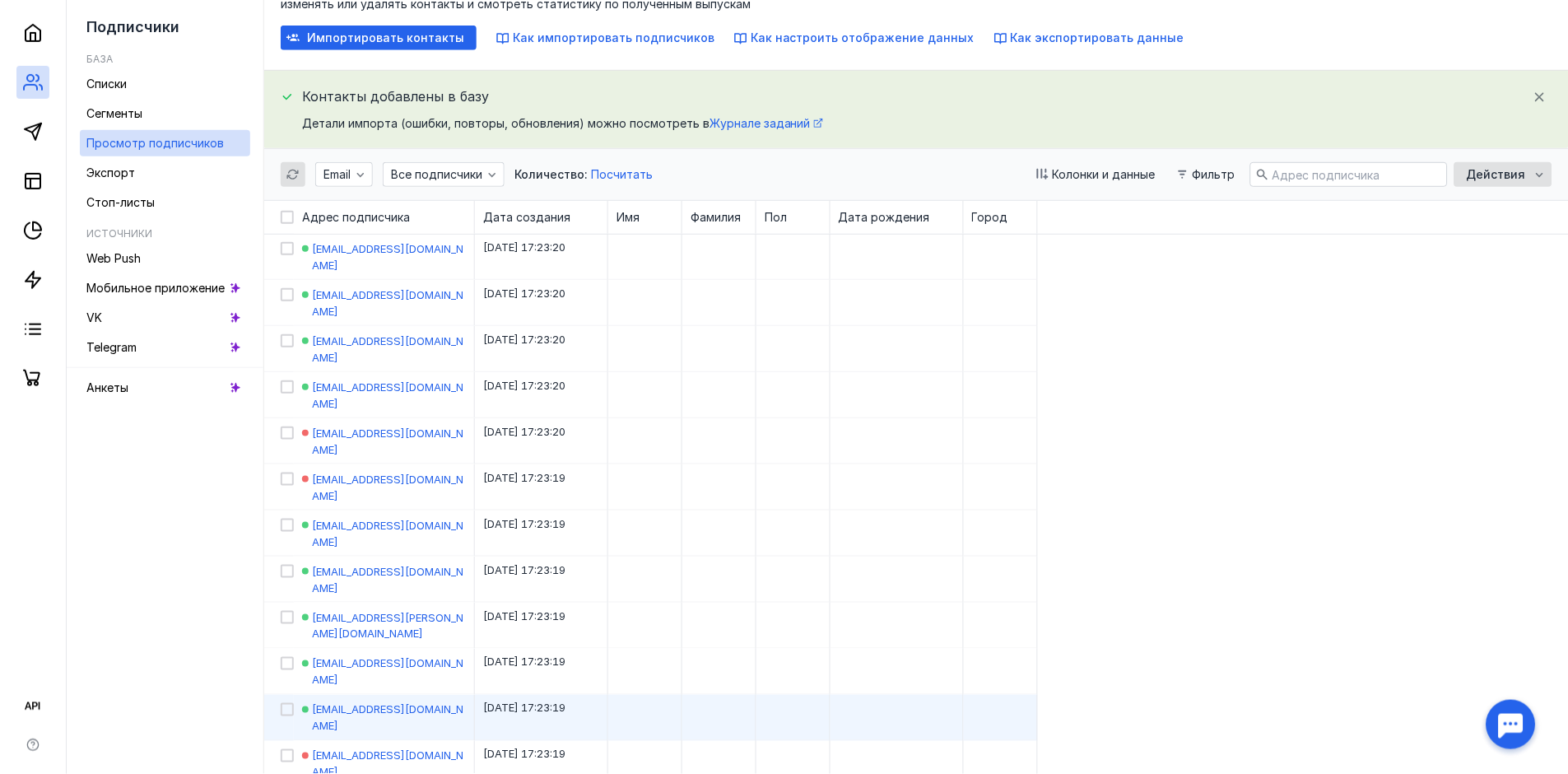
scroll to position [0, 0]
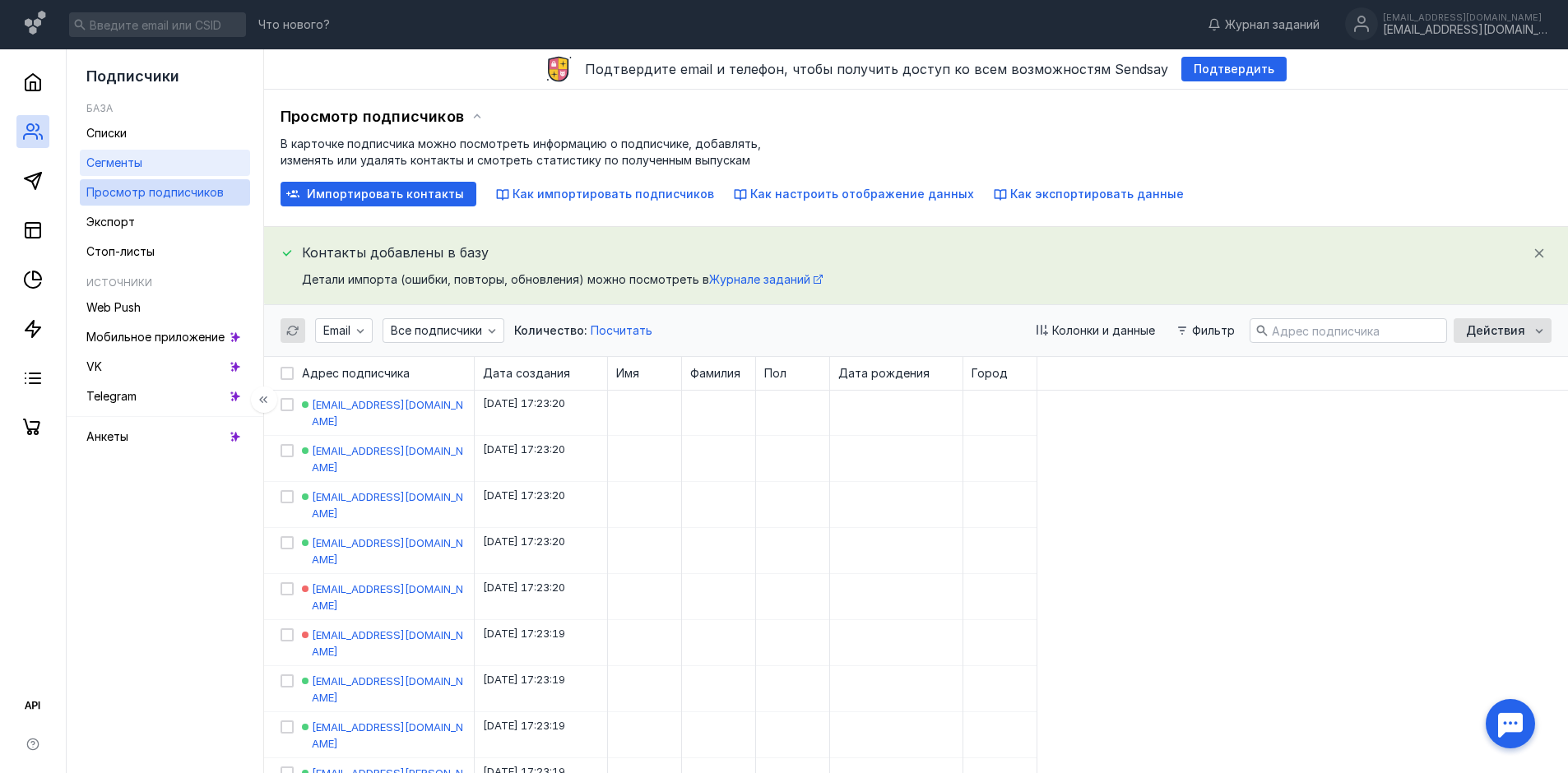
click at [192, 166] on link "Сегменты" at bounding box center [165, 163] width 170 height 26
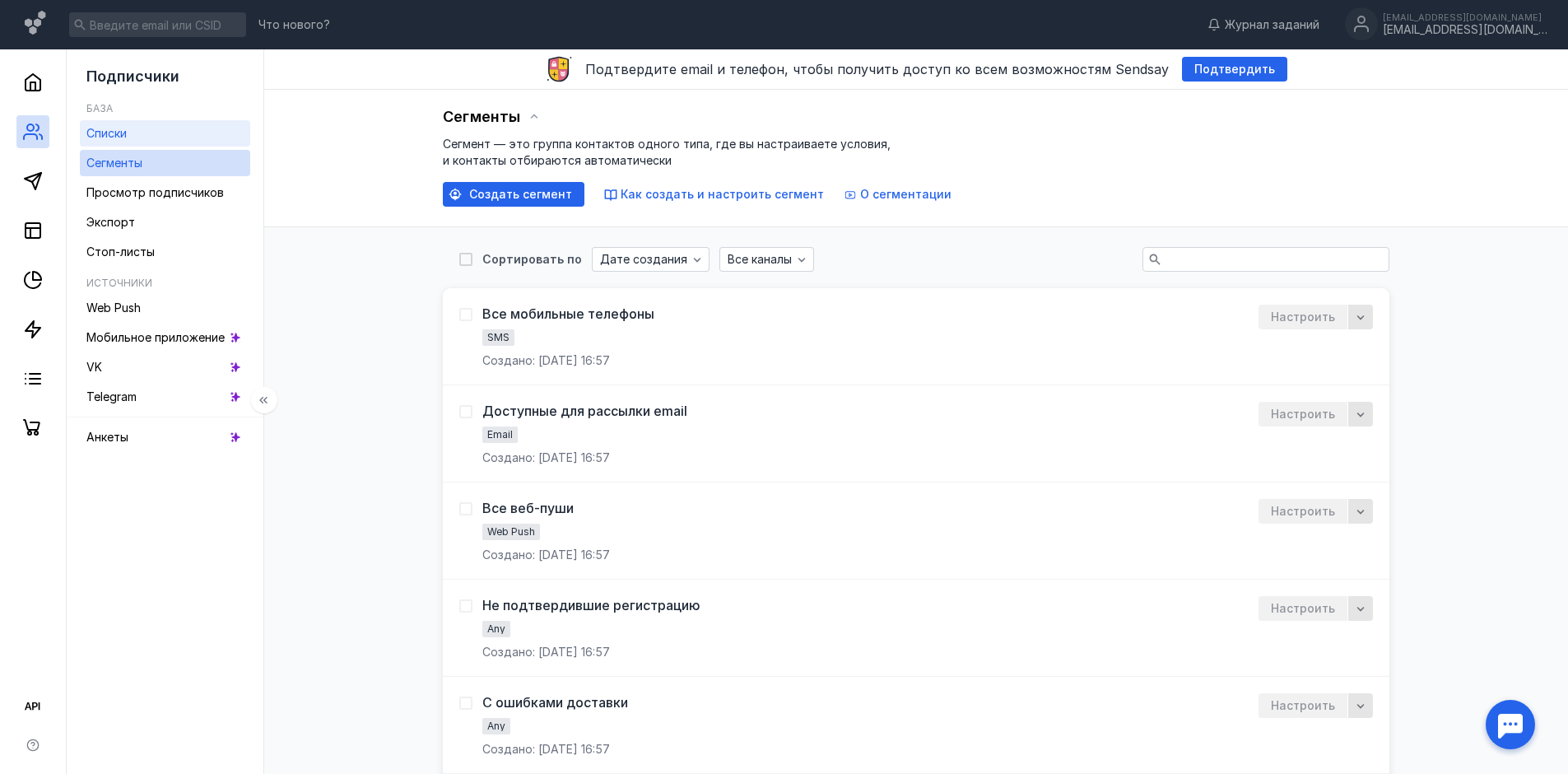
click at [167, 133] on link "Списки" at bounding box center [165, 133] width 170 height 26
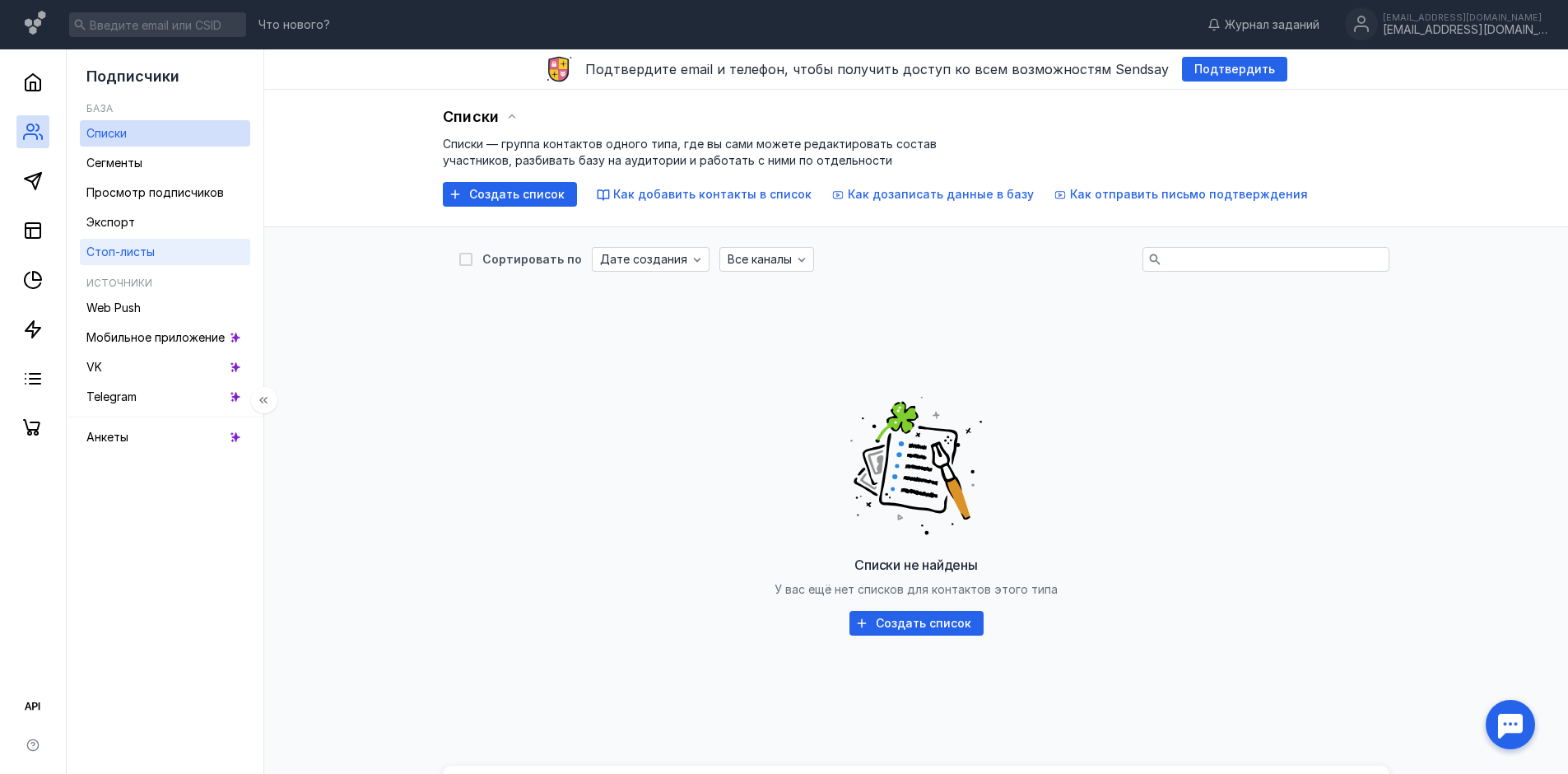
click at [161, 250] on link "Стоп-листы" at bounding box center [165, 252] width 170 height 26
